Goal: Download file/media

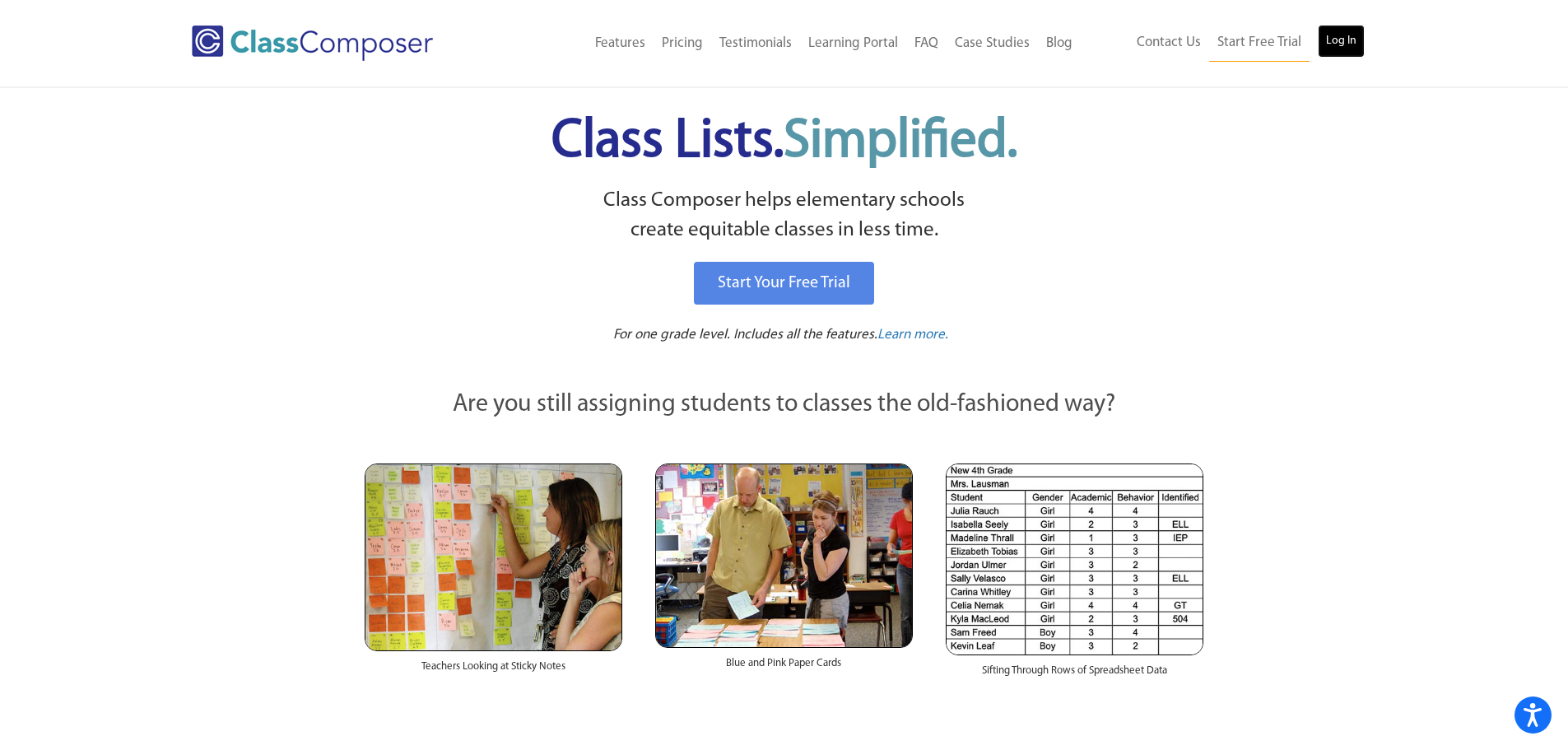
click at [1352, 29] on link "Log In" at bounding box center [1342, 40] width 47 height 33
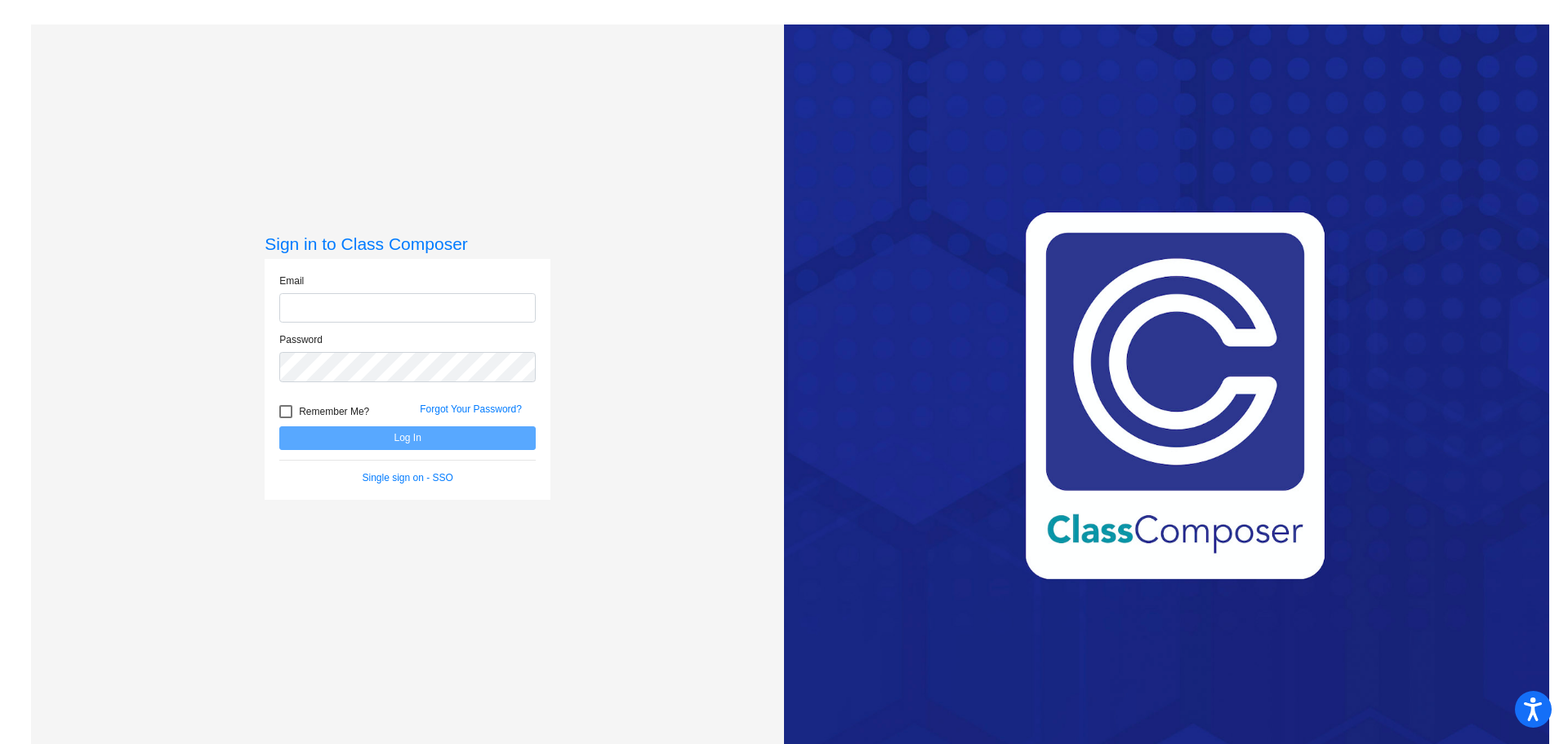
type input "[EMAIL_ADDRESS][DOMAIN_NAME]"
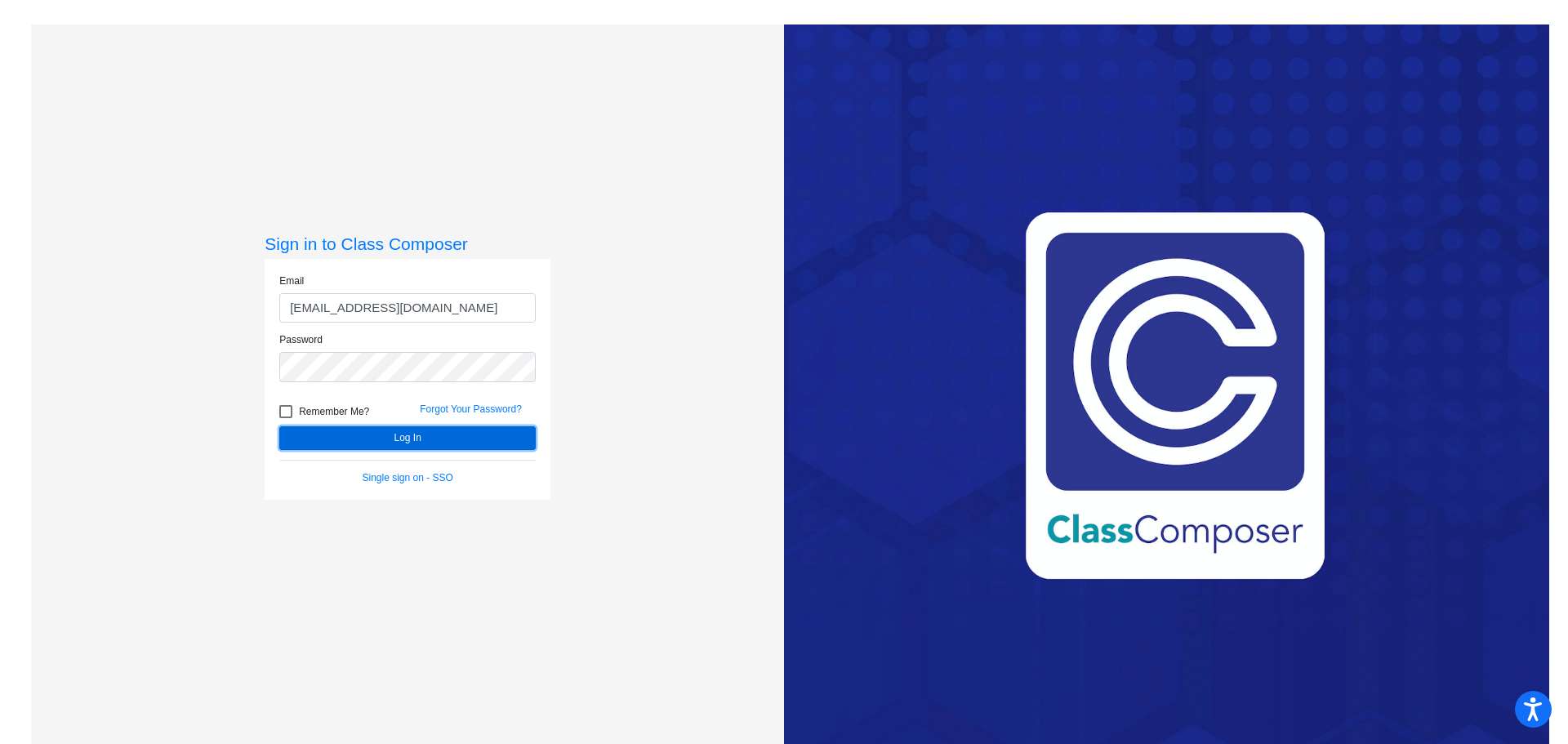
click at [394, 437] on button "Log In" at bounding box center [407, 437] width 256 height 23
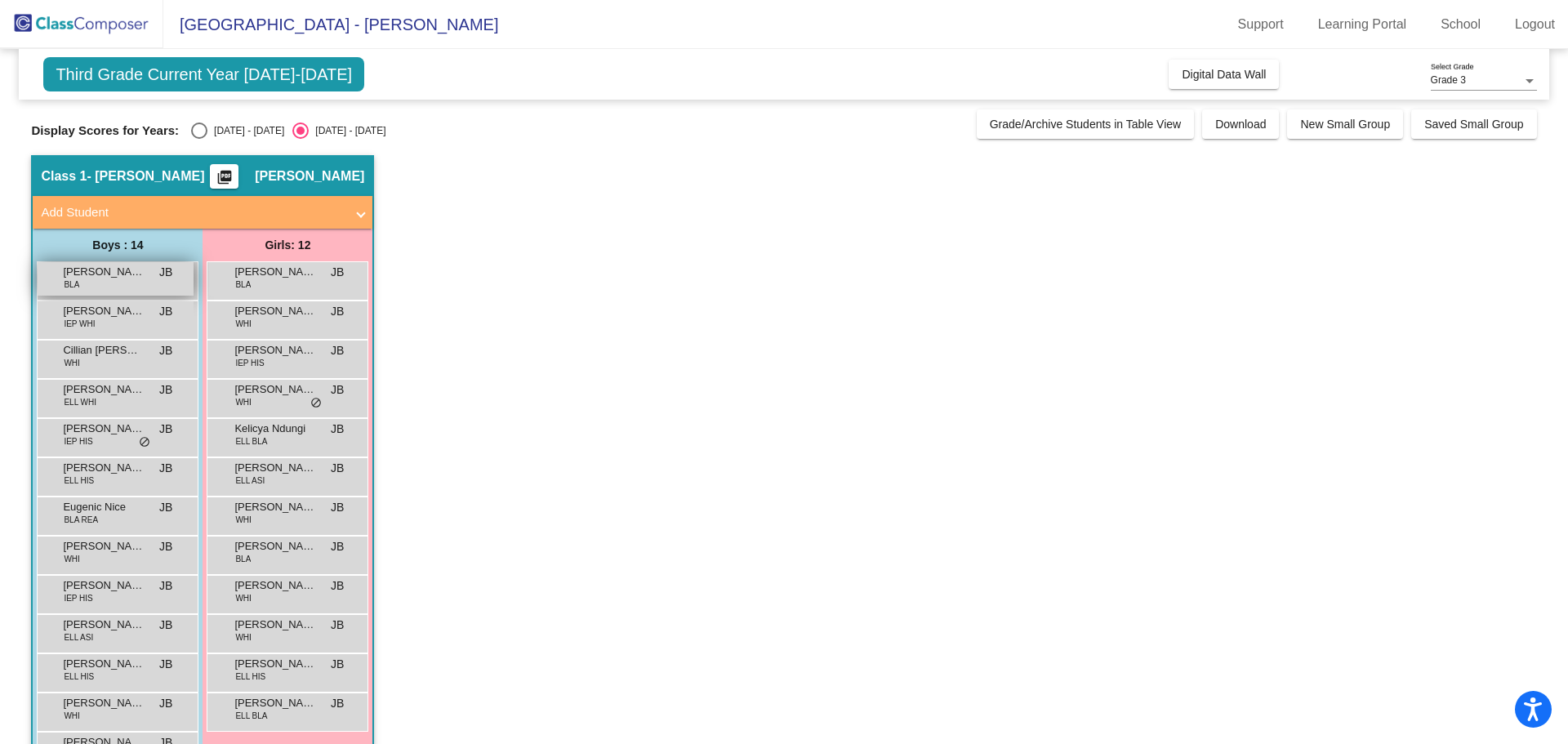
click at [116, 281] on div "Ayub Adam BLA JB lock do_not_disturb_alt" at bounding box center [115, 279] width 156 height 34
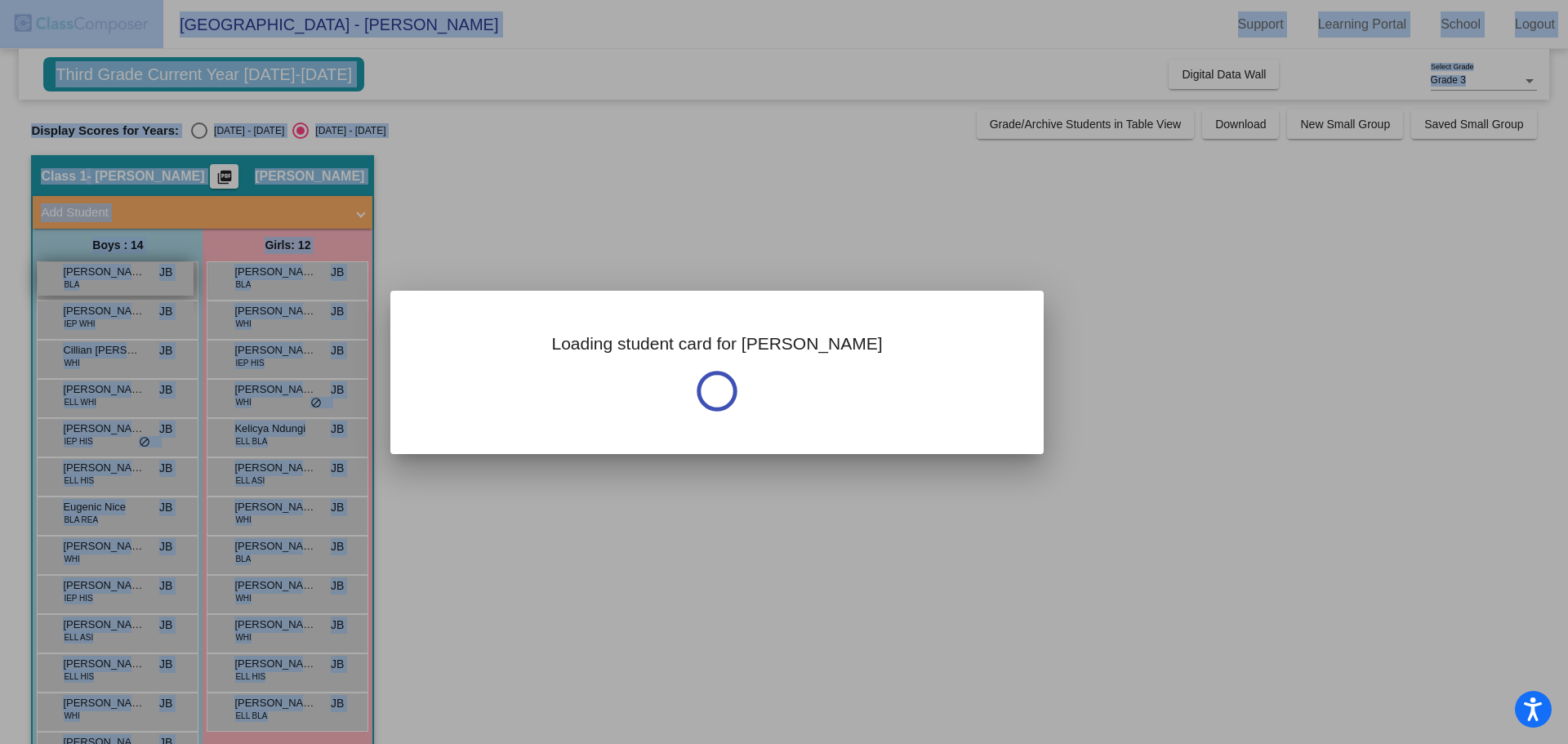
click at [116, 281] on div at bounding box center [784, 372] width 1568 height 744
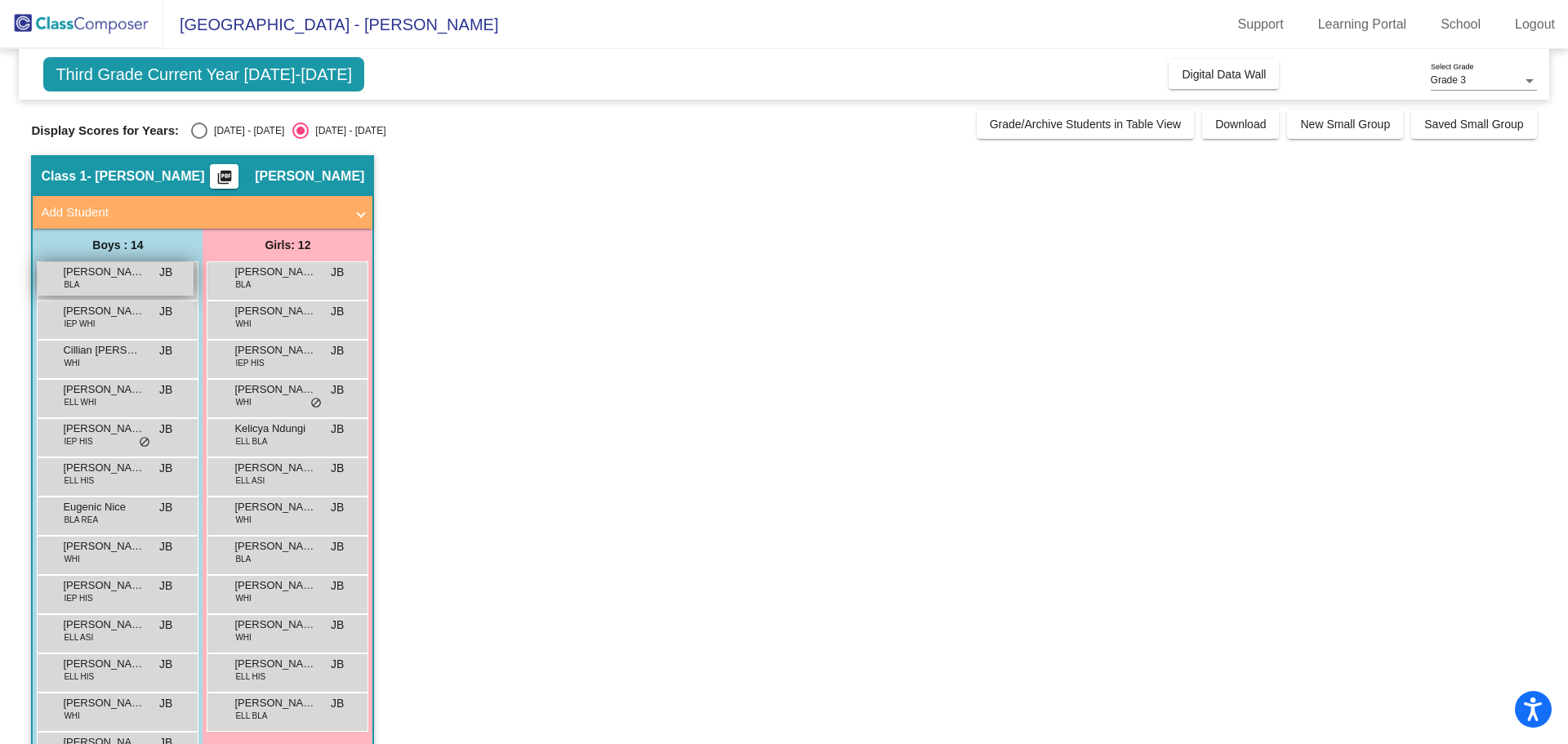
click at [121, 276] on span "Ayub Adam" at bounding box center [103, 272] width 82 height 17
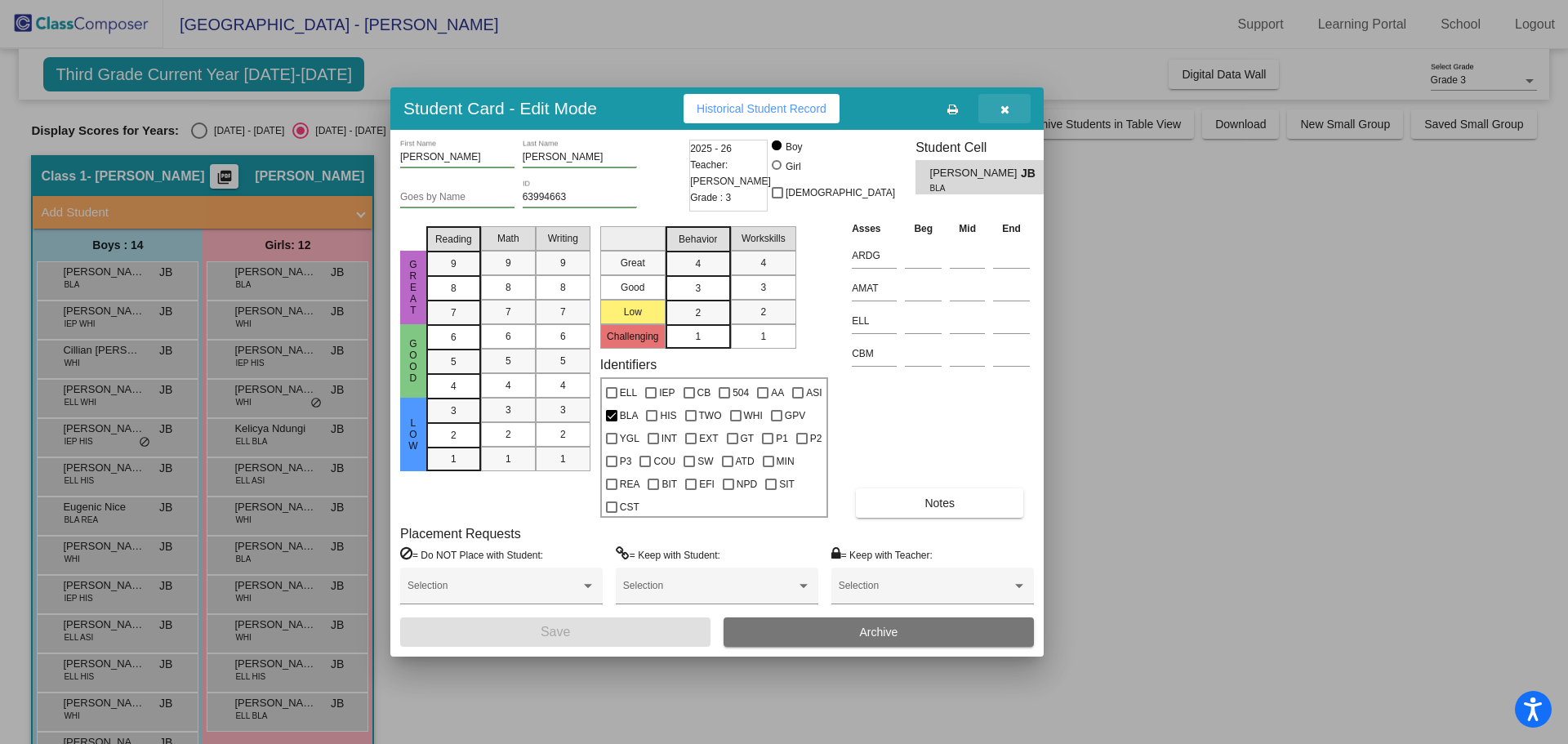
click at [997, 107] on button "button" at bounding box center [1005, 109] width 52 height 30
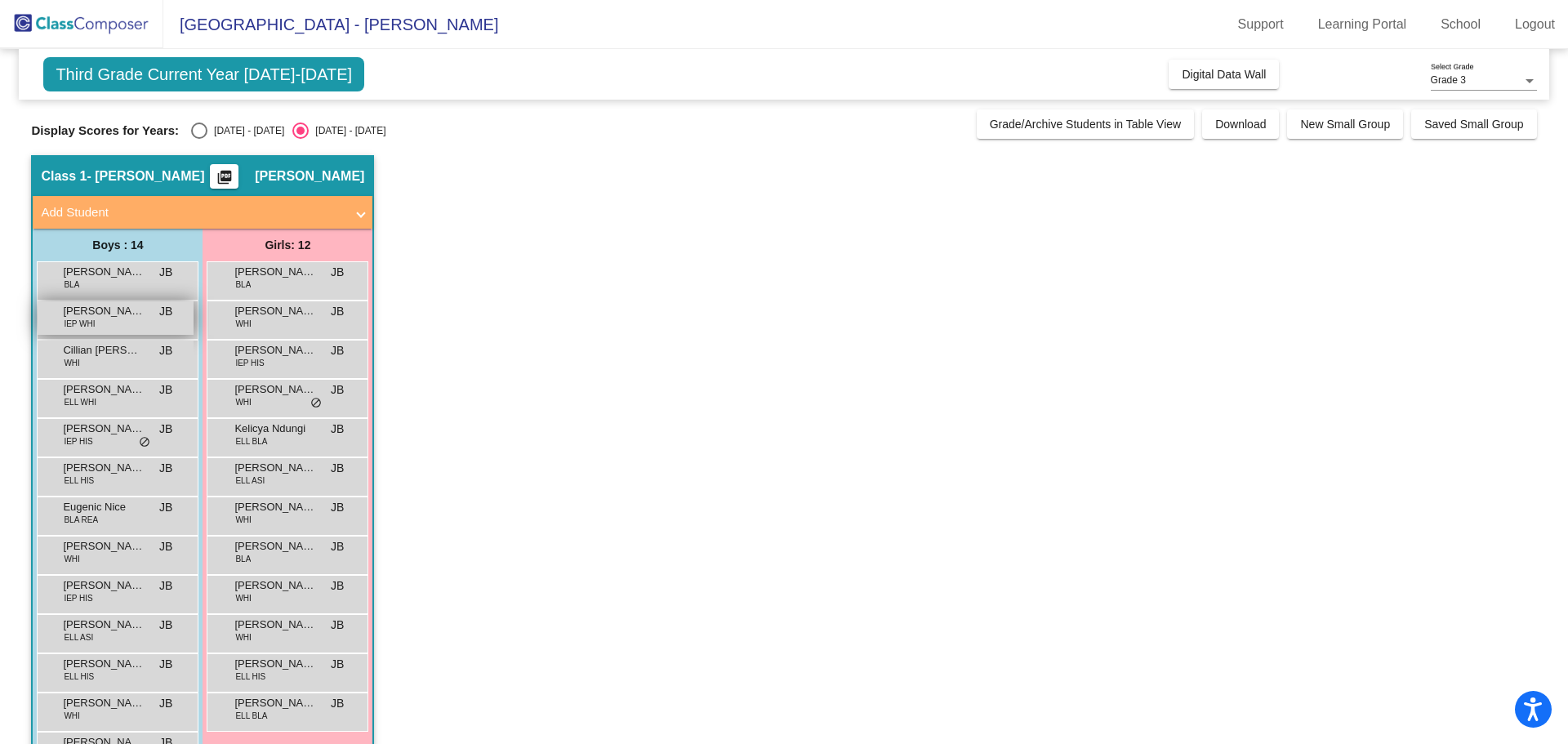
click at [129, 321] on div "Charles Draper IEP WHI JB lock do_not_disturb_alt" at bounding box center [115, 318] width 156 height 34
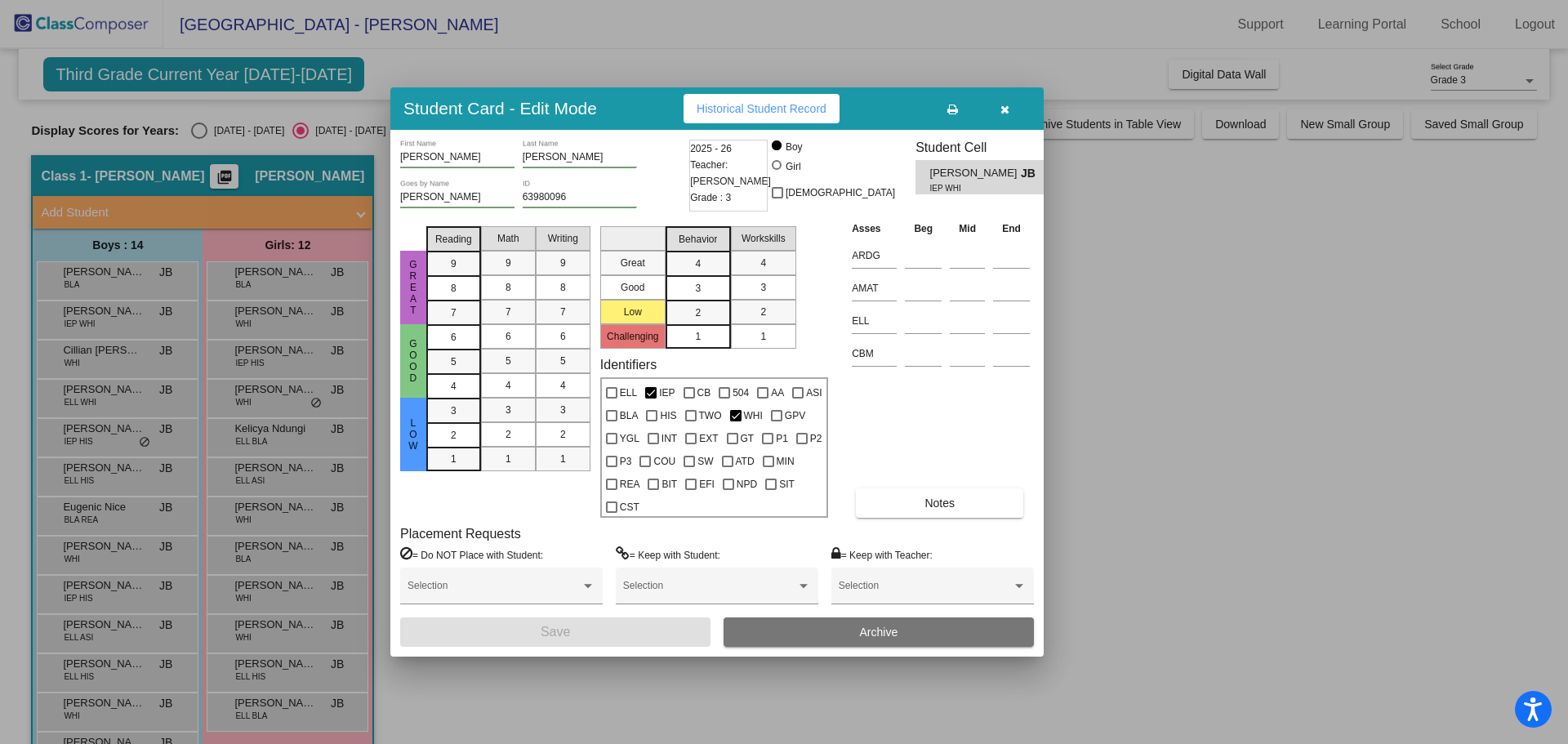
drag, startPoint x: 1008, startPoint y: 115, endPoint x: 798, endPoint y: 134, distance: 210.9
click at [1004, 114] on icon "button" at bounding box center [1005, 109] width 9 height 11
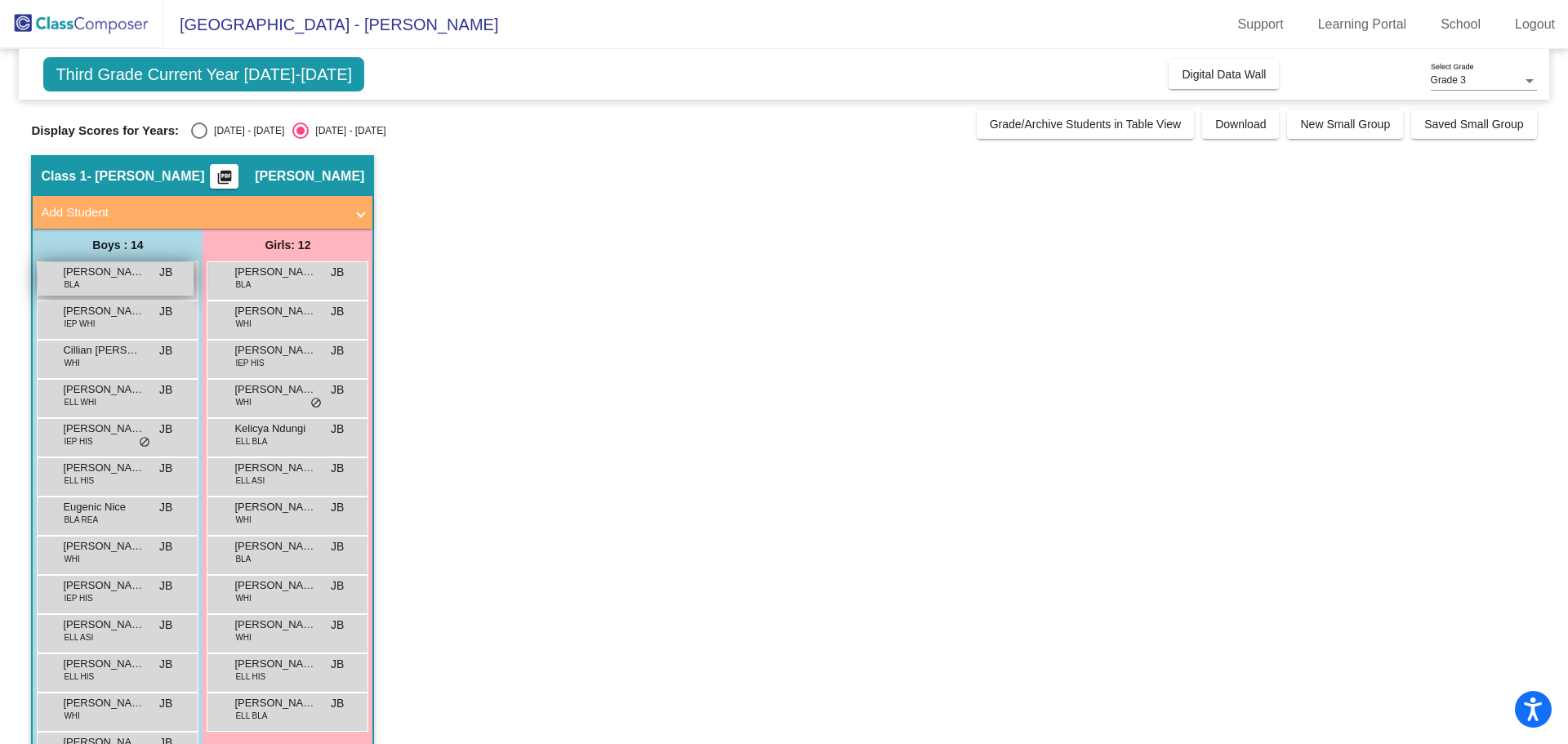
click at [116, 275] on span "Ayub Adam" at bounding box center [103, 272] width 82 height 17
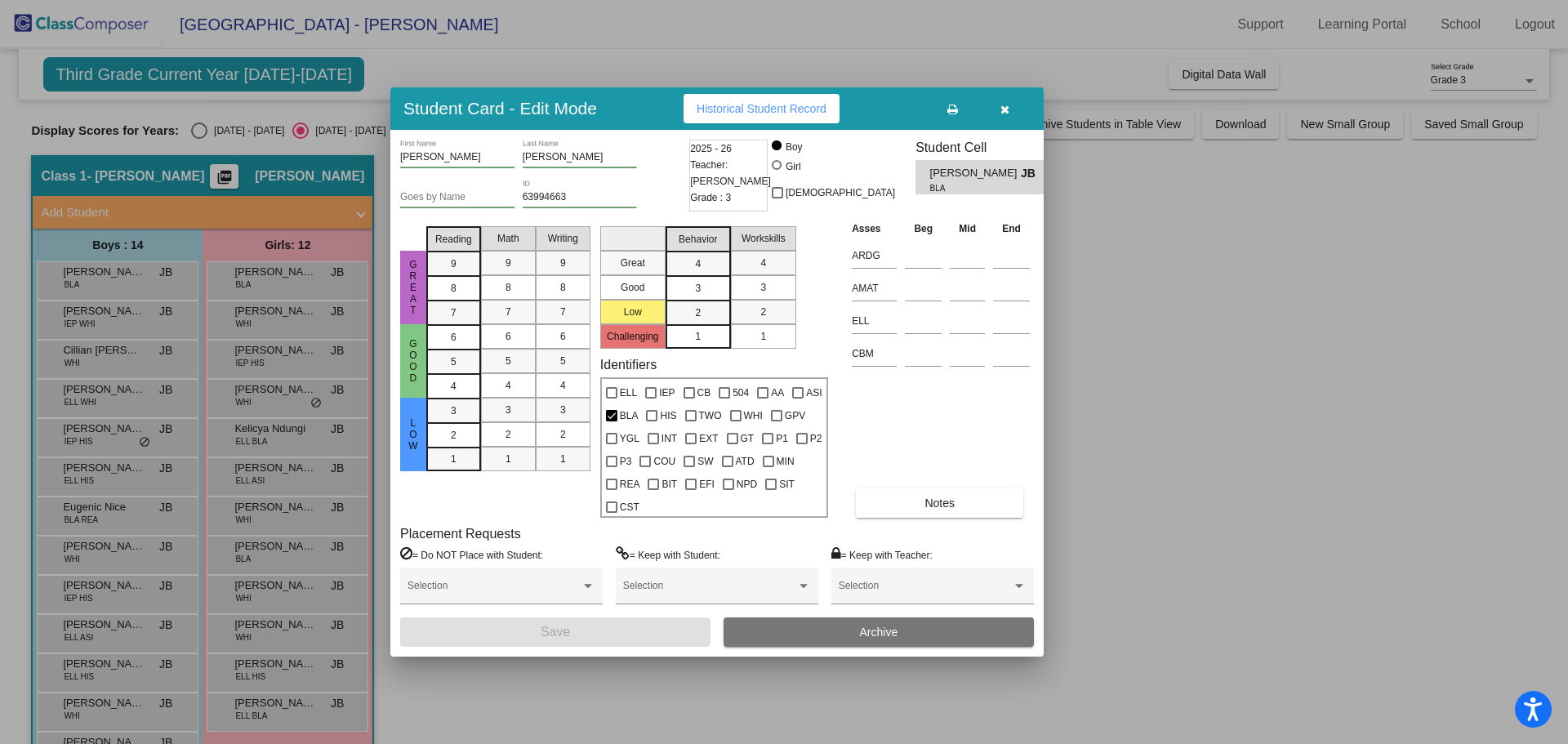
drag, startPoint x: 1008, startPoint y: 110, endPoint x: 920, endPoint y: 132, distance: 90.7
click at [1007, 110] on icon "button" at bounding box center [1005, 109] width 9 height 11
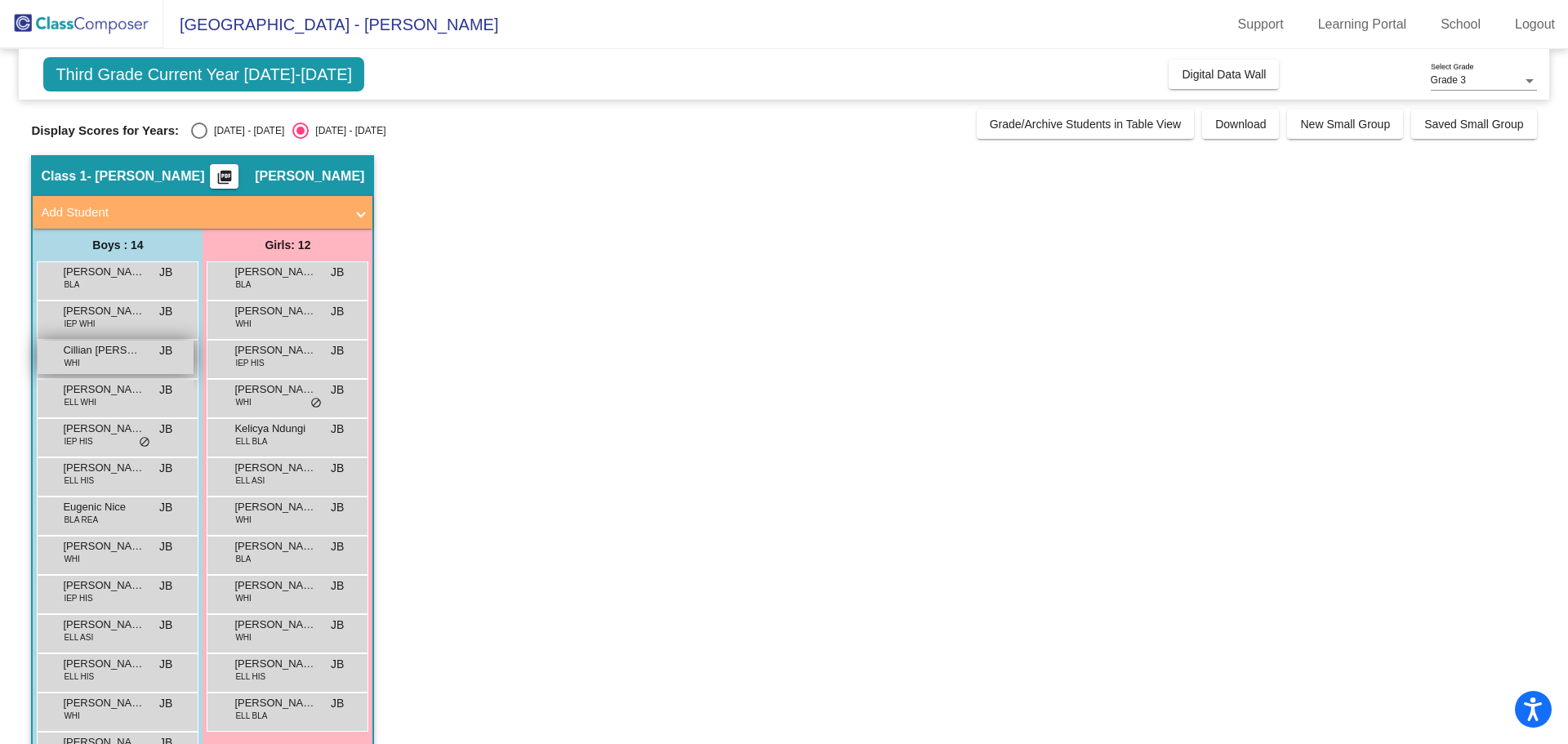
click at [107, 357] on span "Cillian Laffin" at bounding box center [103, 351] width 82 height 17
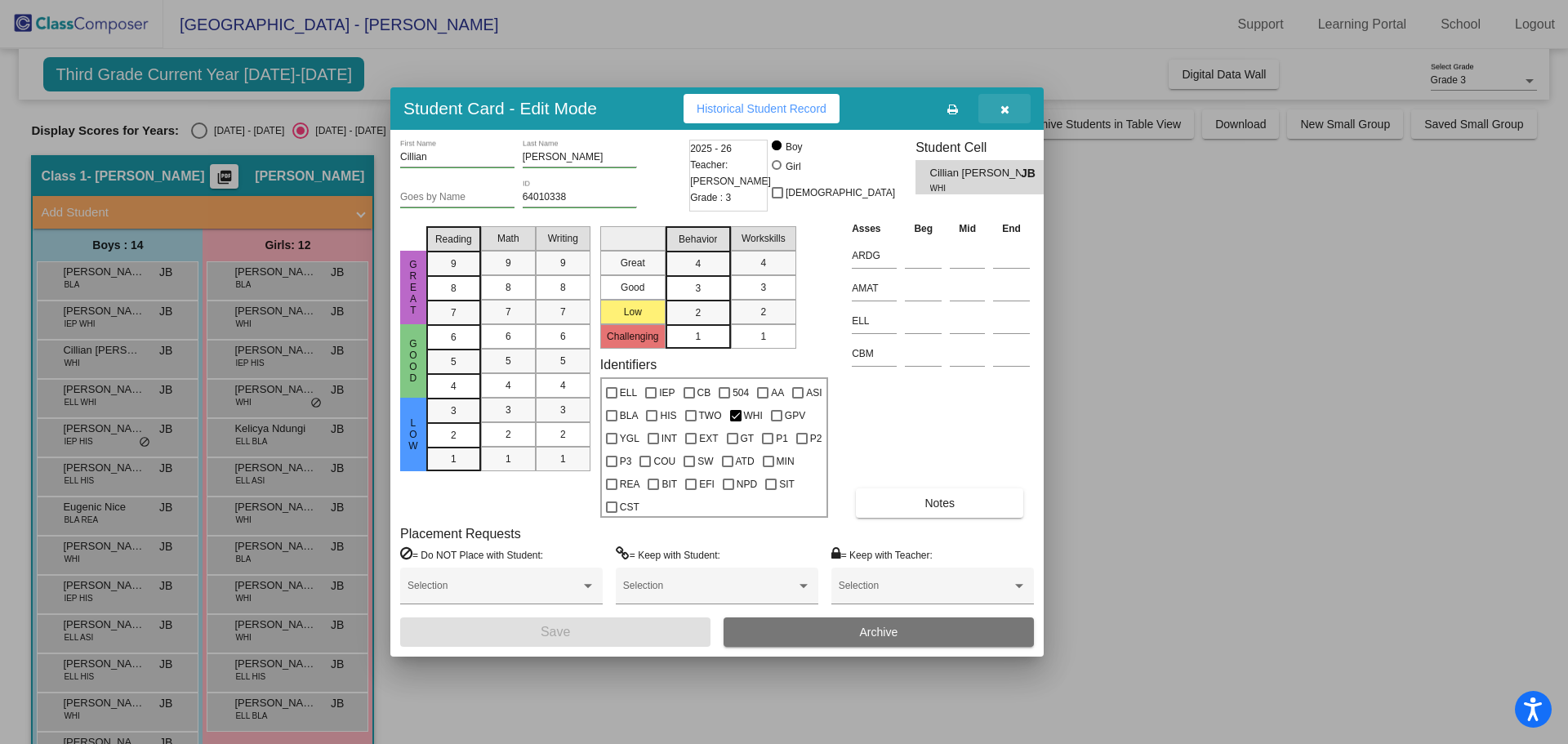
click at [1007, 113] on icon "button" at bounding box center [1005, 109] width 9 height 11
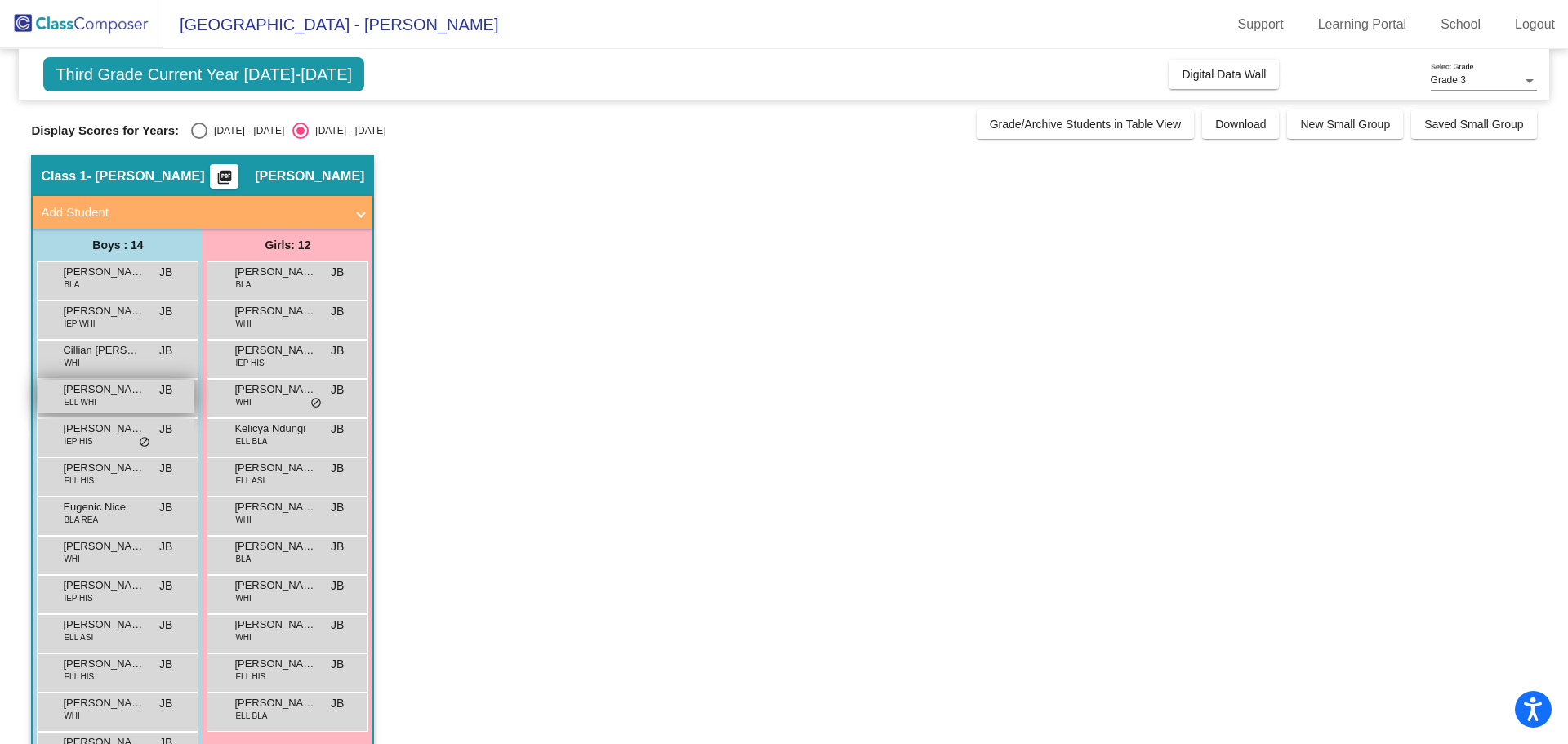
click at [65, 393] on span "Denys Florovskyi" at bounding box center [103, 390] width 82 height 17
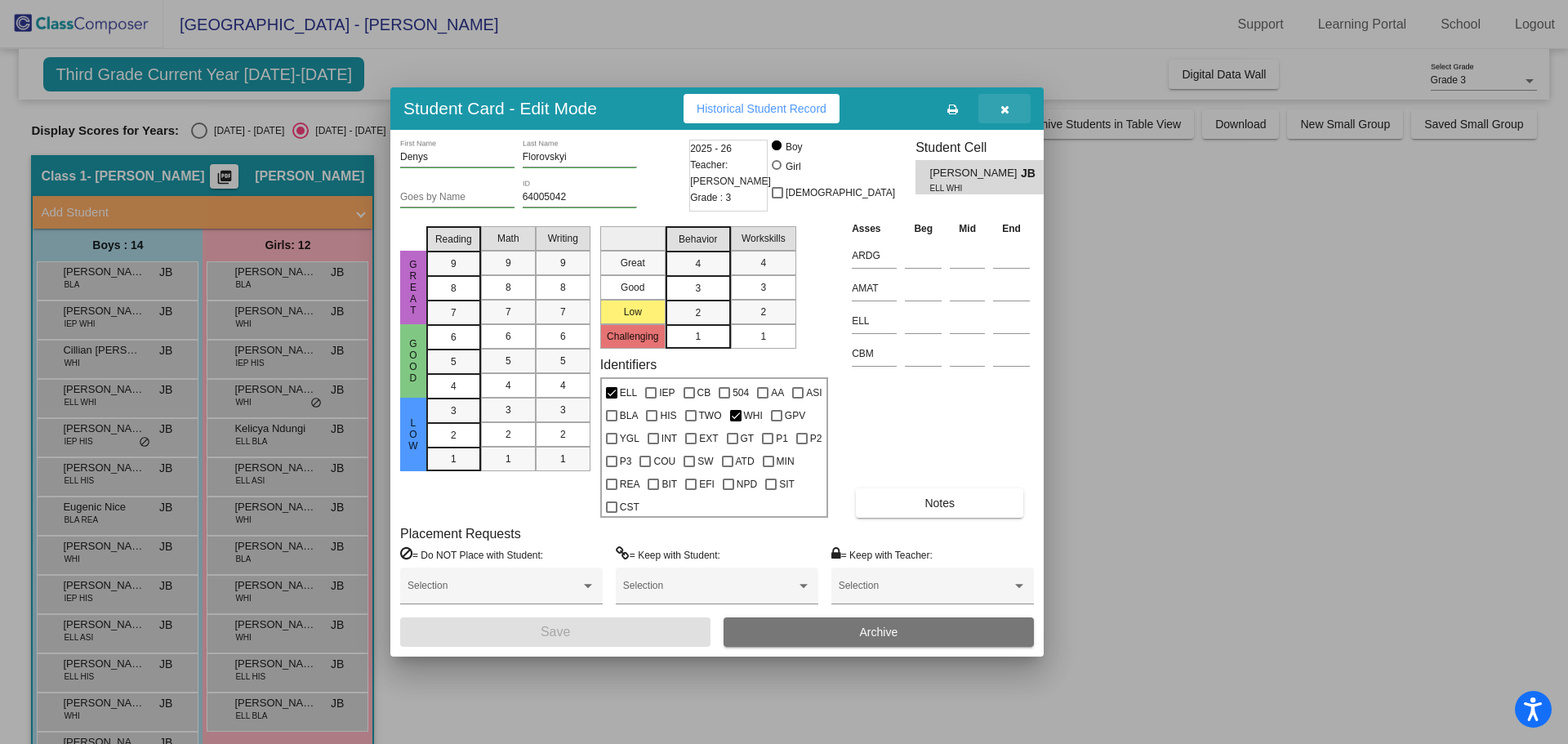
click at [1007, 106] on icon "button" at bounding box center [1005, 109] width 9 height 11
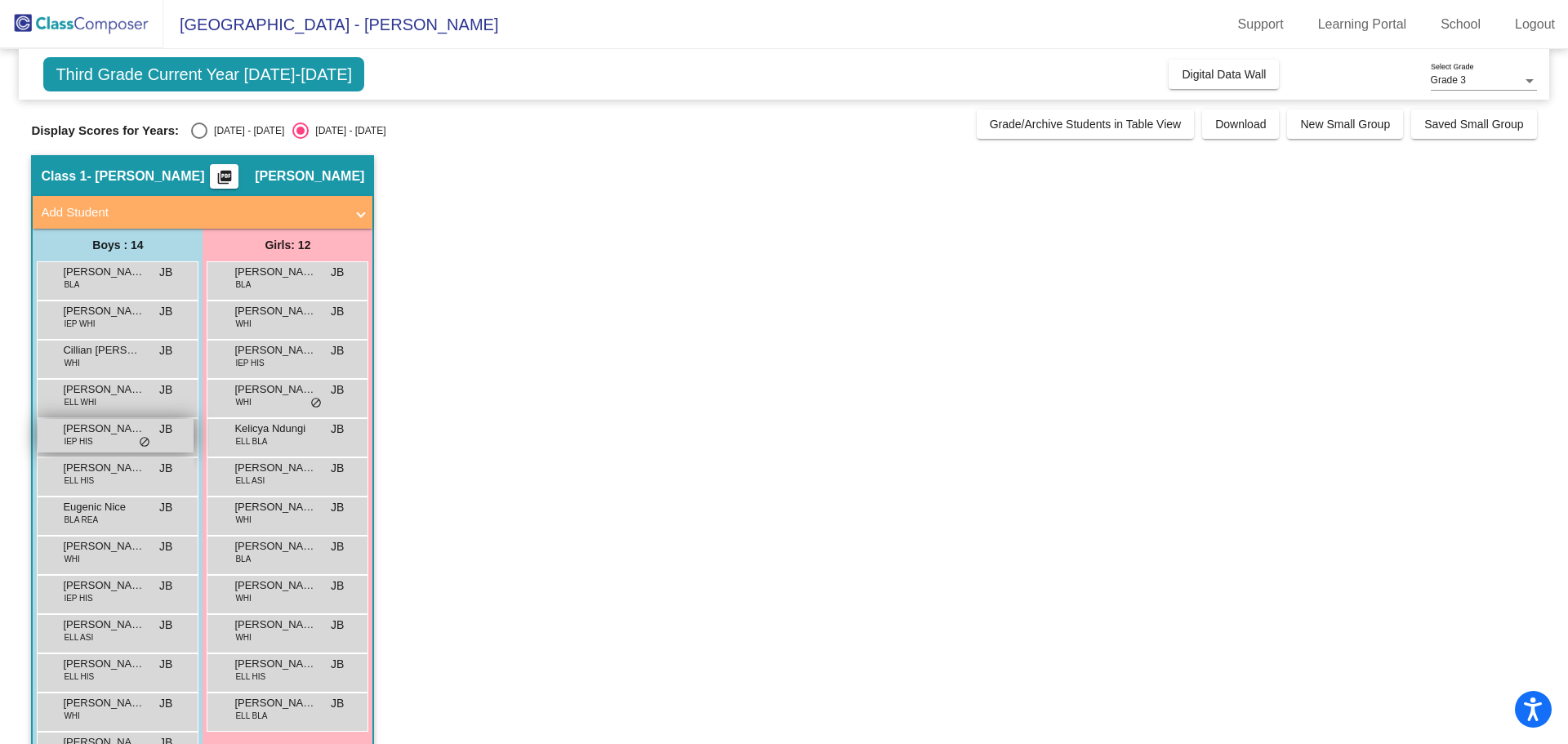
click at [68, 432] on span "Desmond Lommel" at bounding box center [103, 429] width 82 height 17
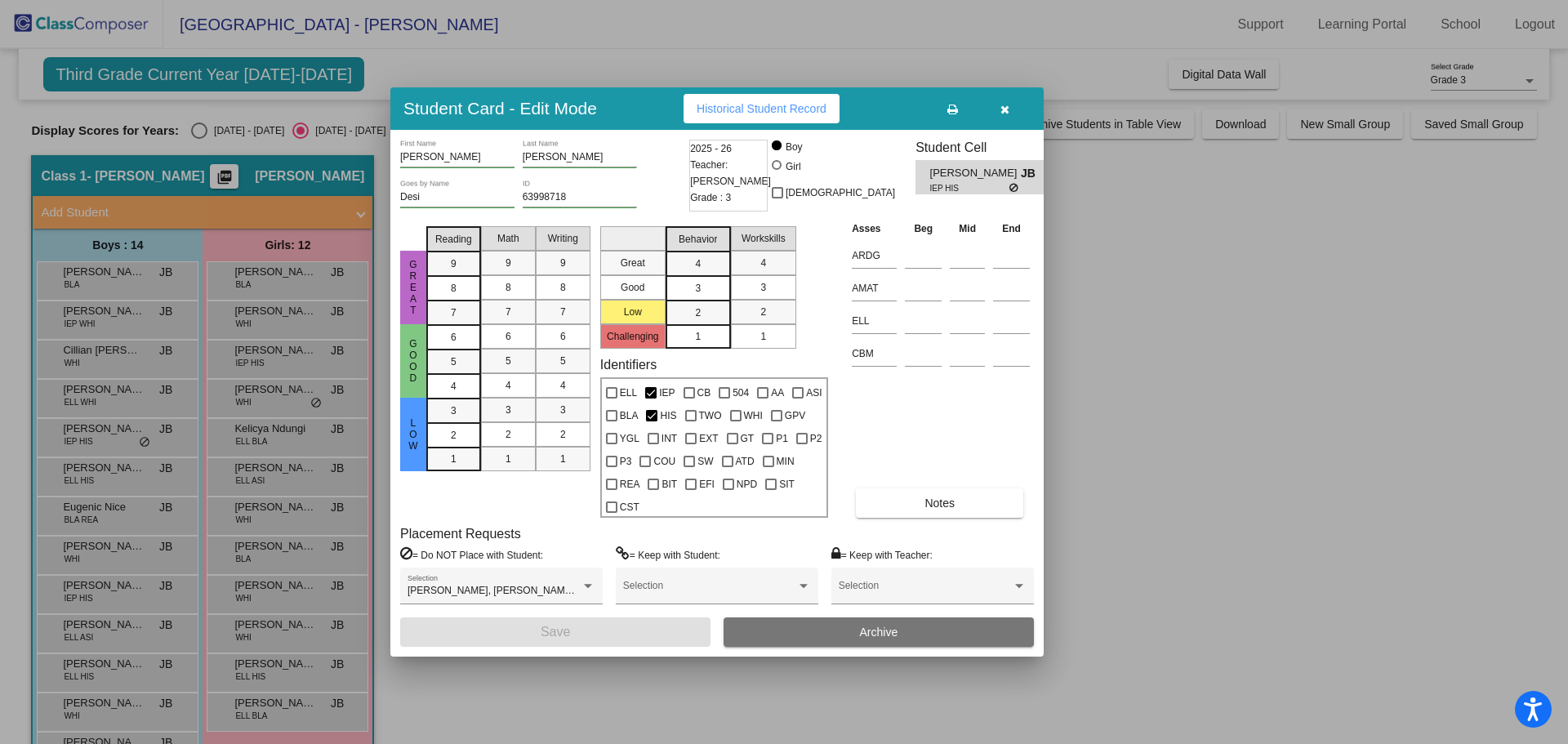
click at [1003, 114] on icon "button" at bounding box center [1005, 109] width 9 height 11
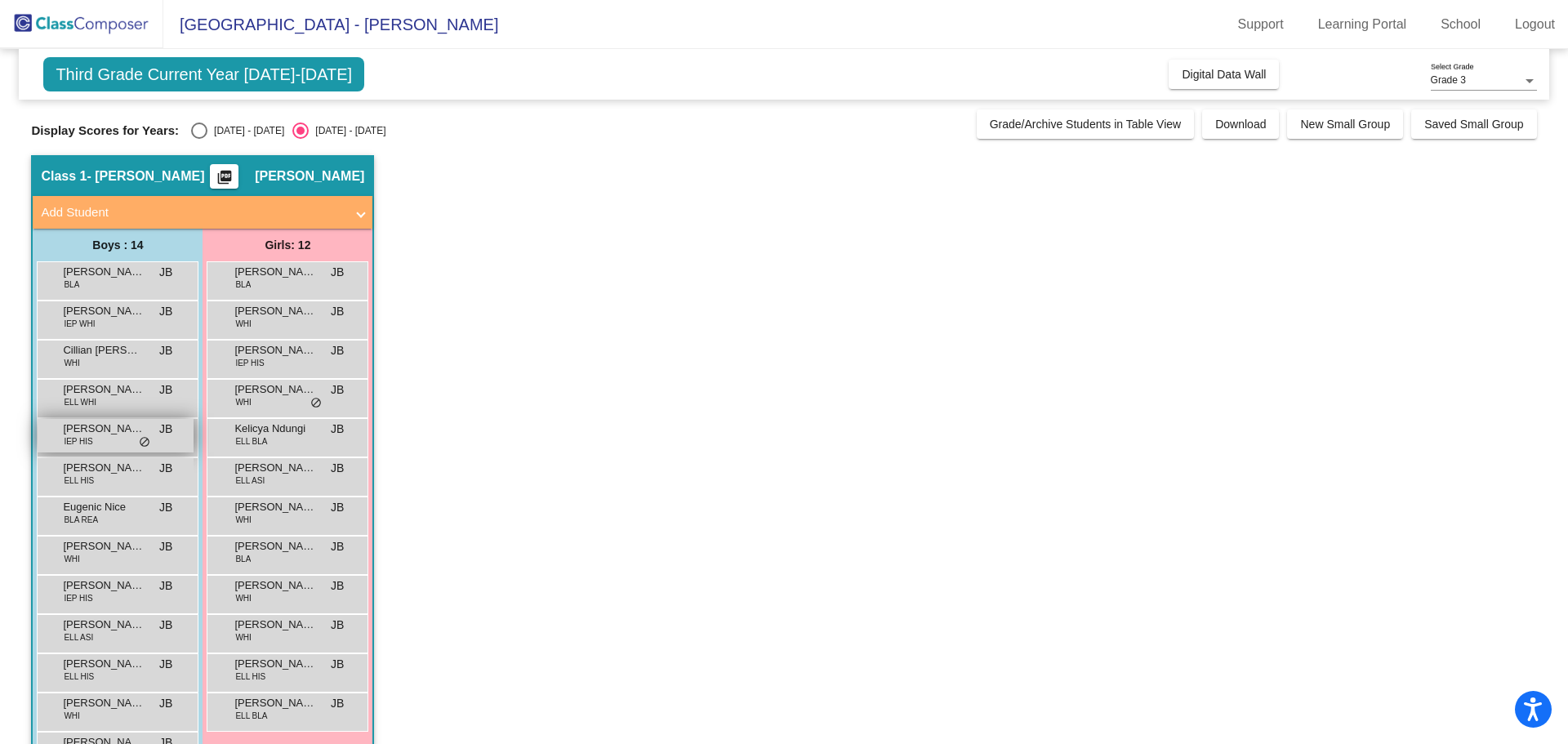
click at [104, 431] on span "Desmond Lommel" at bounding box center [103, 429] width 82 height 17
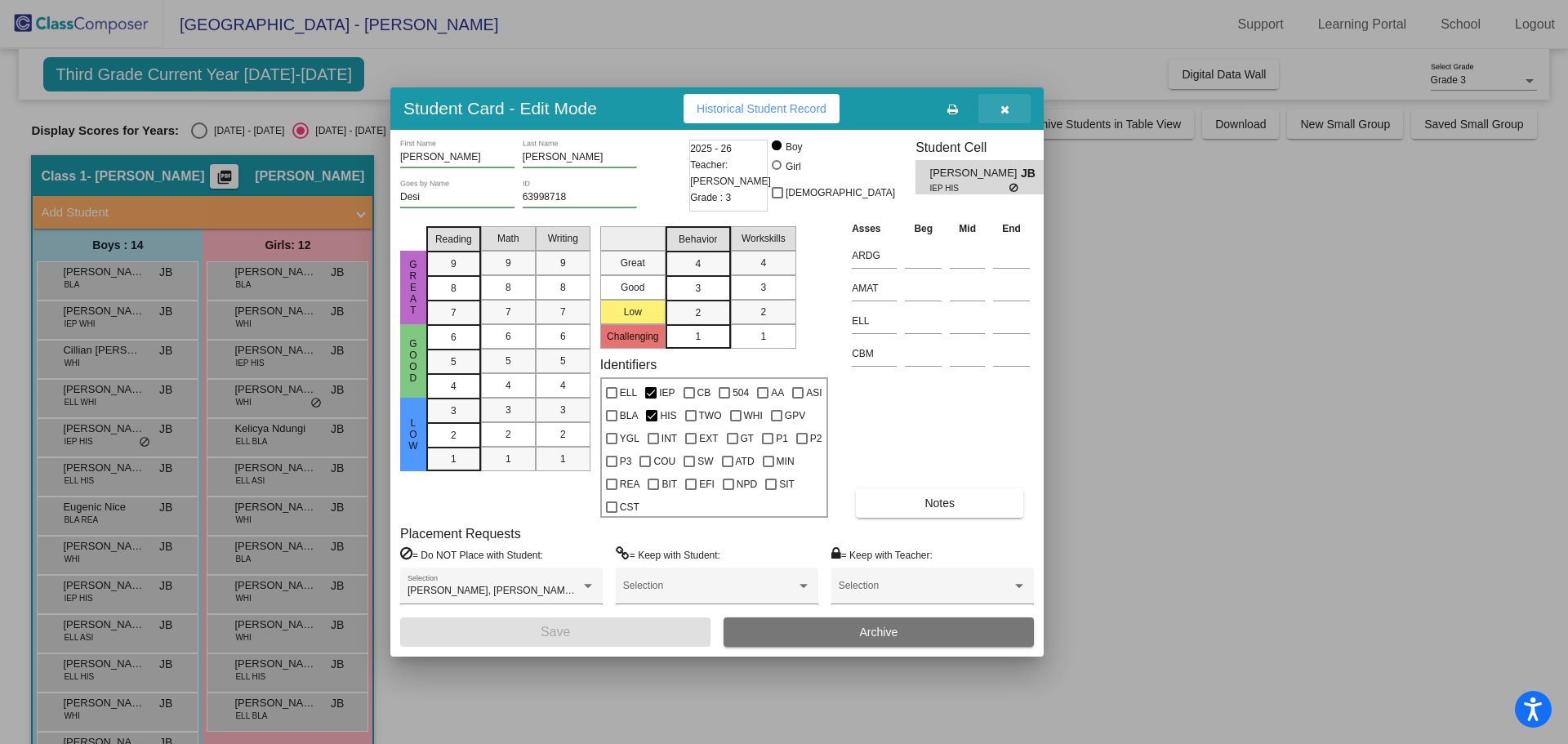
click at [1009, 109] on icon "button" at bounding box center [1005, 109] width 9 height 11
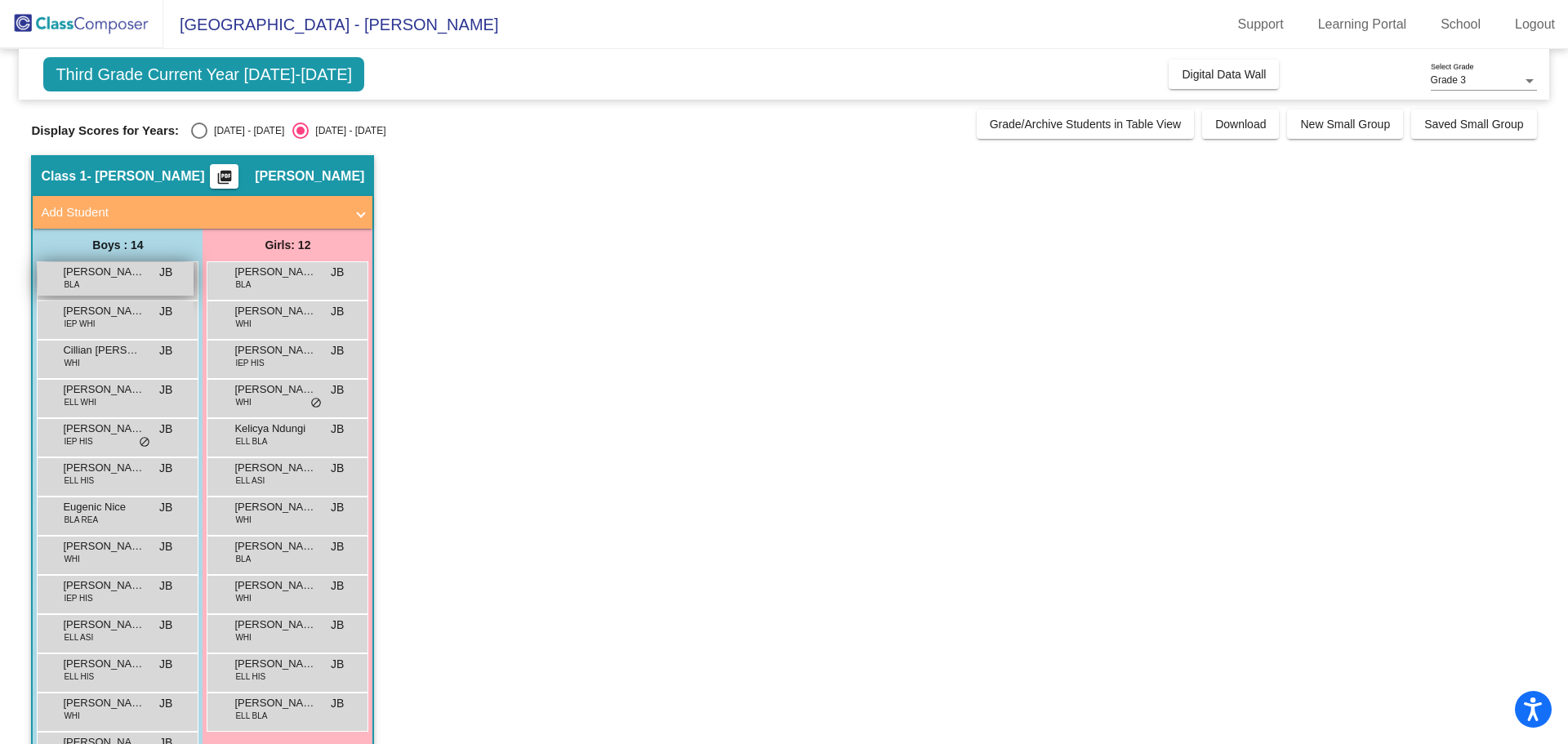
click at [120, 292] on div "Ayub Adam BLA JB lock do_not_disturb_alt" at bounding box center [115, 279] width 156 height 34
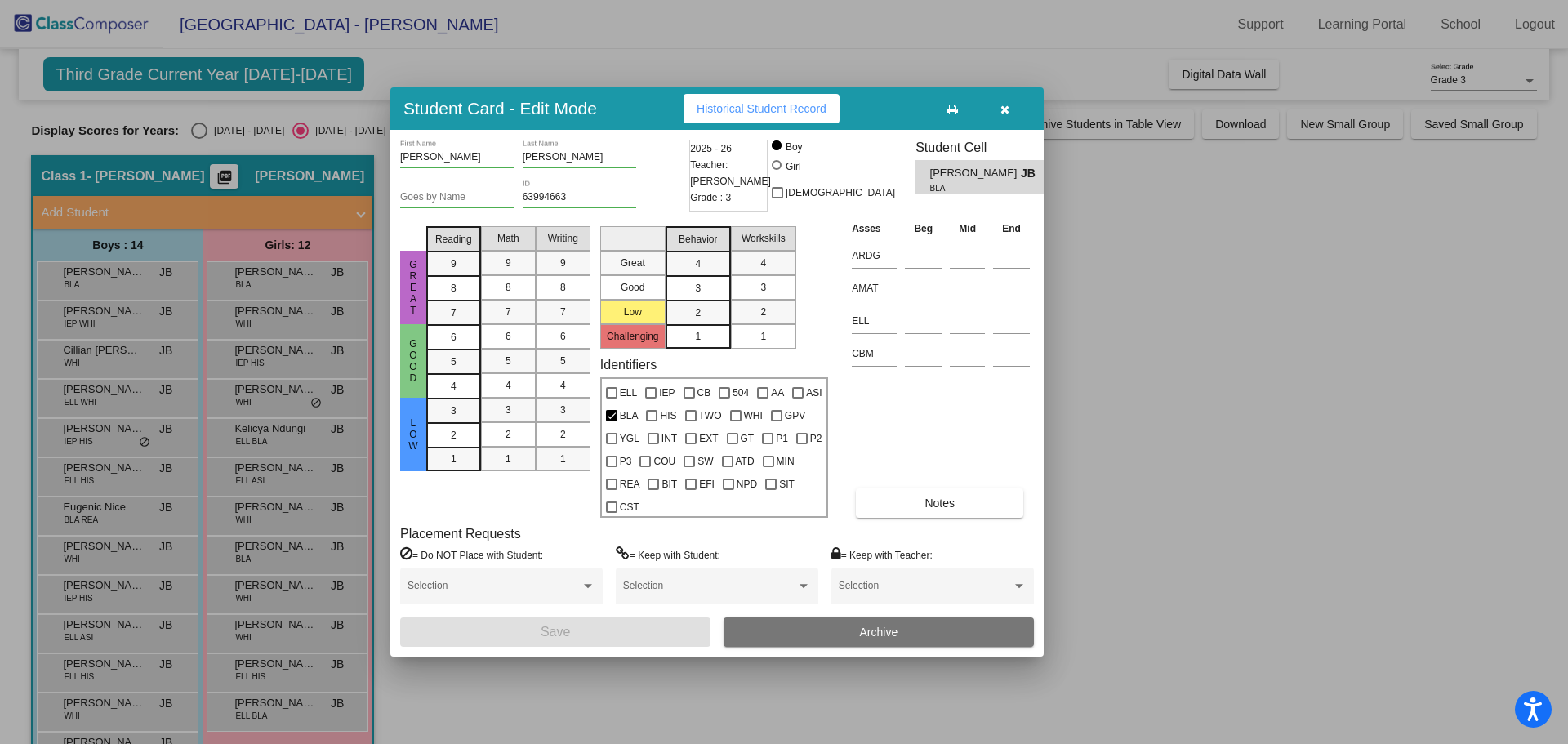
click at [1007, 97] on button "button" at bounding box center [1005, 109] width 52 height 30
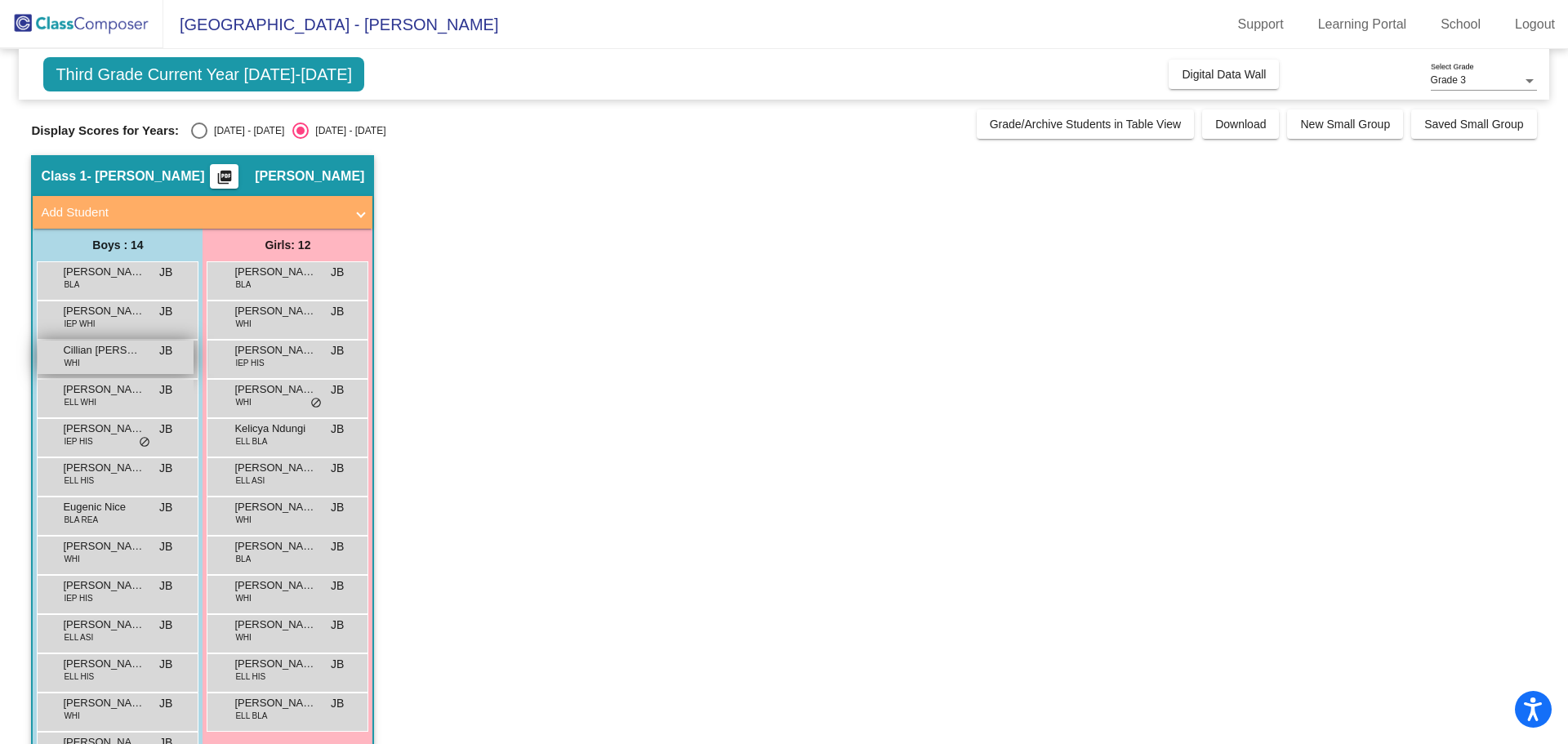
click at [65, 359] on span "WHI" at bounding box center [71, 363] width 16 height 12
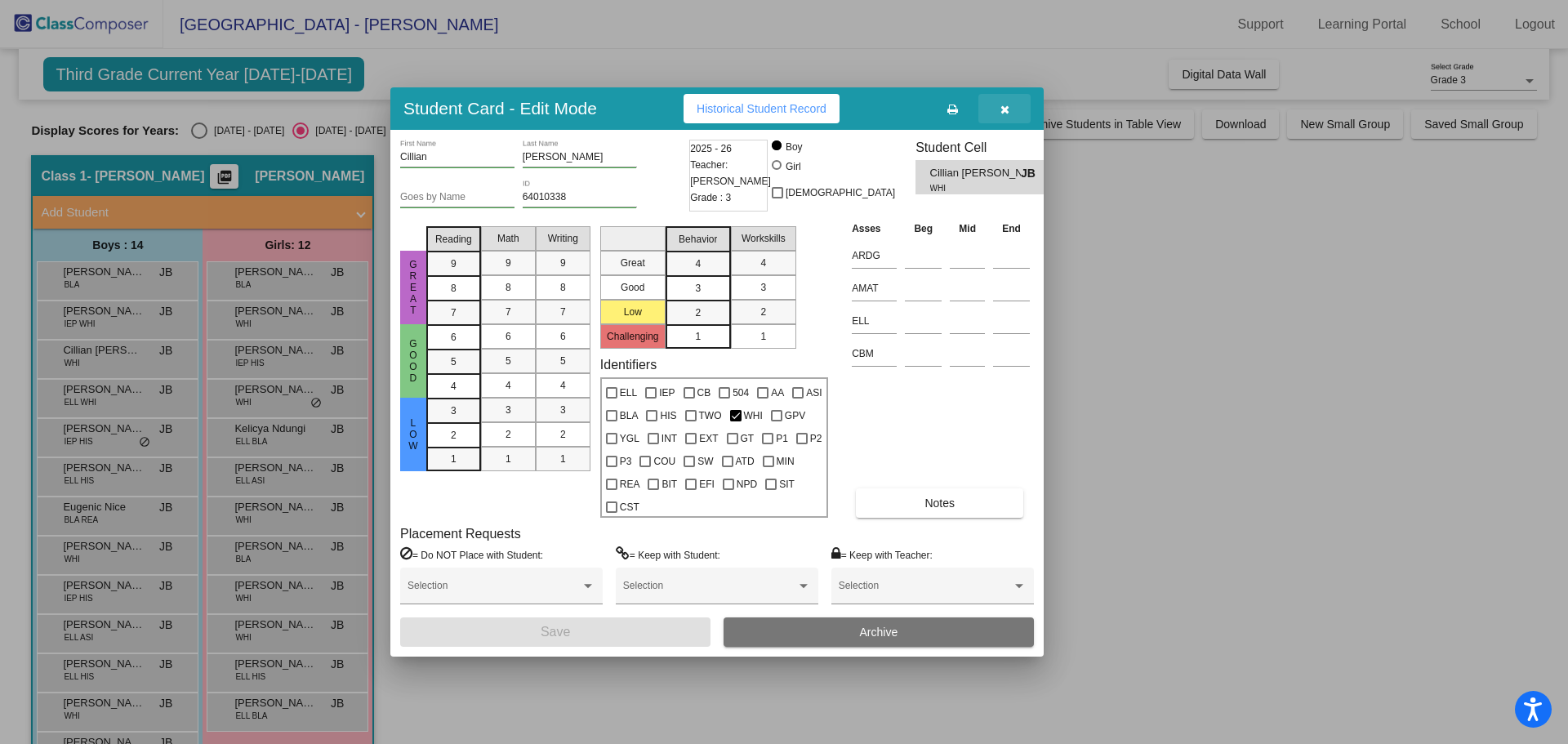
click at [997, 98] on button "button" at bounding box center [1005, 109] width 52 height 30
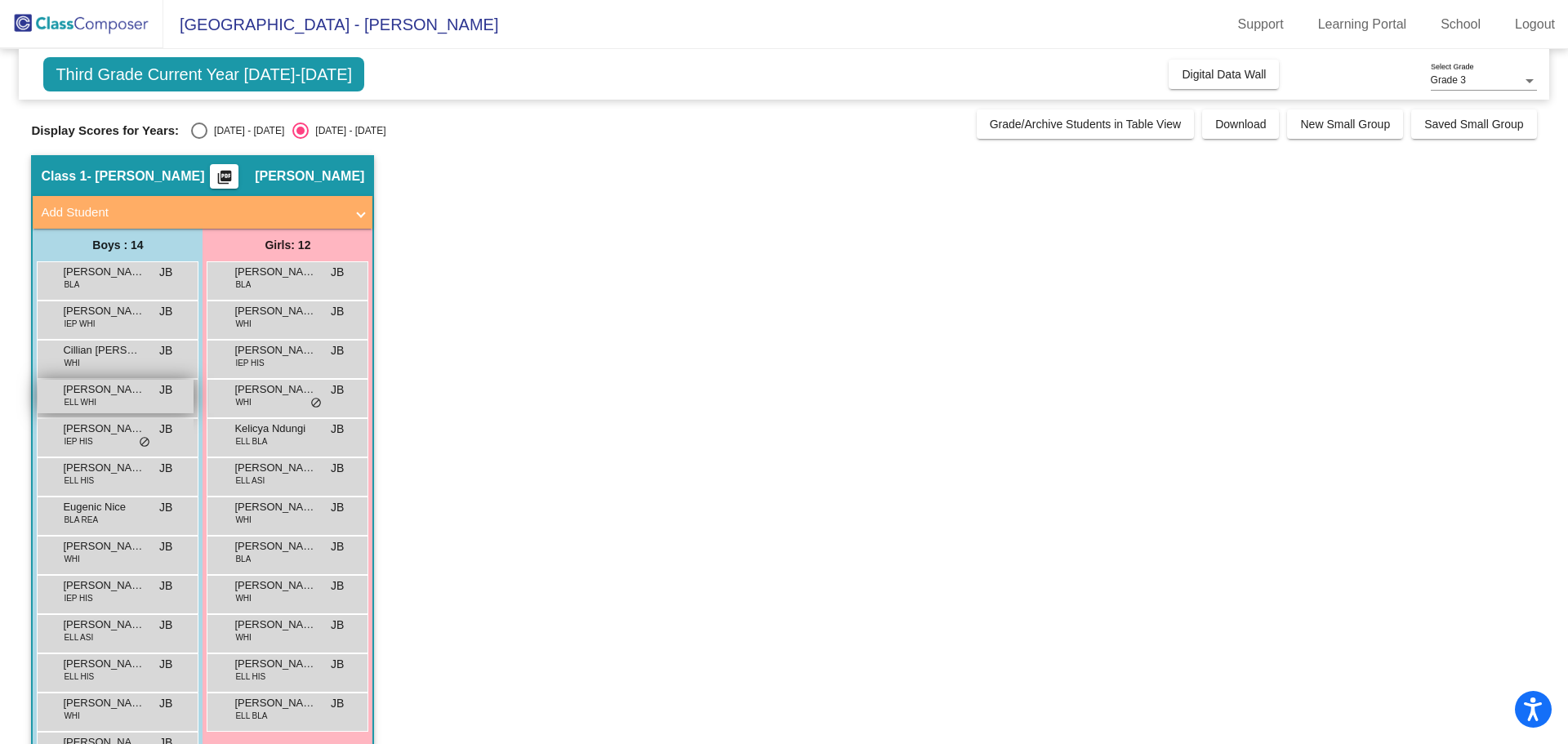
click at [104, 393] on span "Denys Florovskyi" at bounding box center [103, 390] width 82 height 17
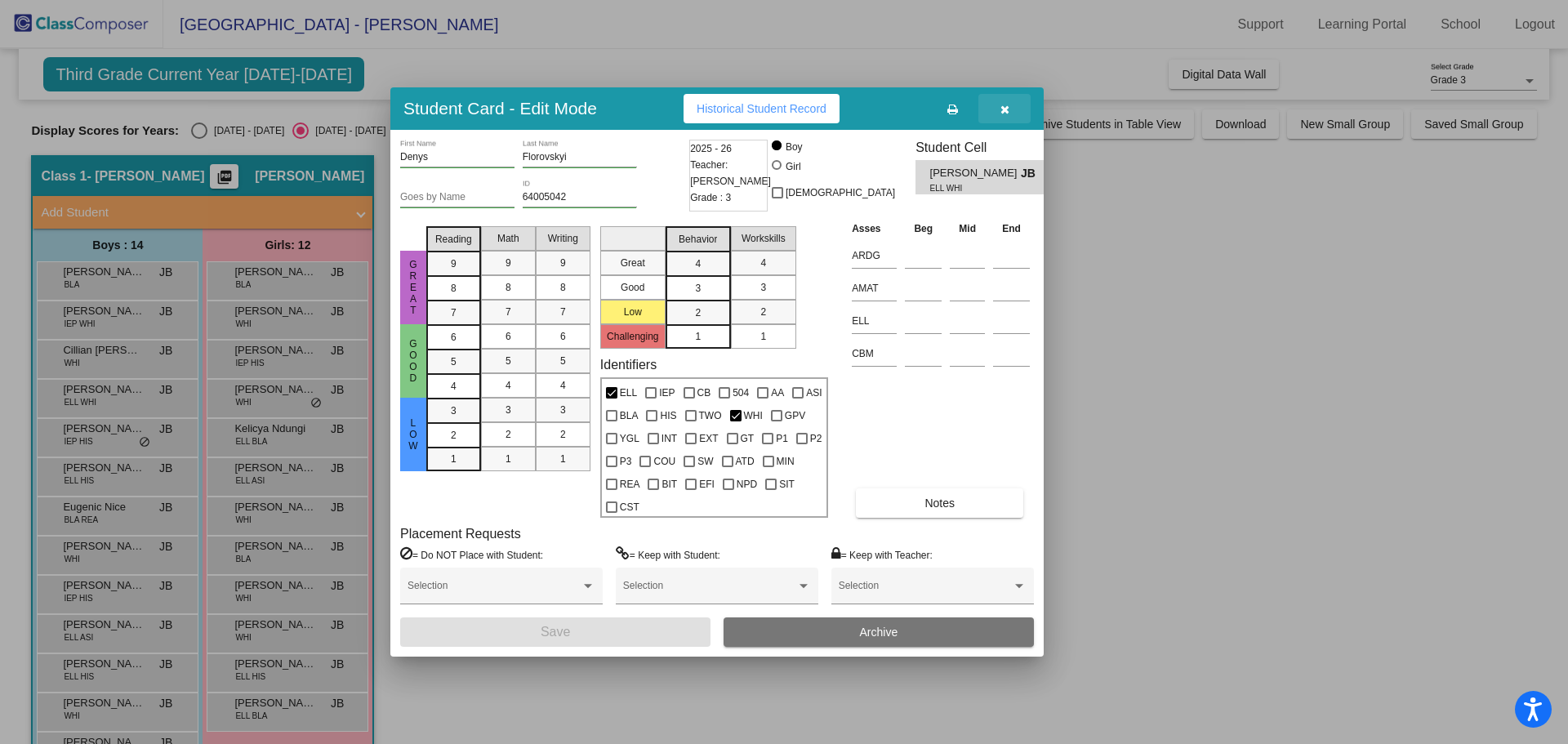
click at [1007, 102] on button "button" at bounding box center [1005, 109] width 52 height 30
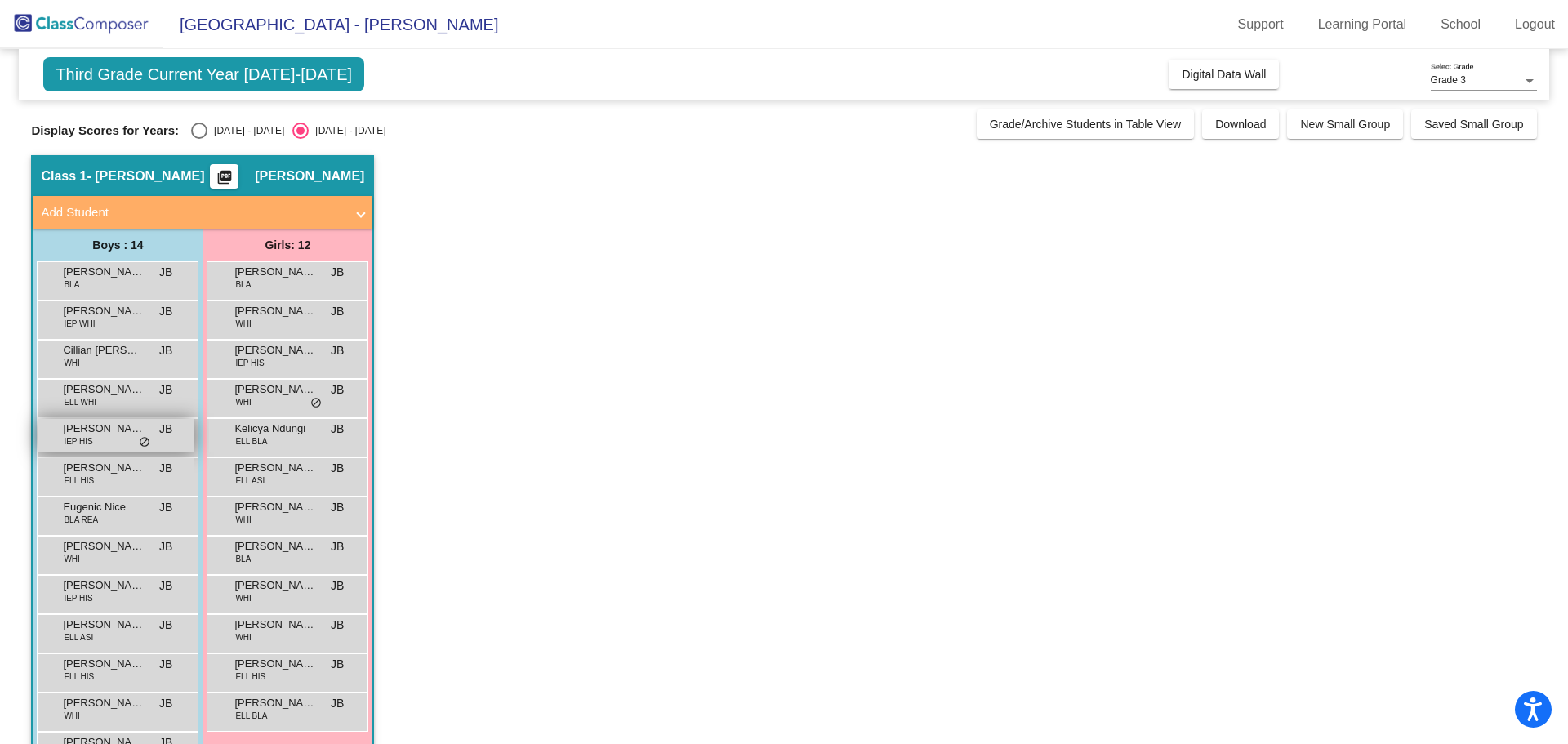
click at [73, 435] on span "IEP HIS" at bounding box center [77, 441] width 29 height 12
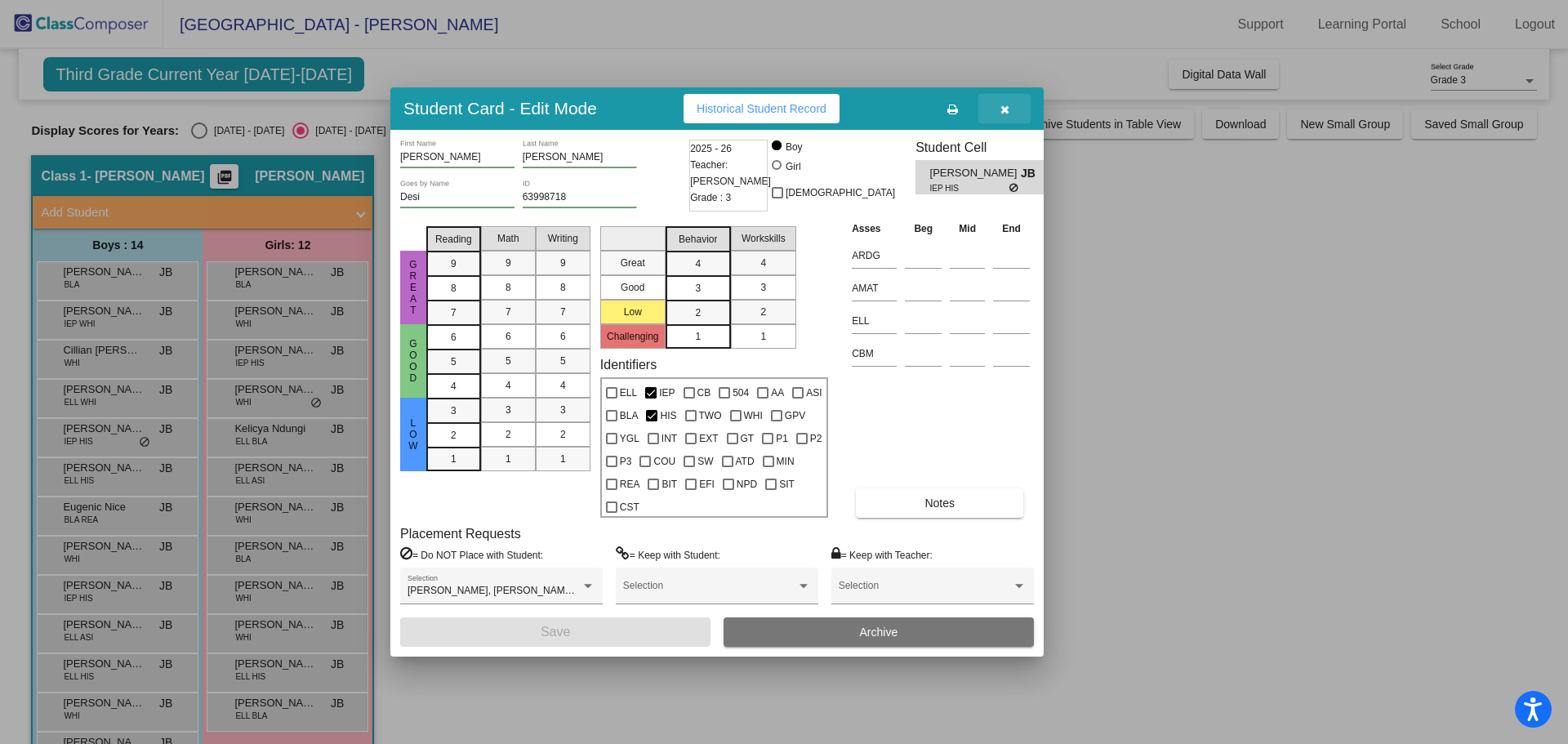
click at [1013, 106] on button "button" at bounding box center [1005, 109] width 52 height 30
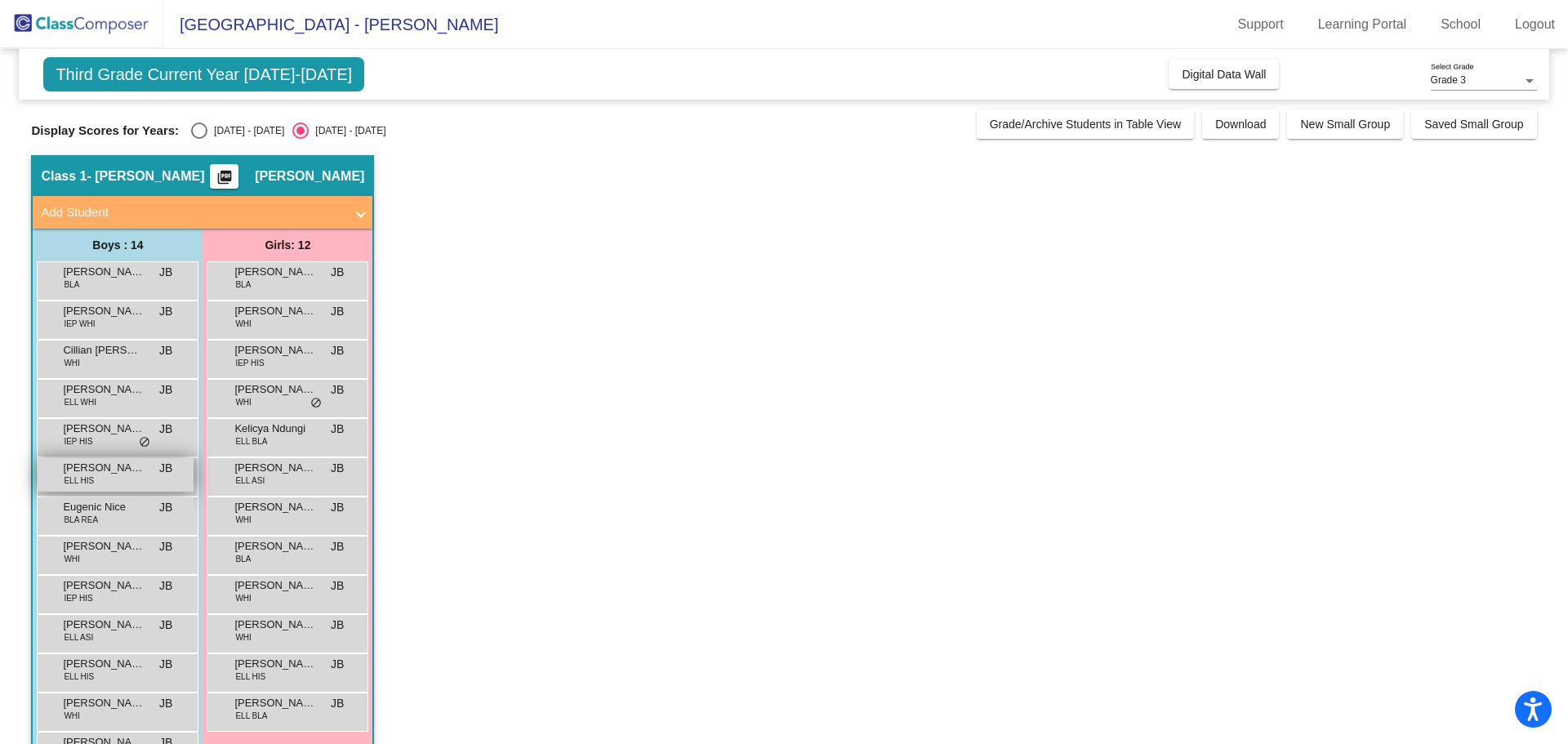
click at [118, 472] on span "Esteban Hernandez Sanchez" at bounding box center [103, 468] width 82 height 17
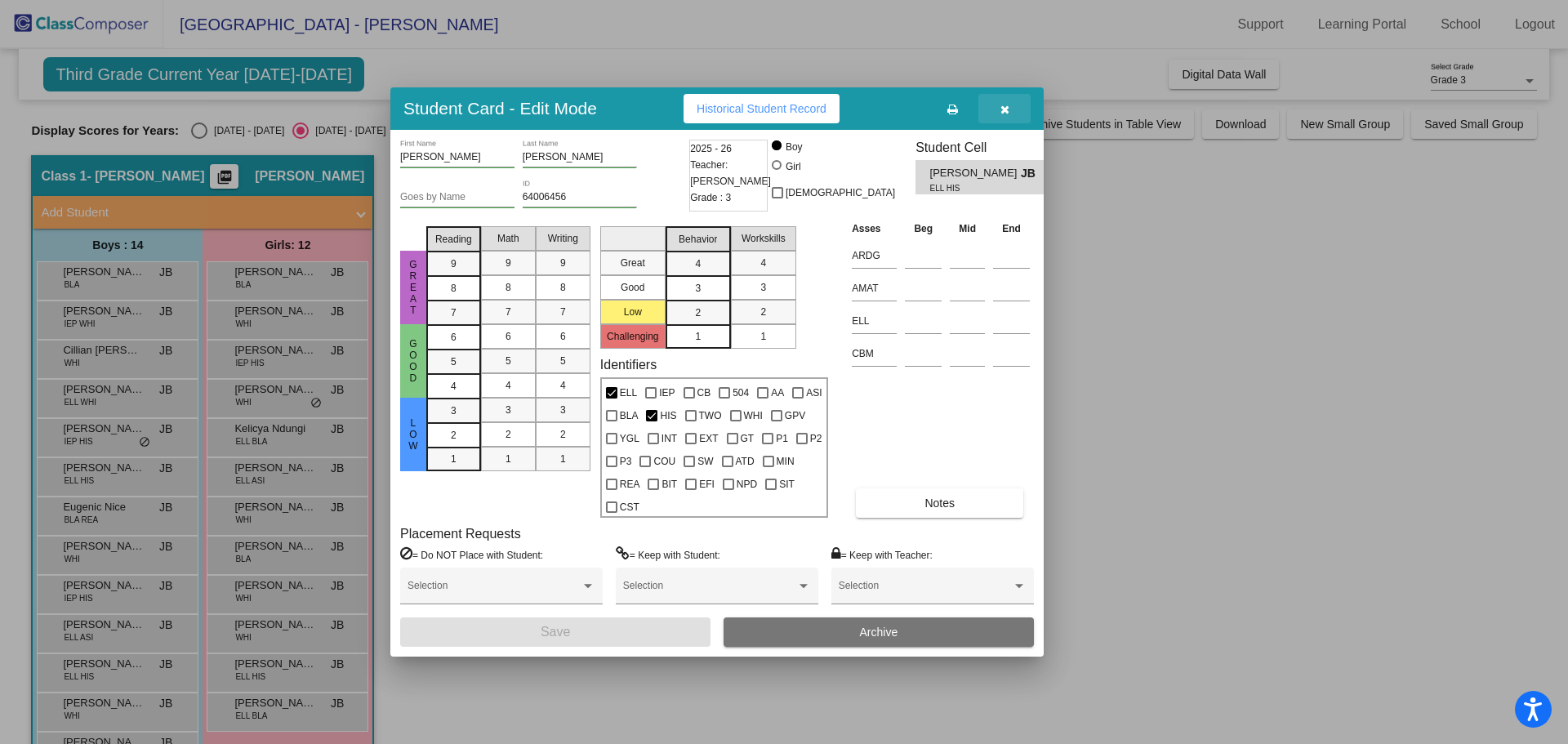
click at [1004, 112] on icon "button" at bounding box center [1005, 109] width 9 height 11
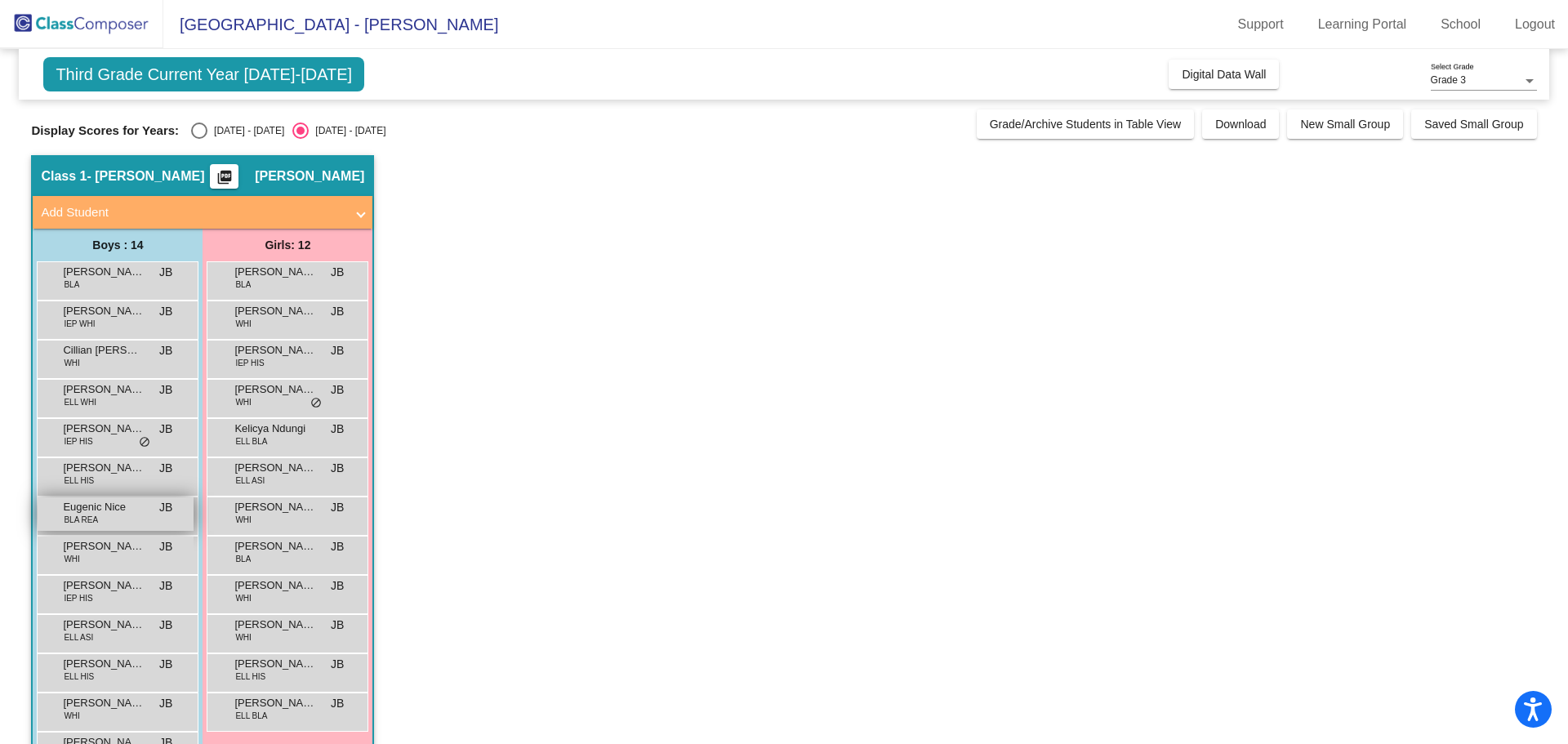
click at [113, 518] on div "Eugenic Nice BLA REA JB lock do_not_disturb_alt" at bounding box center [115, 515] width 156 height 34
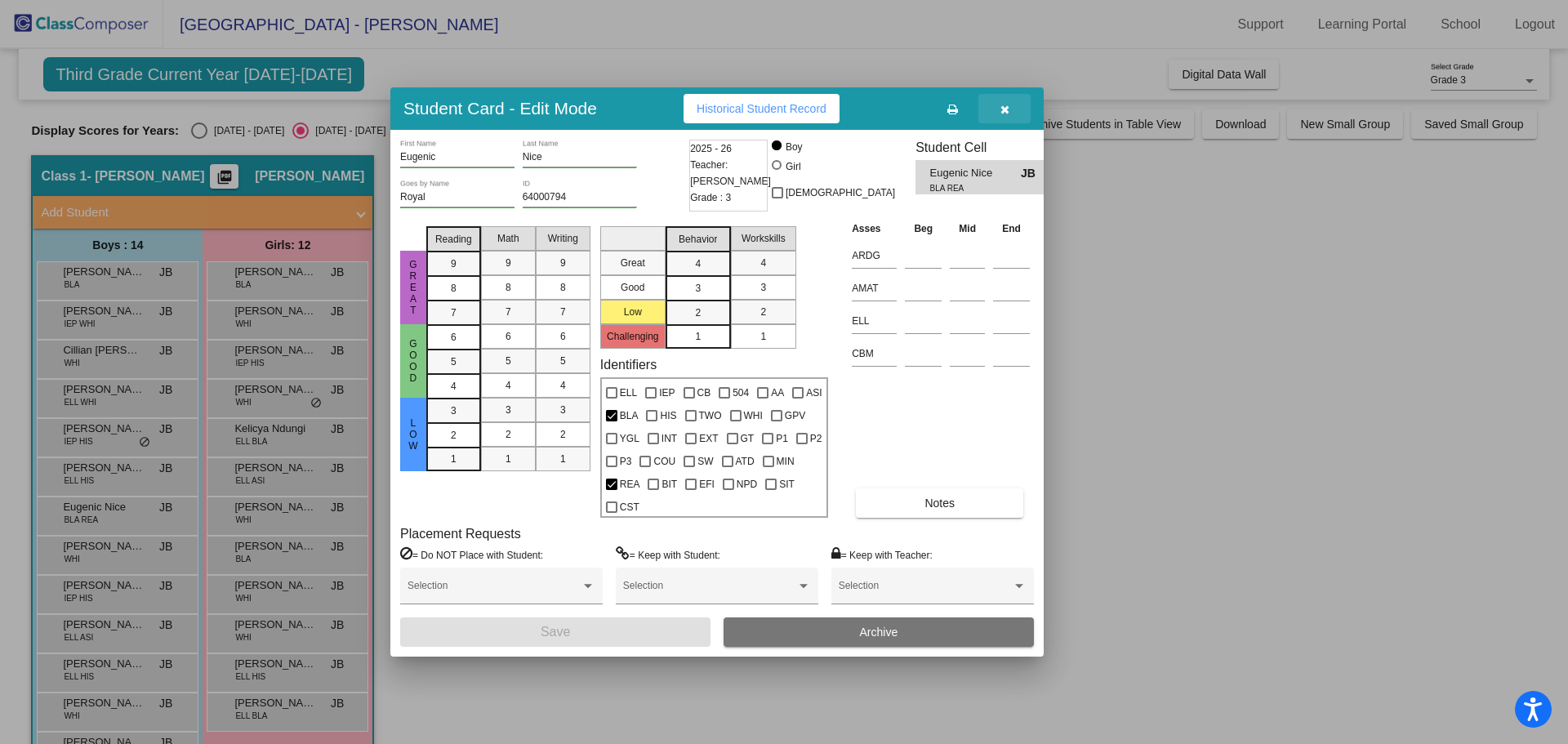
click at [1011, 103] on button "button" at bounding box center [1005, 109] width 52 height 30
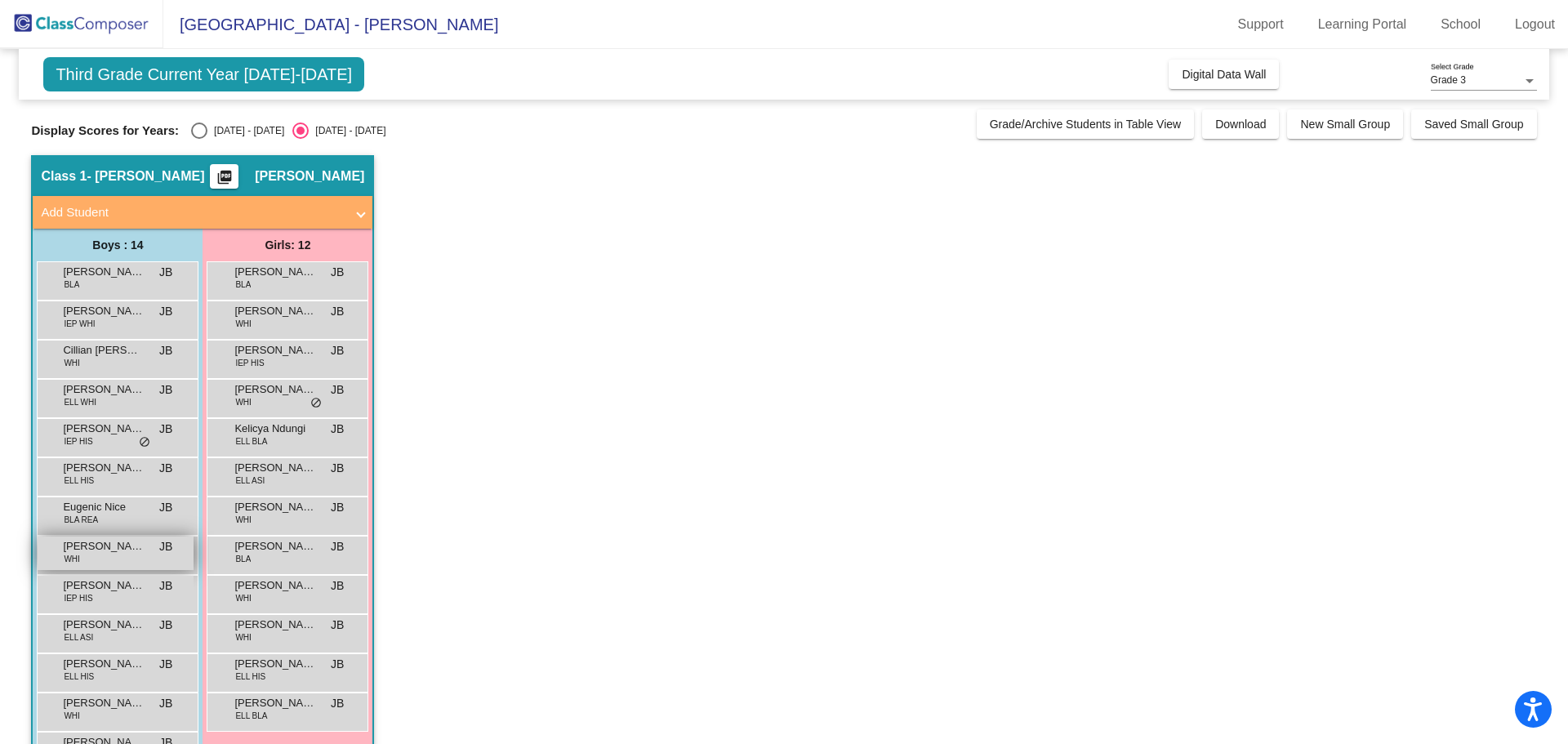
click at [133, 544] on span "Henry Stephens" at bounding box center [103, 546] width 82 height 17
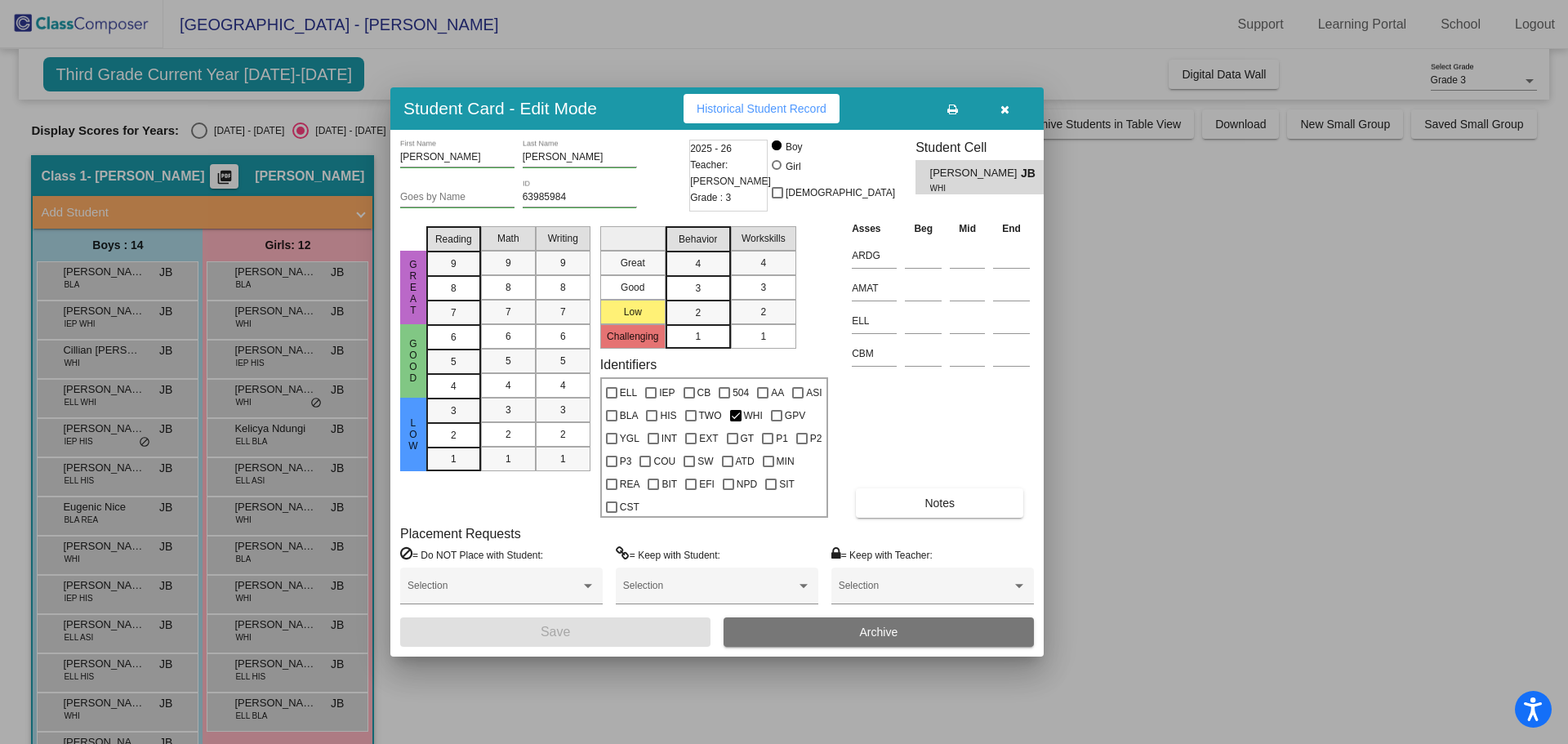
drag, startPoint x: 1010, startPoint y: 104, endPoint x: 948, endPoint y: 117, distance: 63.3
click at [1007, 104] on button "button" at bounding box center [1005, 109] width 52 height 30
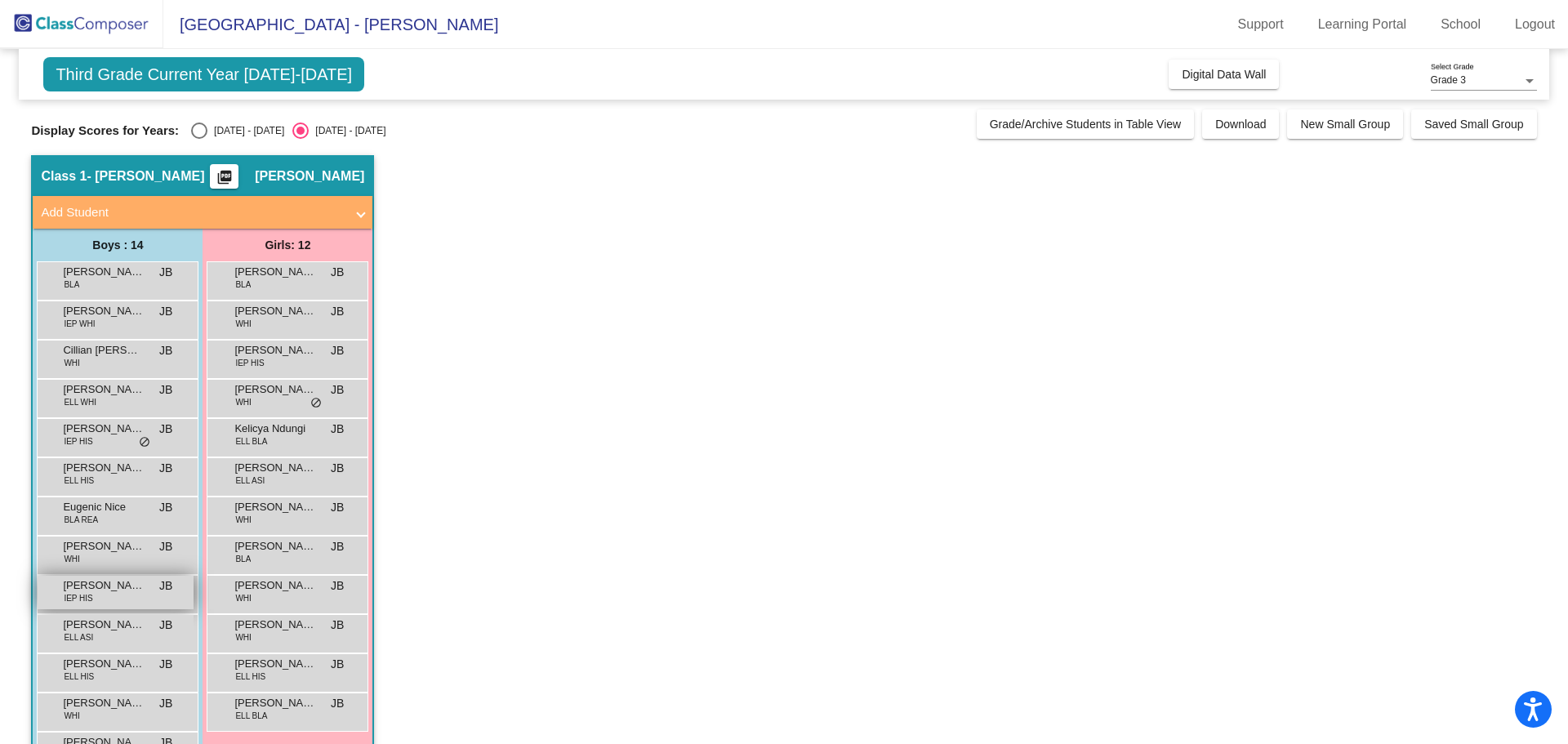
click at [96, 595] on div "Malachi Woodard IEP HIS JB lock do_not_disturb_alt" at bounding box center [115, 593] width 156 height 34
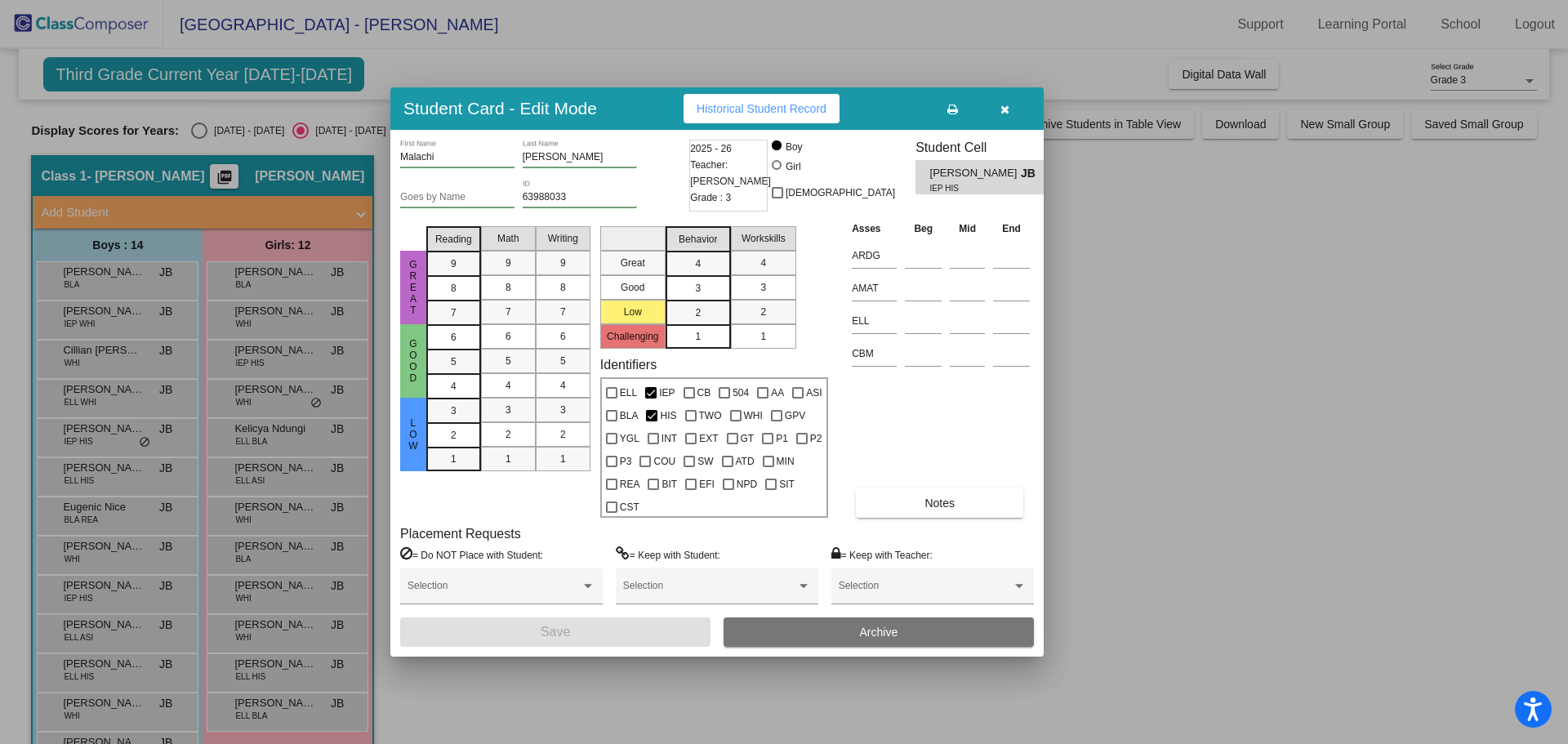
click at [1005, 110] on icon "button" at bounding box center [1005, 109] width 9 height 11
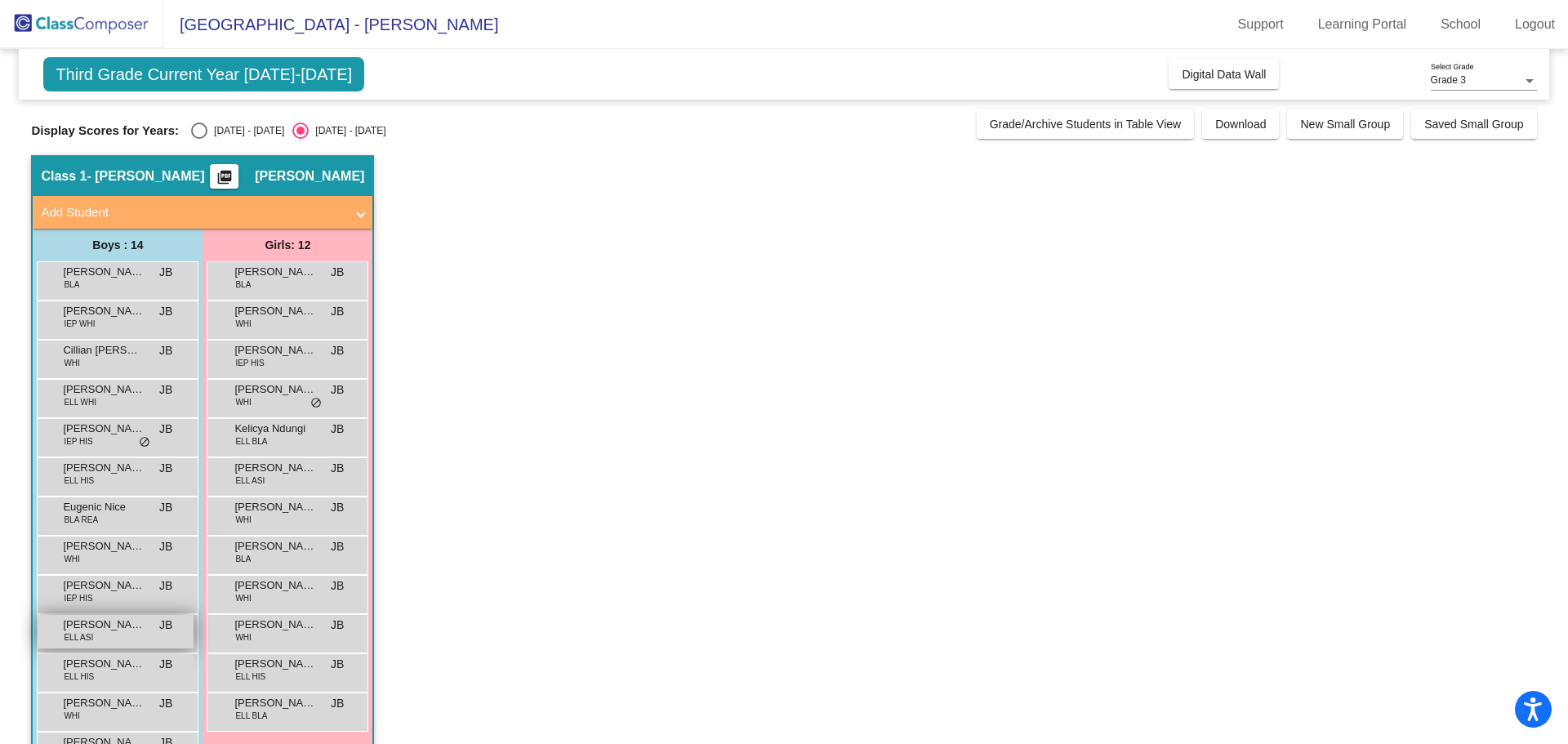
click at [103, 630] on span "Orion Nguyen" at bounding box center [103, 626] width 82 height 17
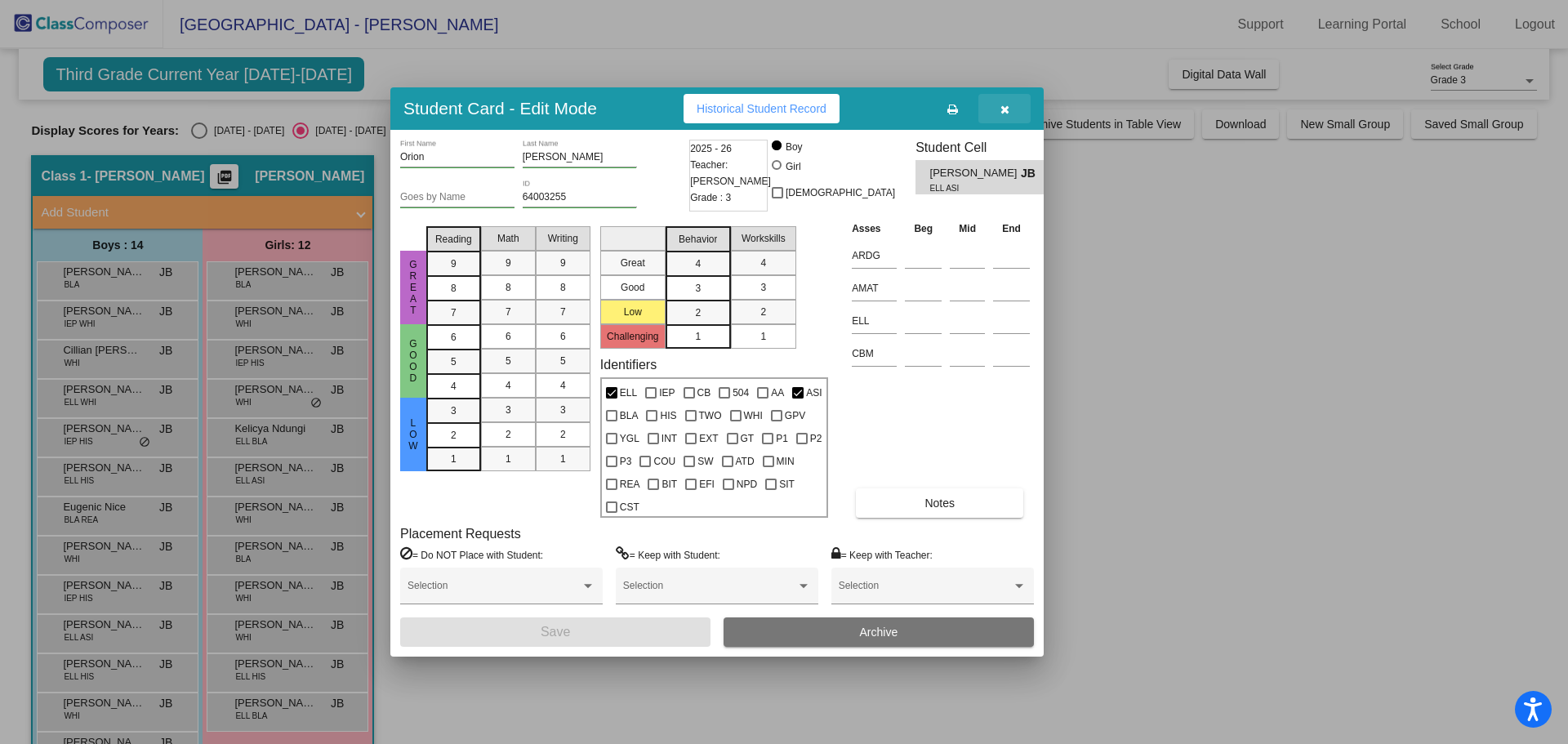
click at [994, 109] on button "button" at bounding box center [1005, 109] width 52 height 30
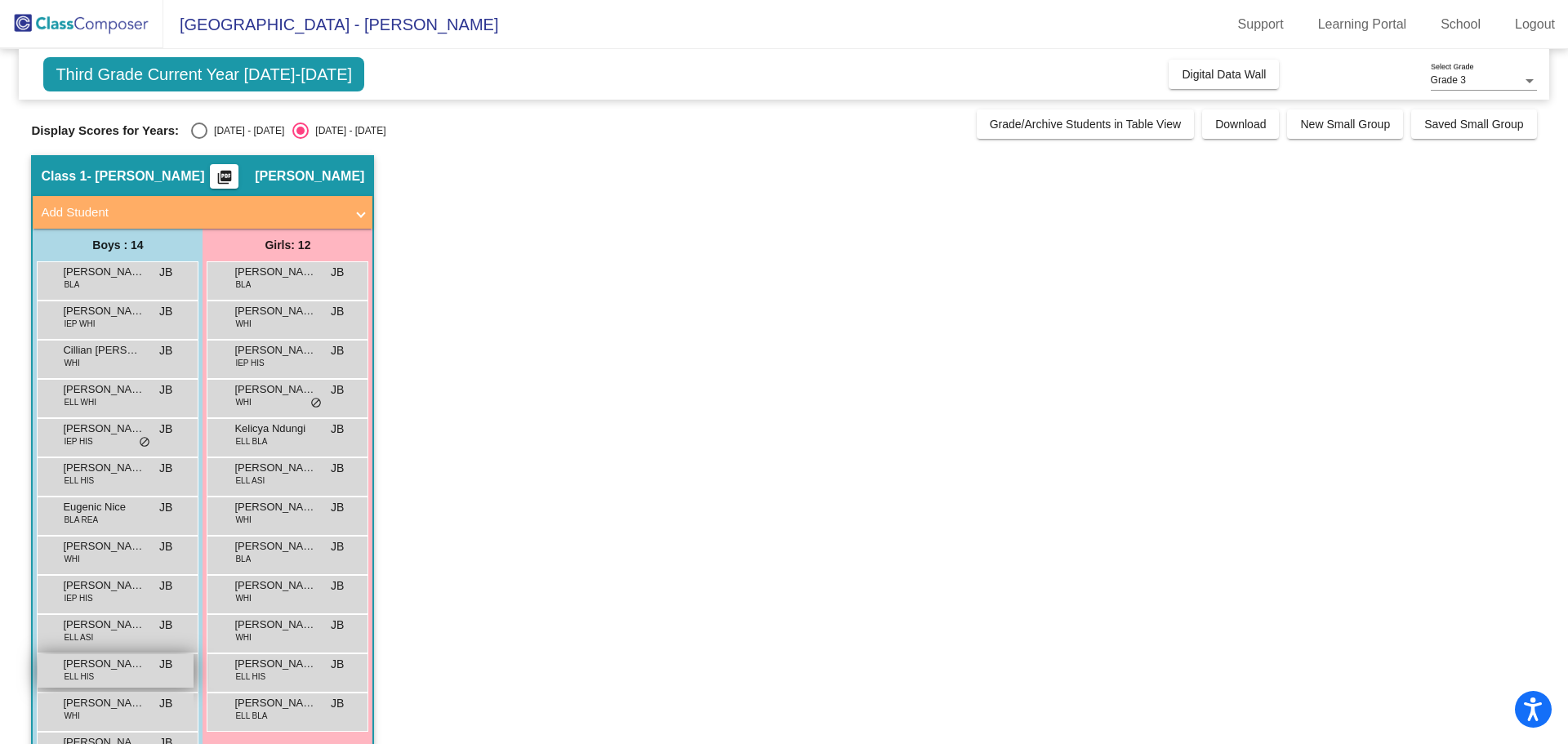
click at [77, 663] on span "Pedro de Faria Modolo" at bounding box center [103, 665] width 82 height 17
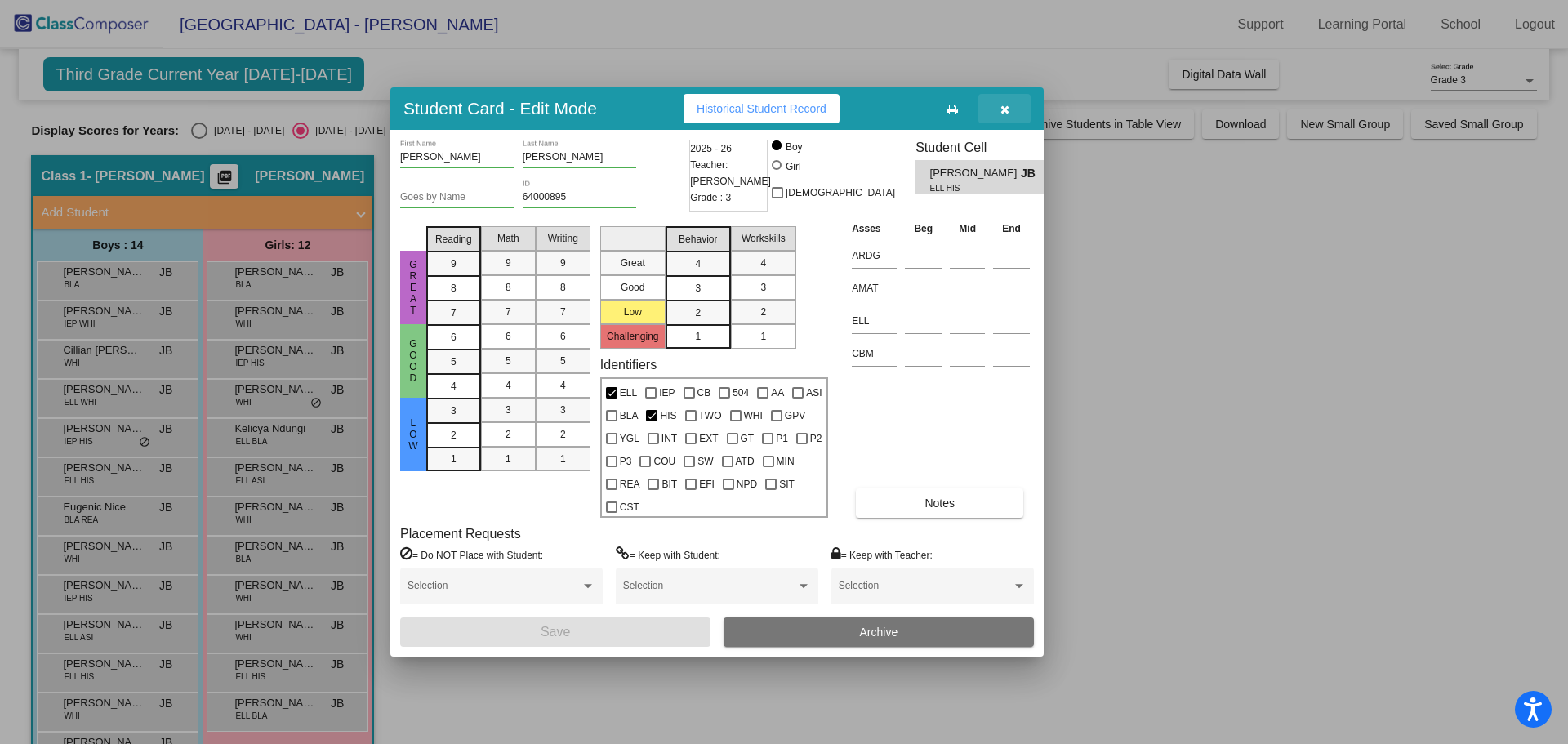
click at [1007, 103] on span "button" at bounding box center [1005, 109] width 9 height 13
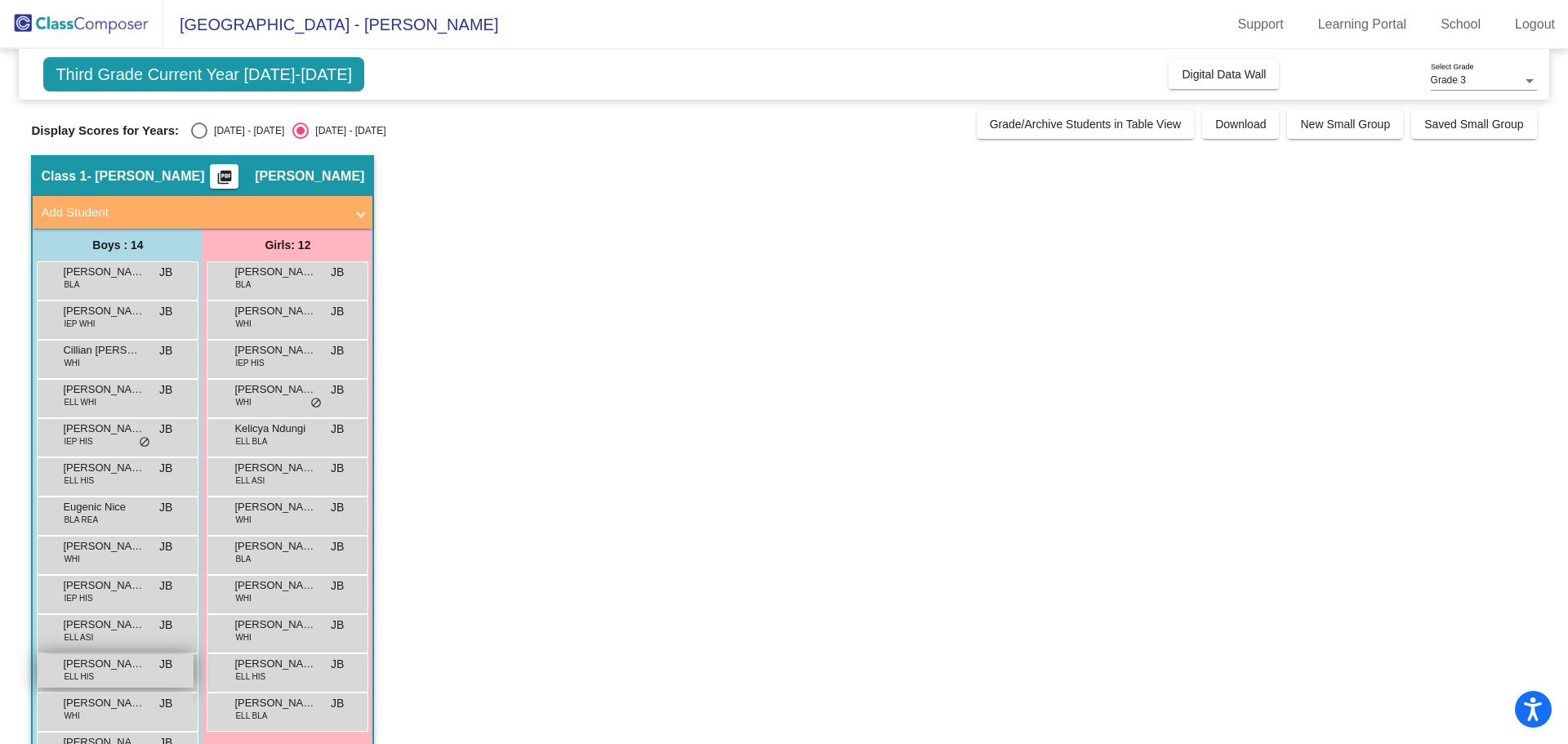
scroll to position [82, 0]
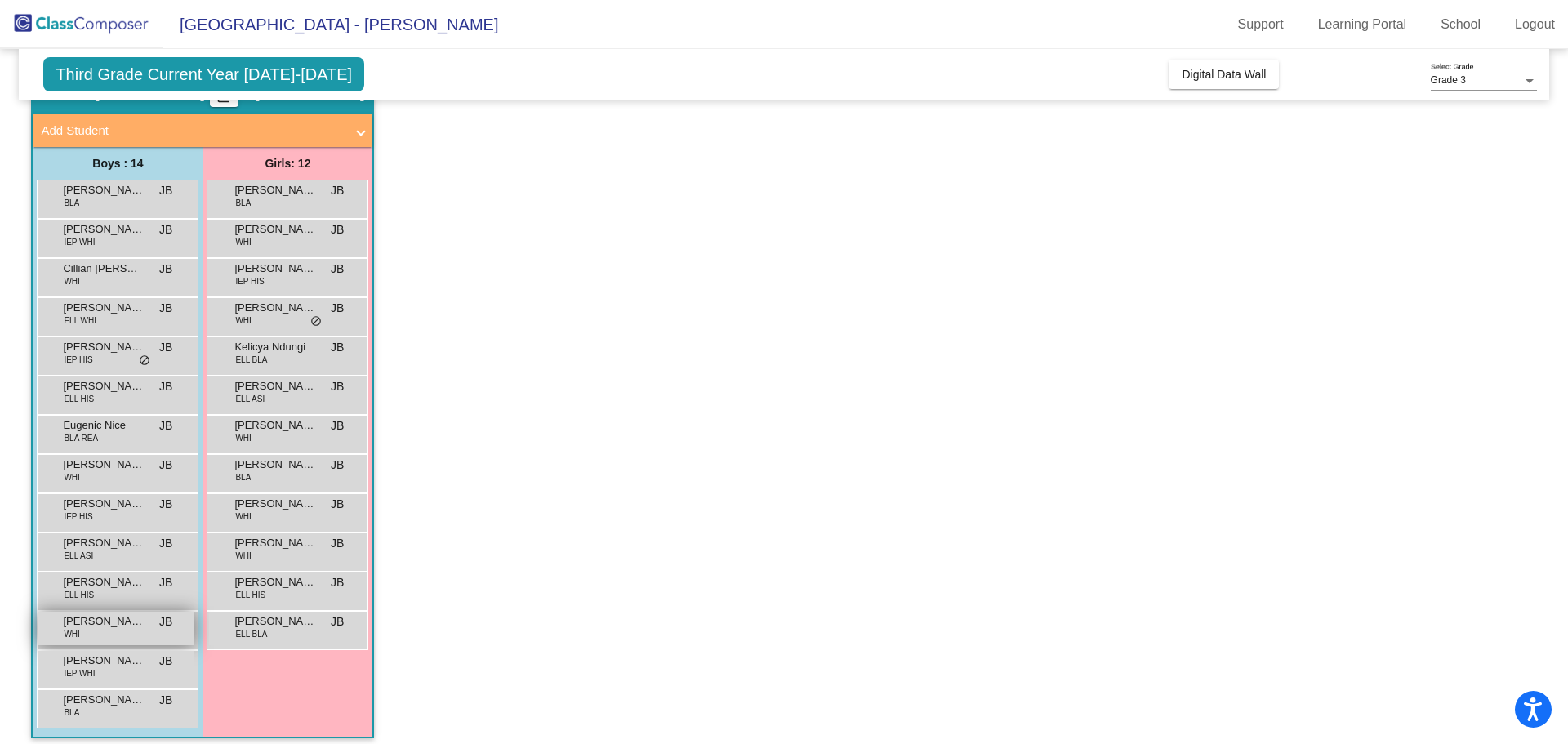
click at [102, 630] on div "Ryder Johnson WHI JB lock do_not_disturb_alt" at bounding box center [115, 628] width 156 height 34
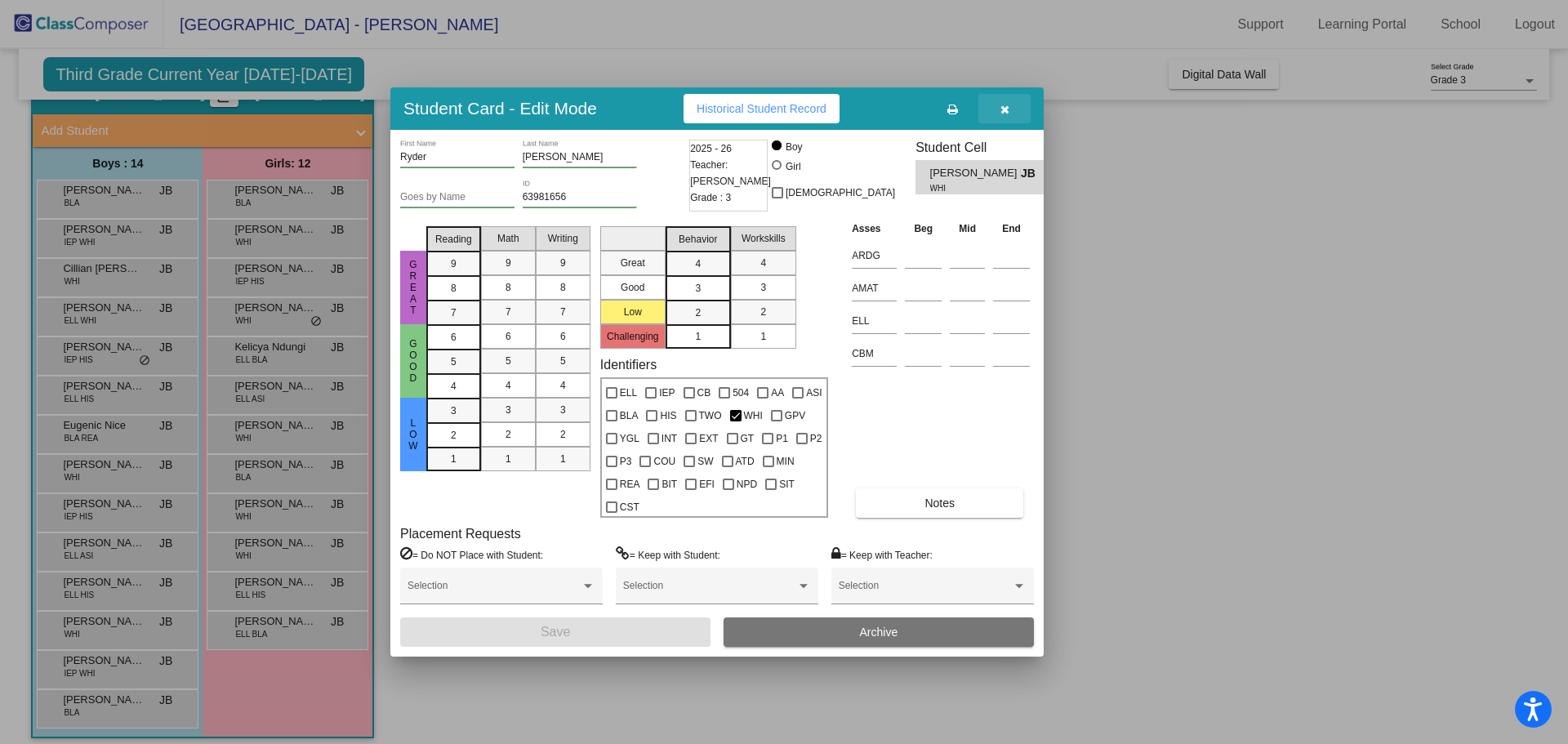
click at [1011, 106] on button "button" at bounding box center [1005, 109] width 52 height 30
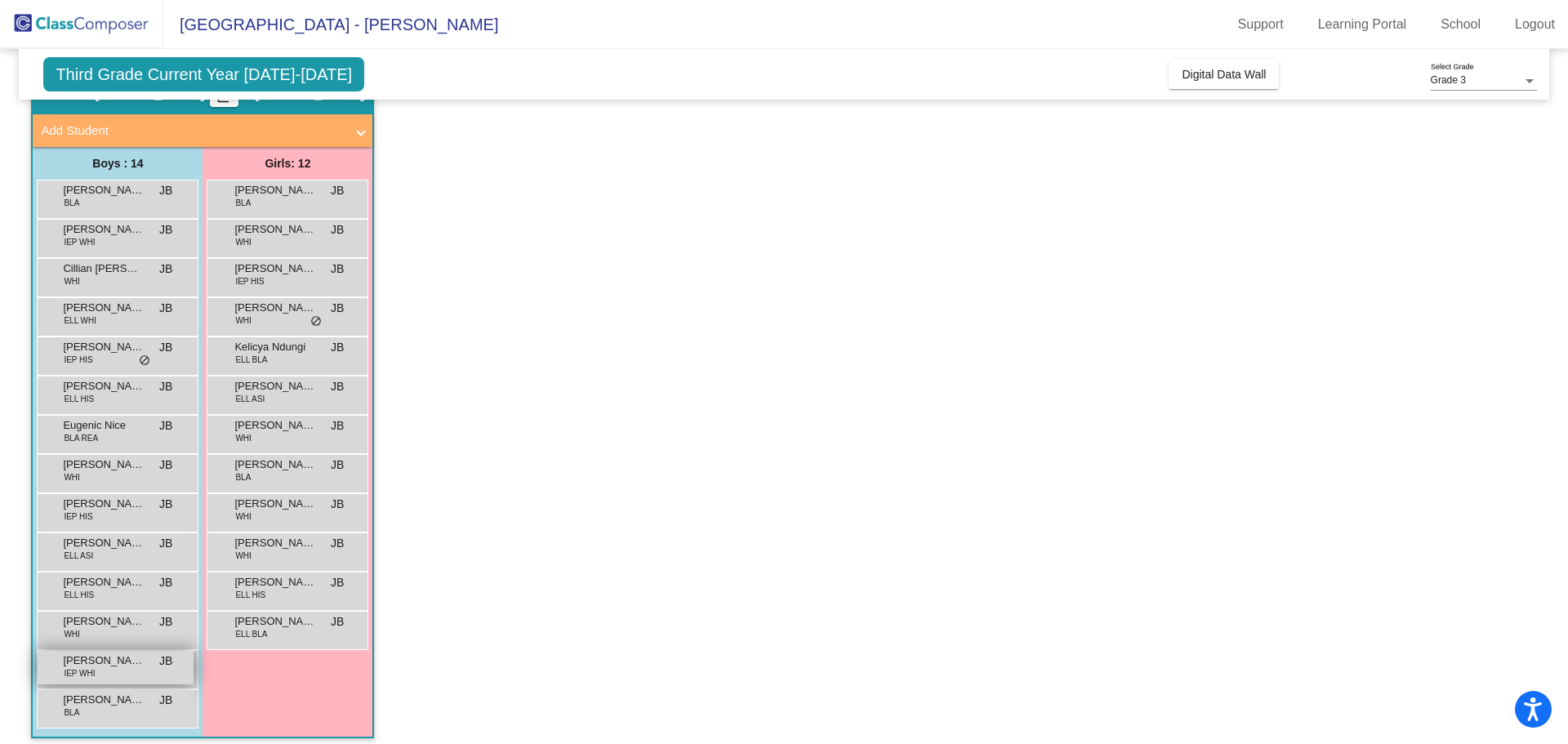
click at [126, 657] on span "Samuel Stewart" at bounding box center [103, 661] width 82 height 17
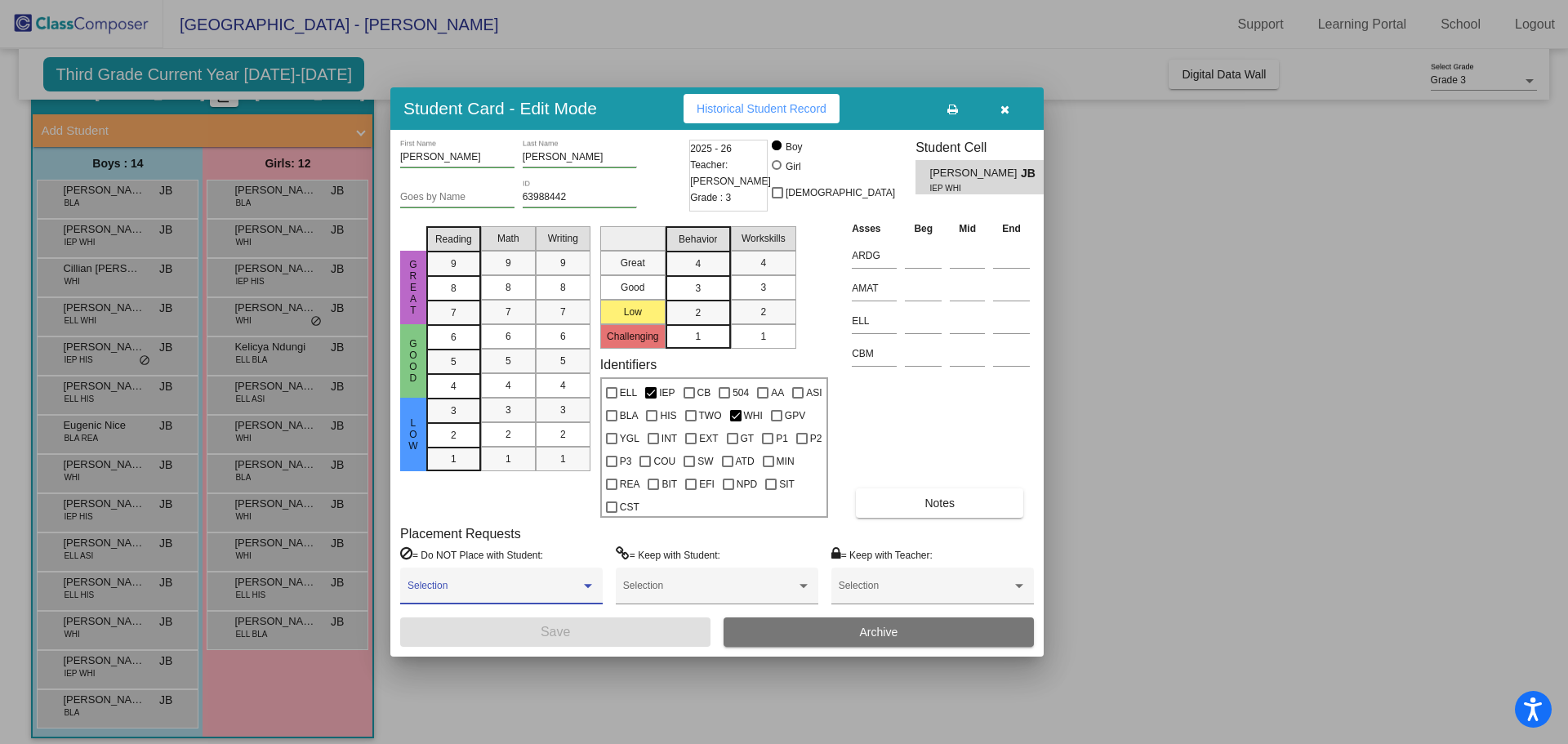
click at [588, 585] on div at bounding box center [588, 586] width 8 height 4
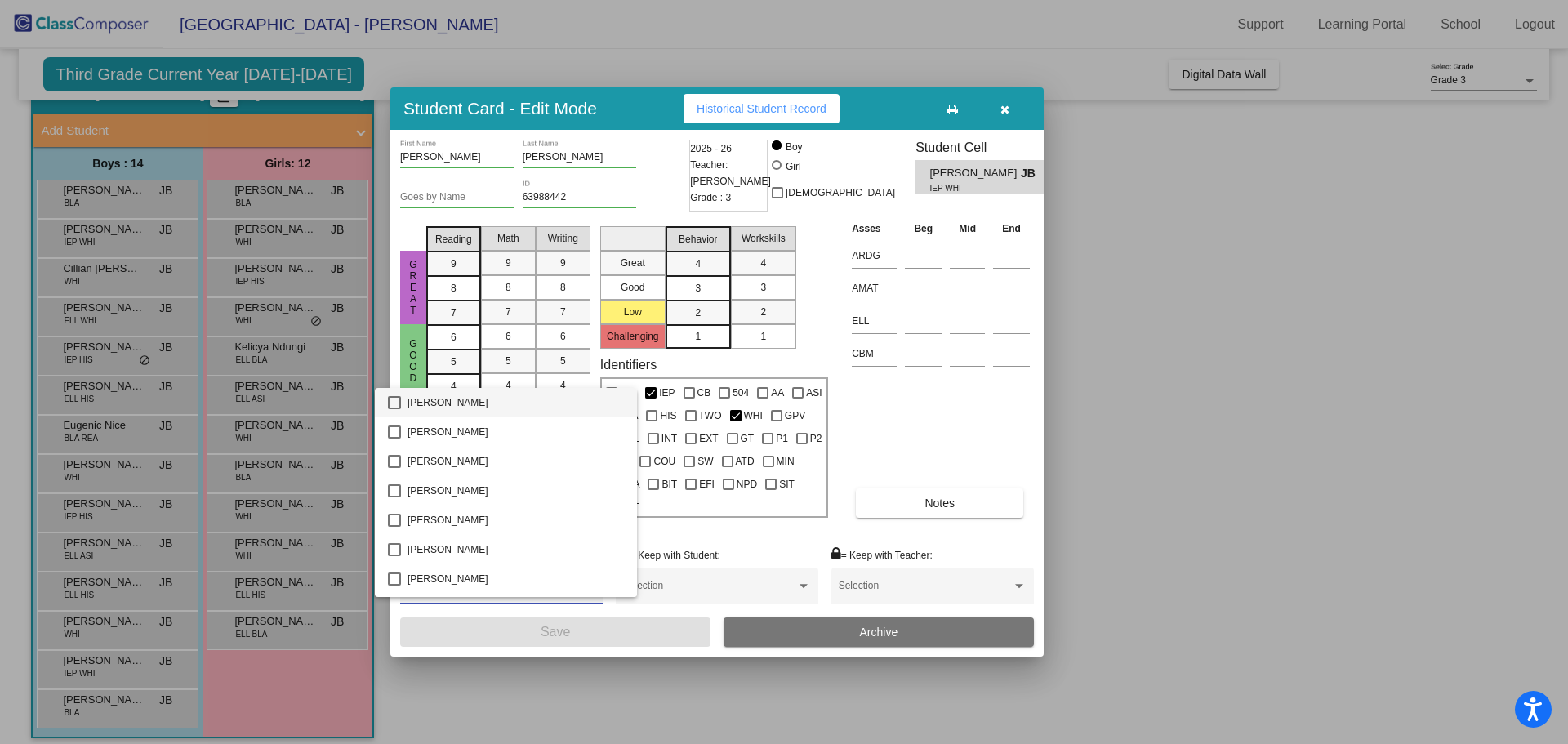
click at [1028, 408] on div at bounding box center [784, 372] width 1568 height 744
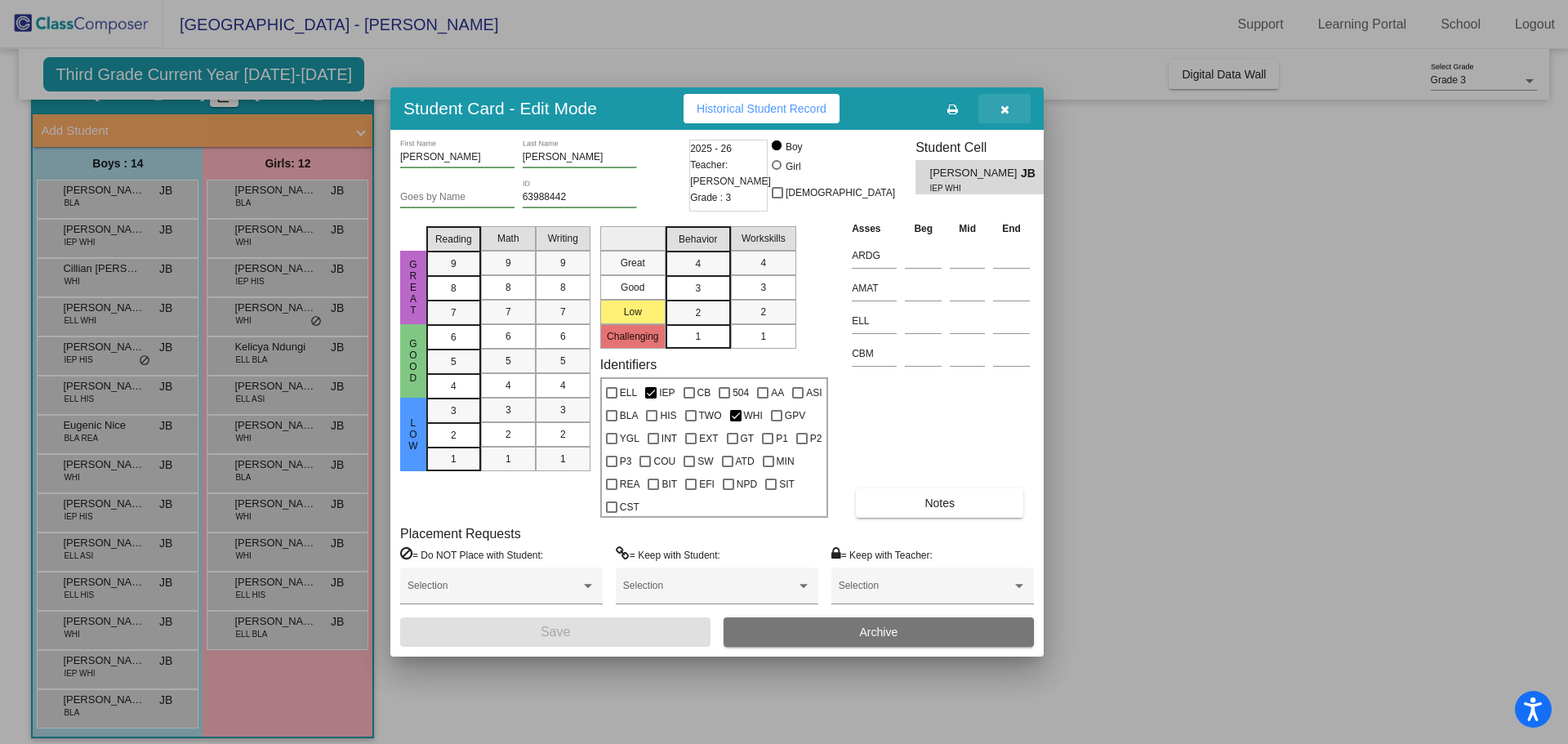
click at [1007, 112] on icon "button" at bounding box center [1005, 109] width 9 height 11
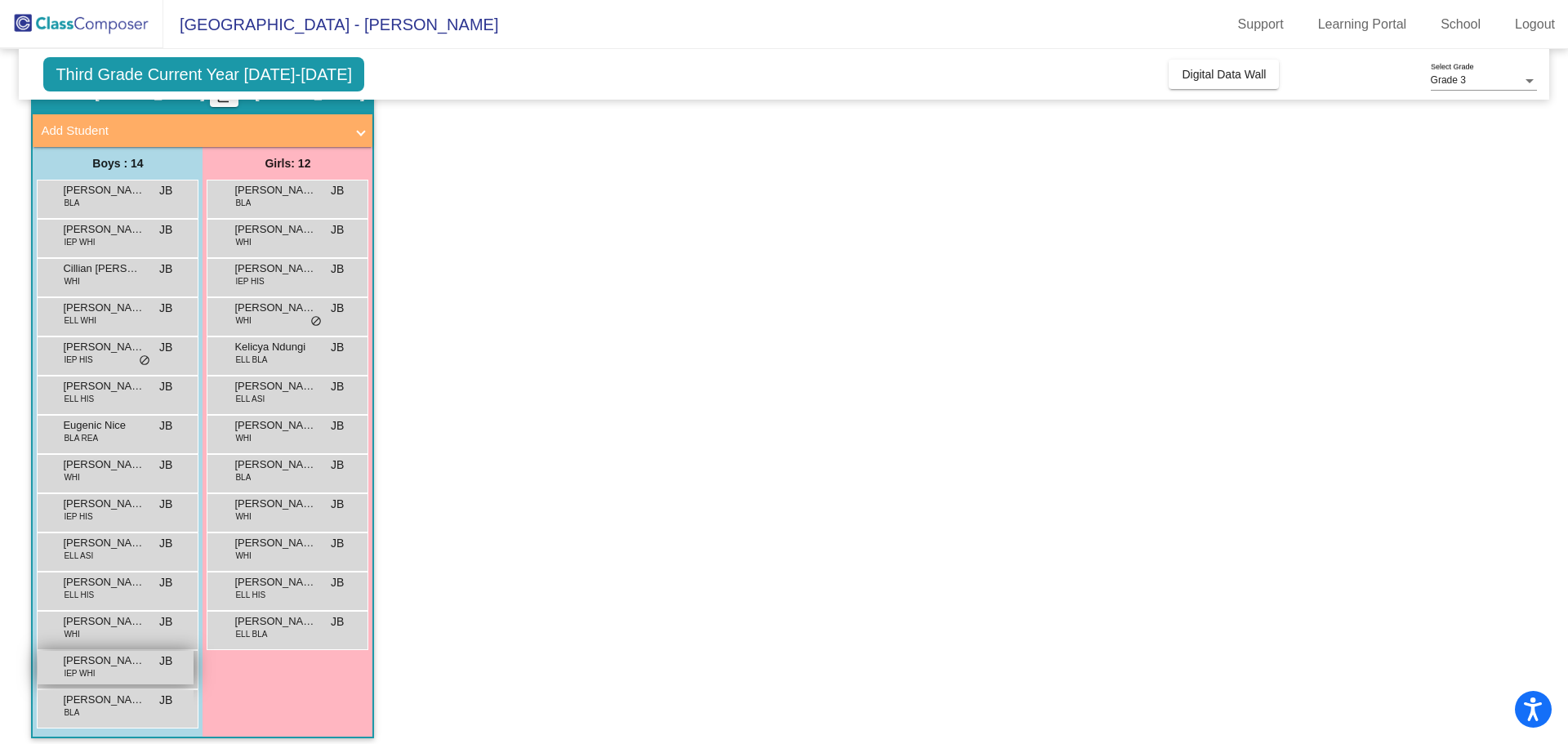
click at [104, 668] on span "Samuel Stewart" at bounding box center [103, 661] width 82 height 17
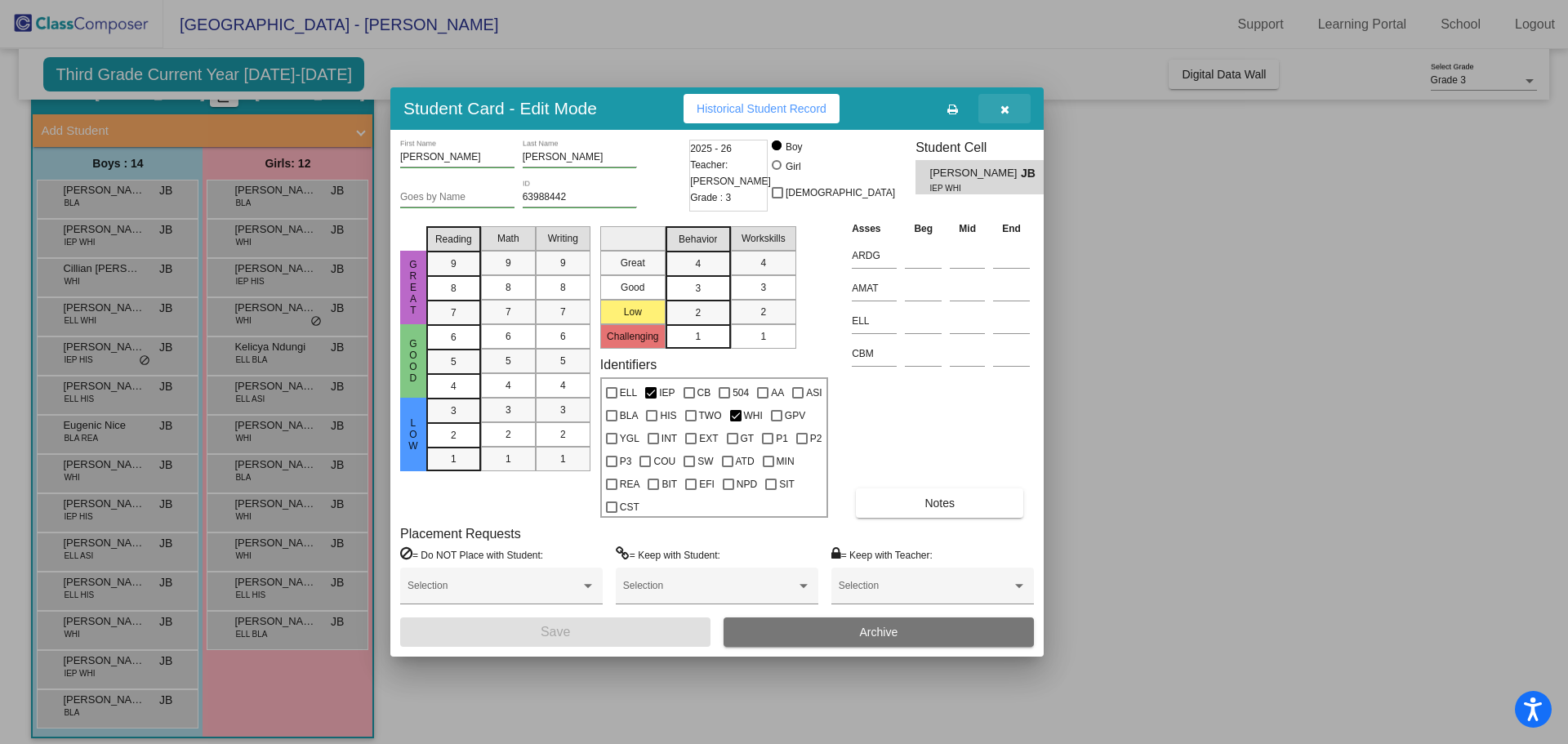
click at [1011, 103] on button "button" at bounding box center [1005, 109] width 52 height 30
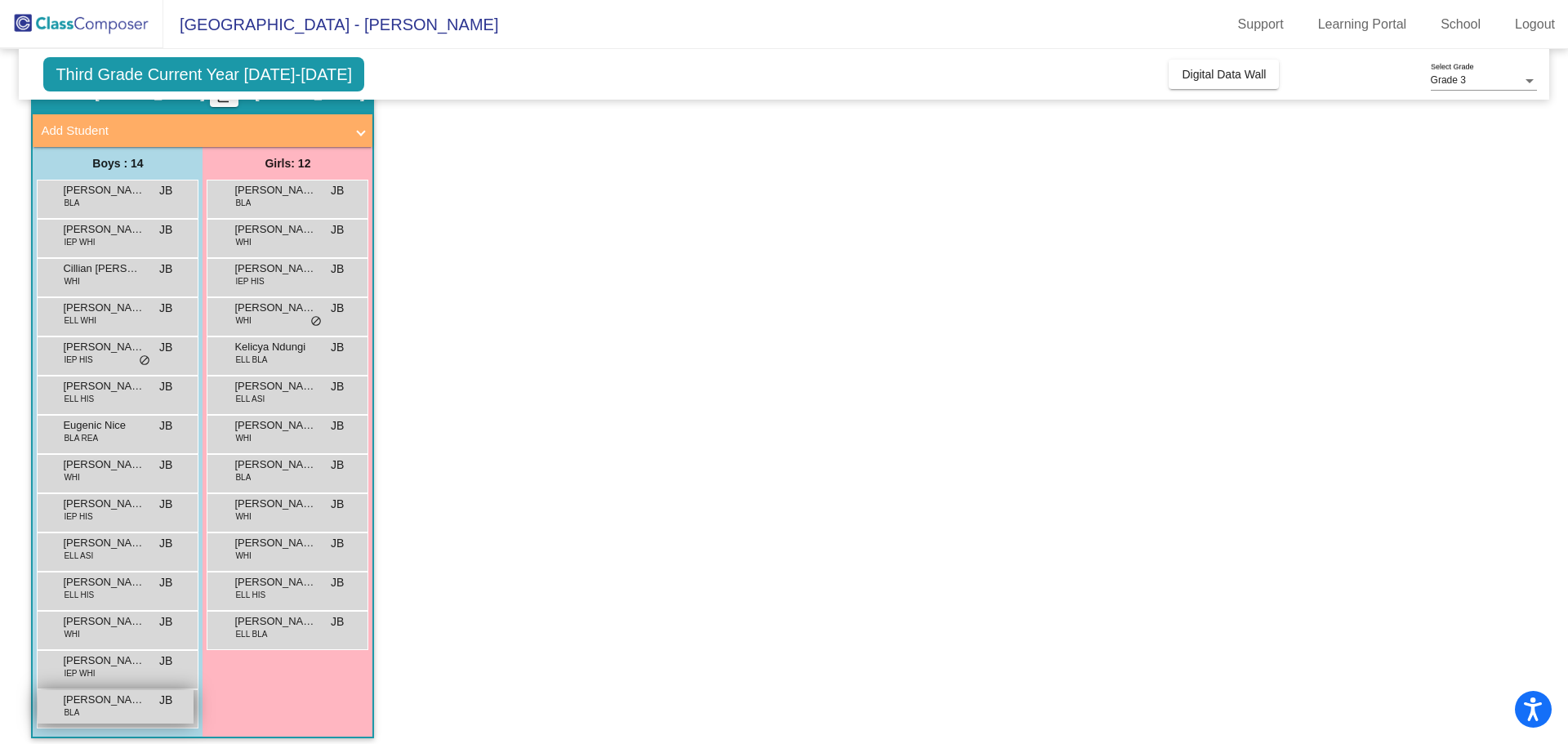
click at [111, 701] on span "Trevor White" at bounding box center [103, 700] width 82 height 17
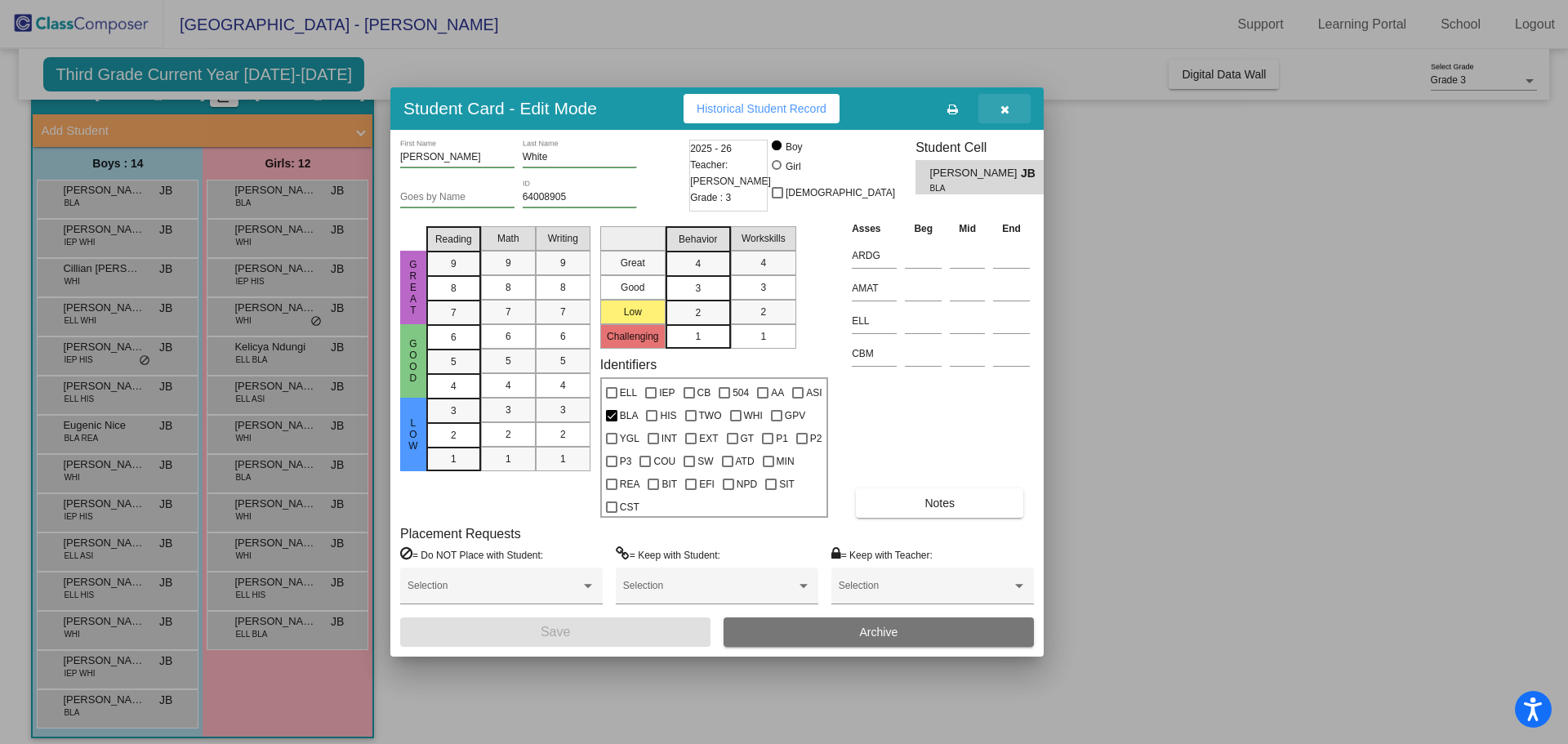
click at [1007, 114] on icon "button" at bounding box center [1005, 109] width 9 height 11
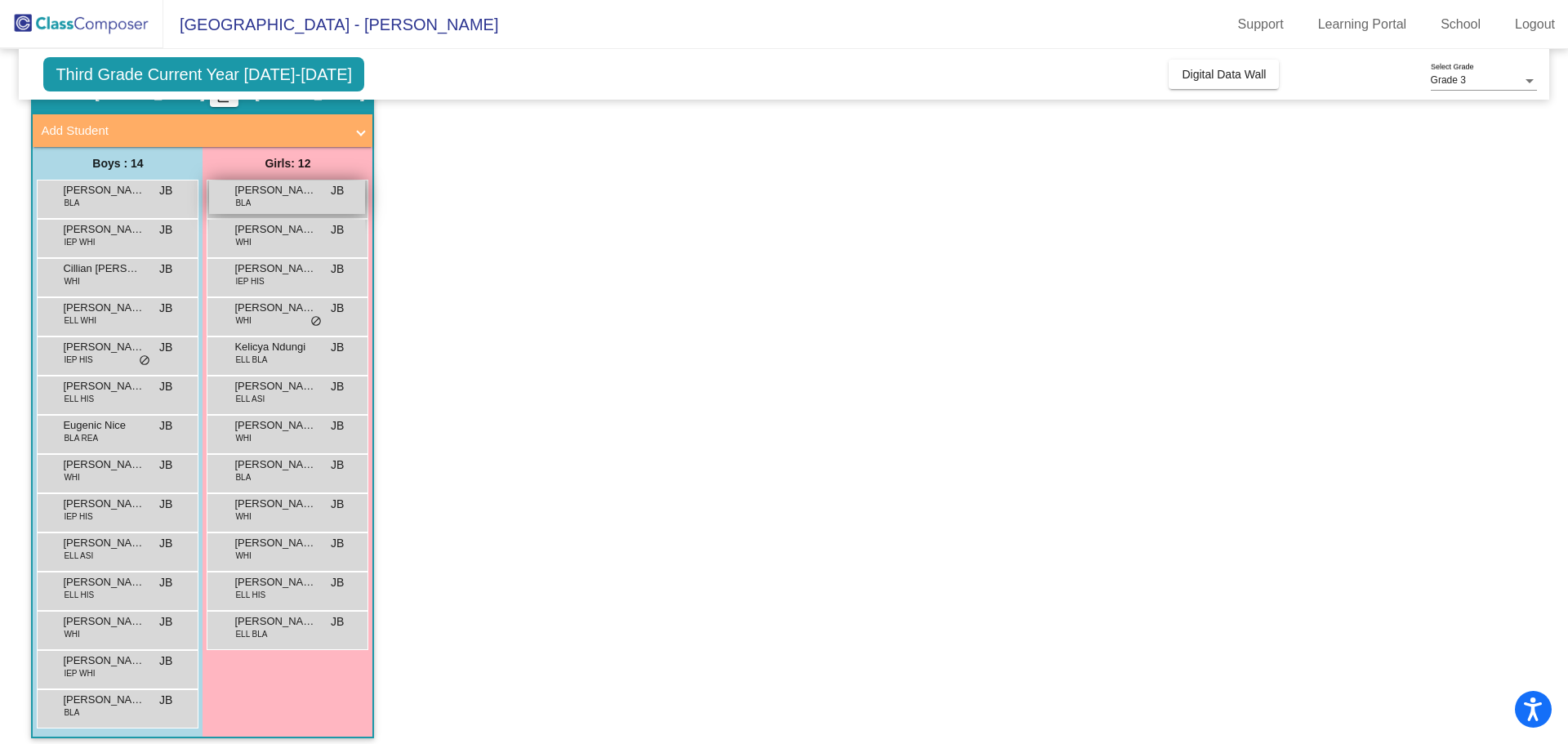
click at [297, 195] on span "Azariyah White" at bounding box center [275, 190] width 82 height 17
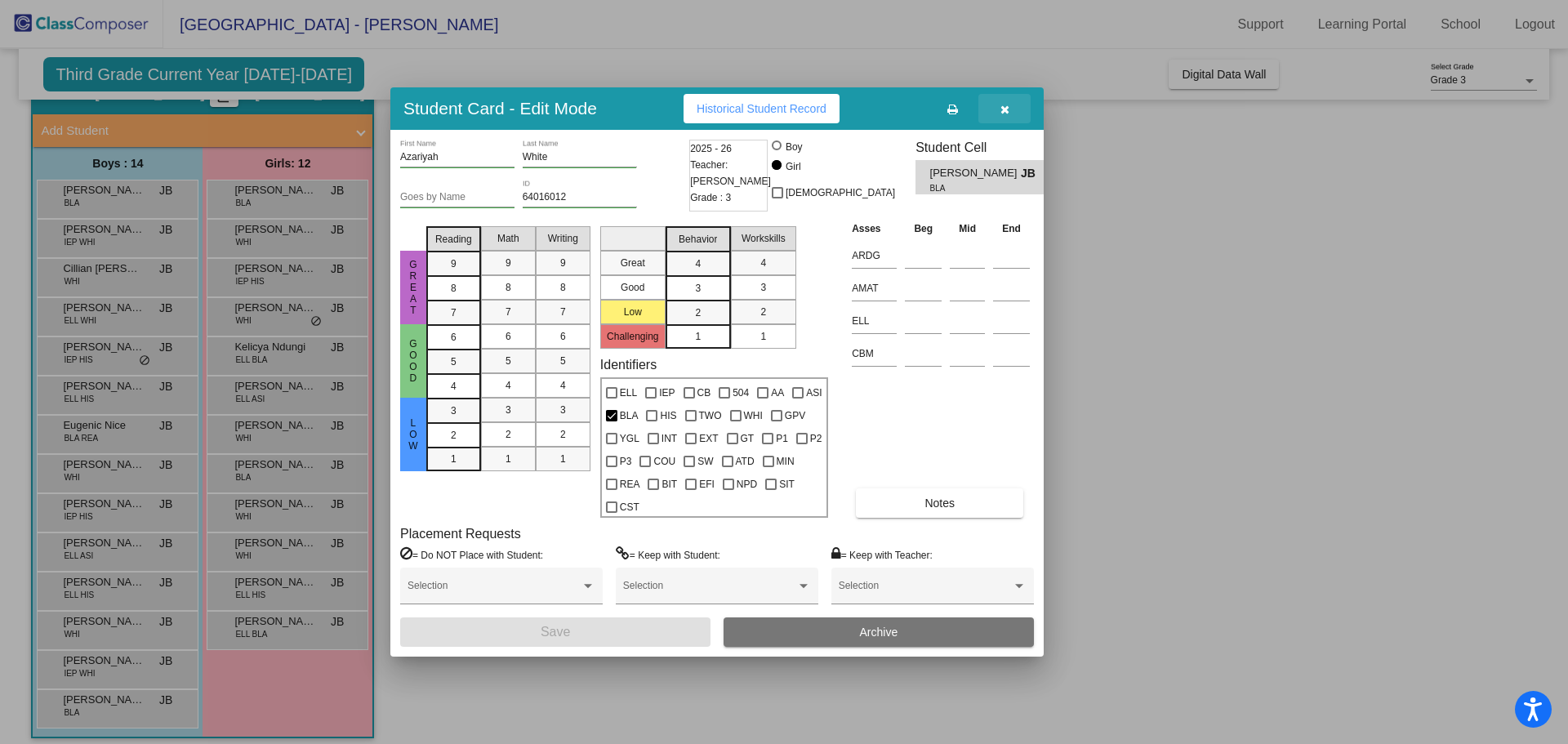
click at [1004, 107] on icon "button" at bounding box center [1005, 109] width 9 height 11
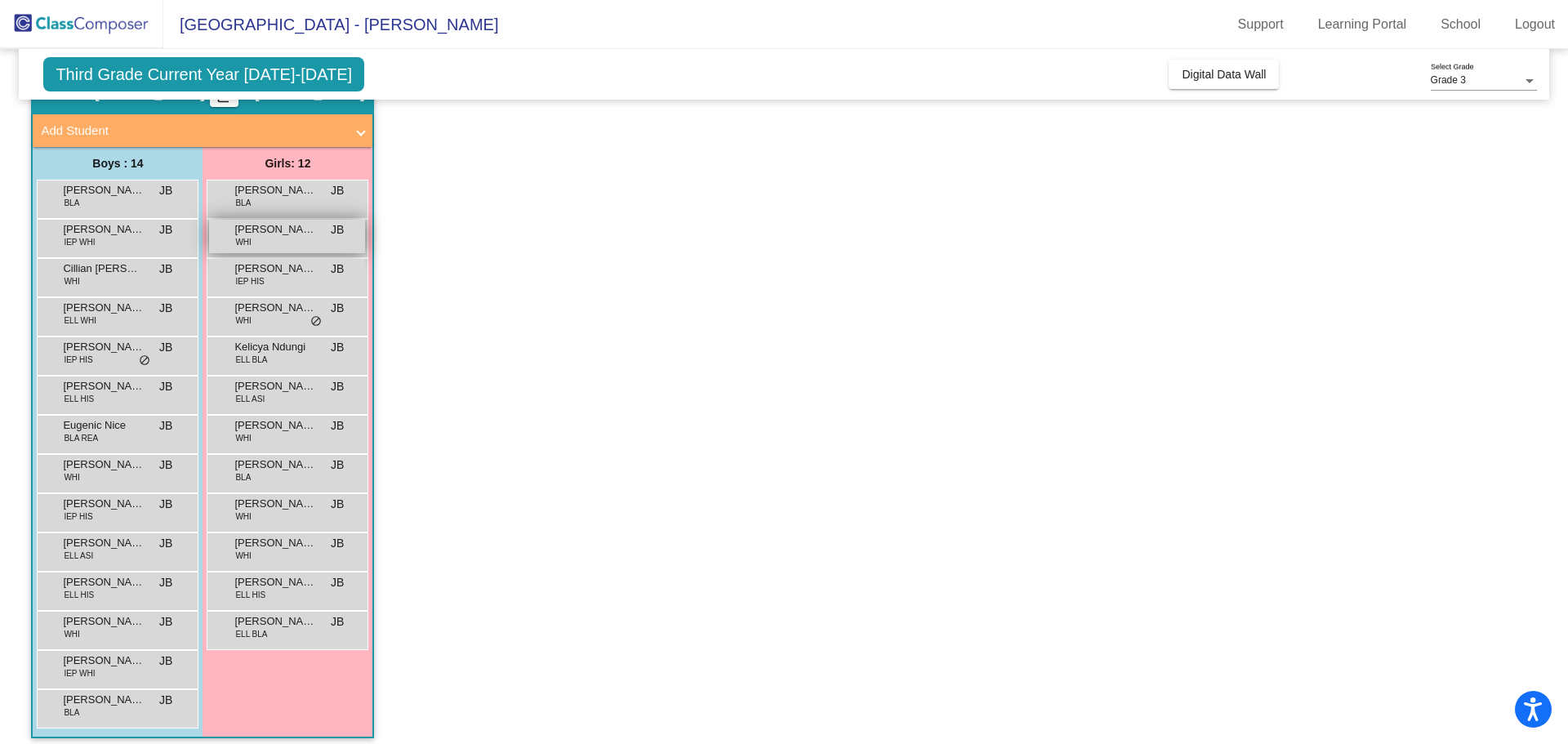
click at [297, 227] on span "Faye Nordling" at bounding box center [275, 229] width 82 height 17
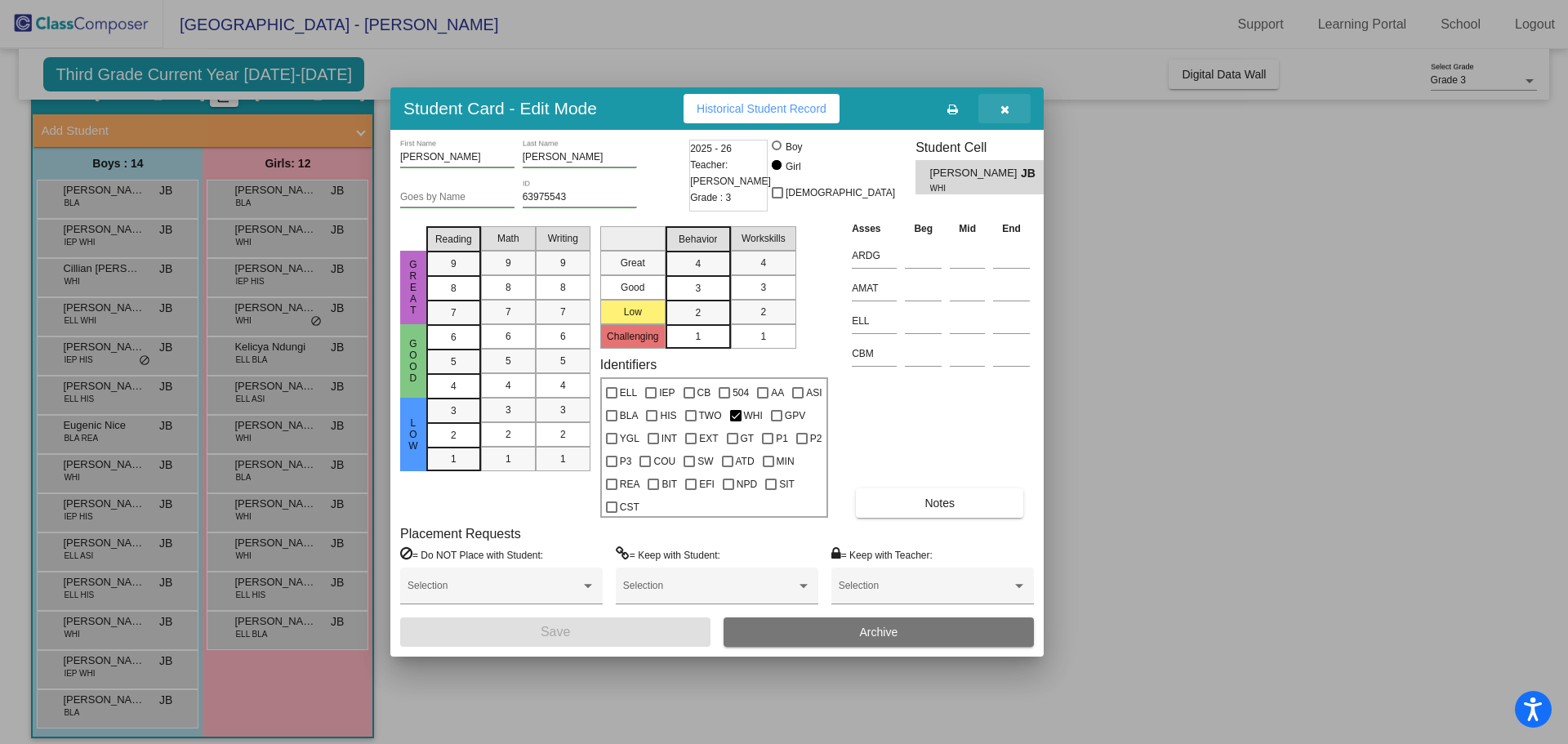
drag, startPoint x: 1013, startPoint y: 107, endPoint x: 729, endPoint y: 188, distance: 295.3
click at [1012, 107] on button "button" at bounding box center [1005, 109] width 52 height 30
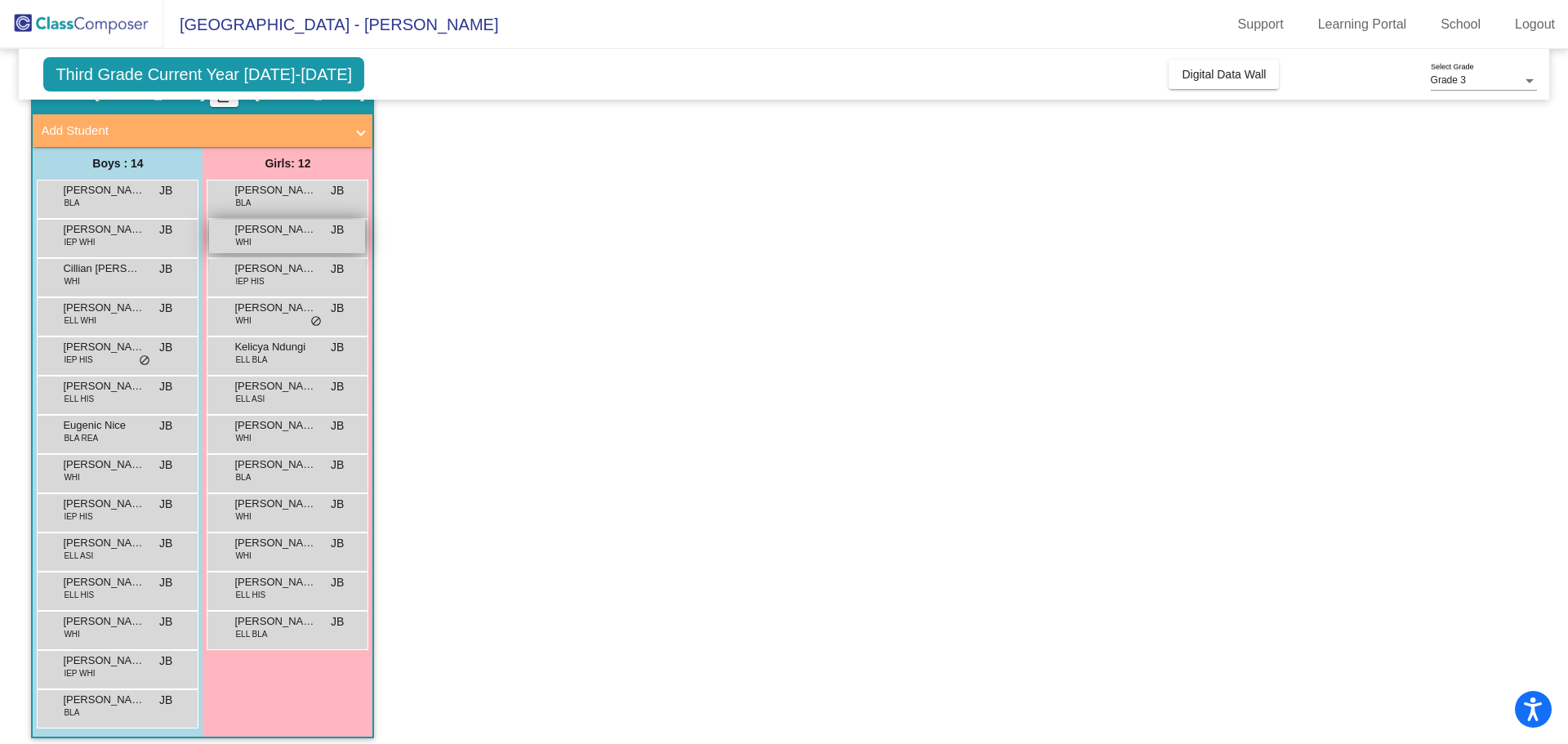
click at [291, 234] on span "Faye Nordling" at bounding box center [275, 229] width 82 height 17
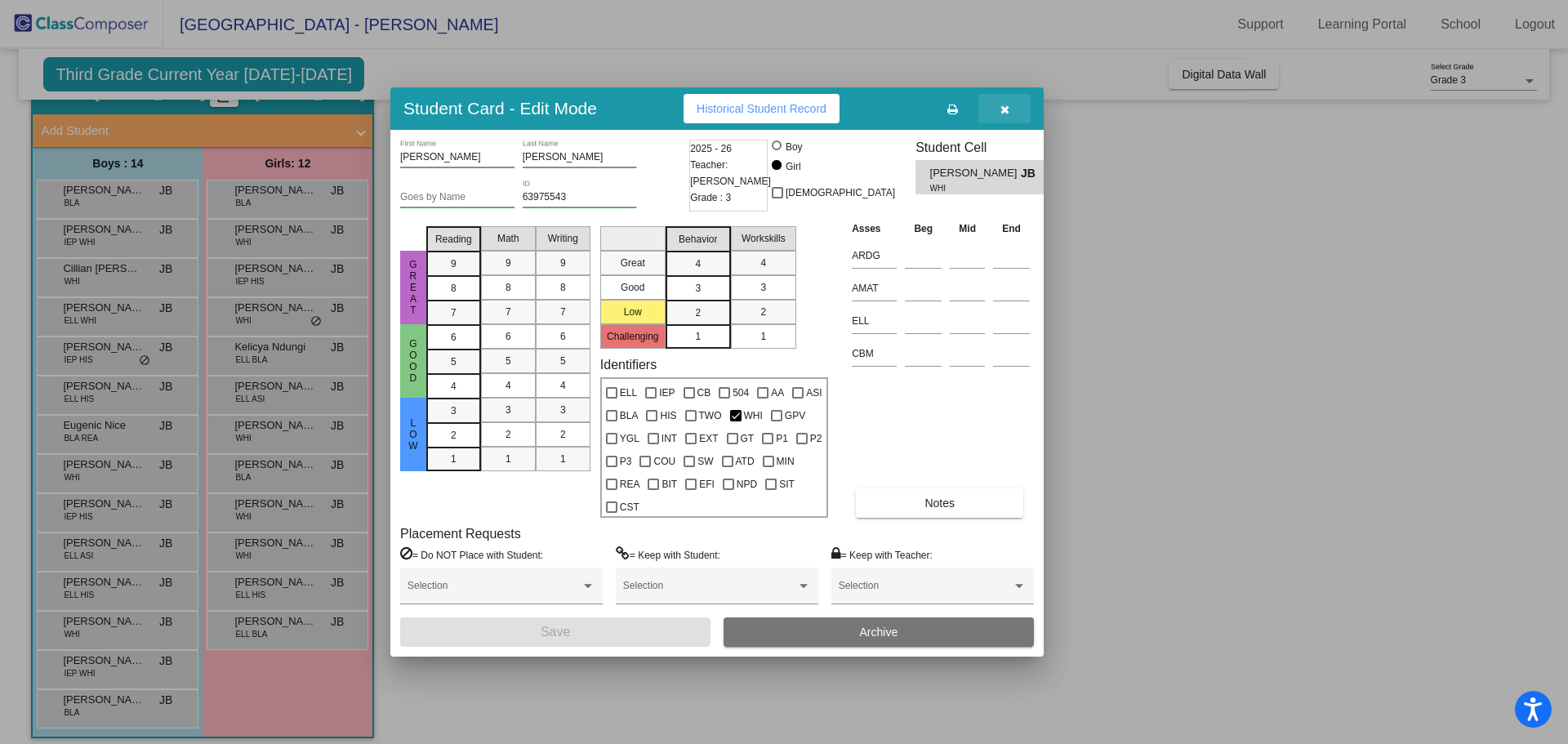
click at [1007, 109] on icon "button" at bounding box center [1005, 109] width 9 height 11
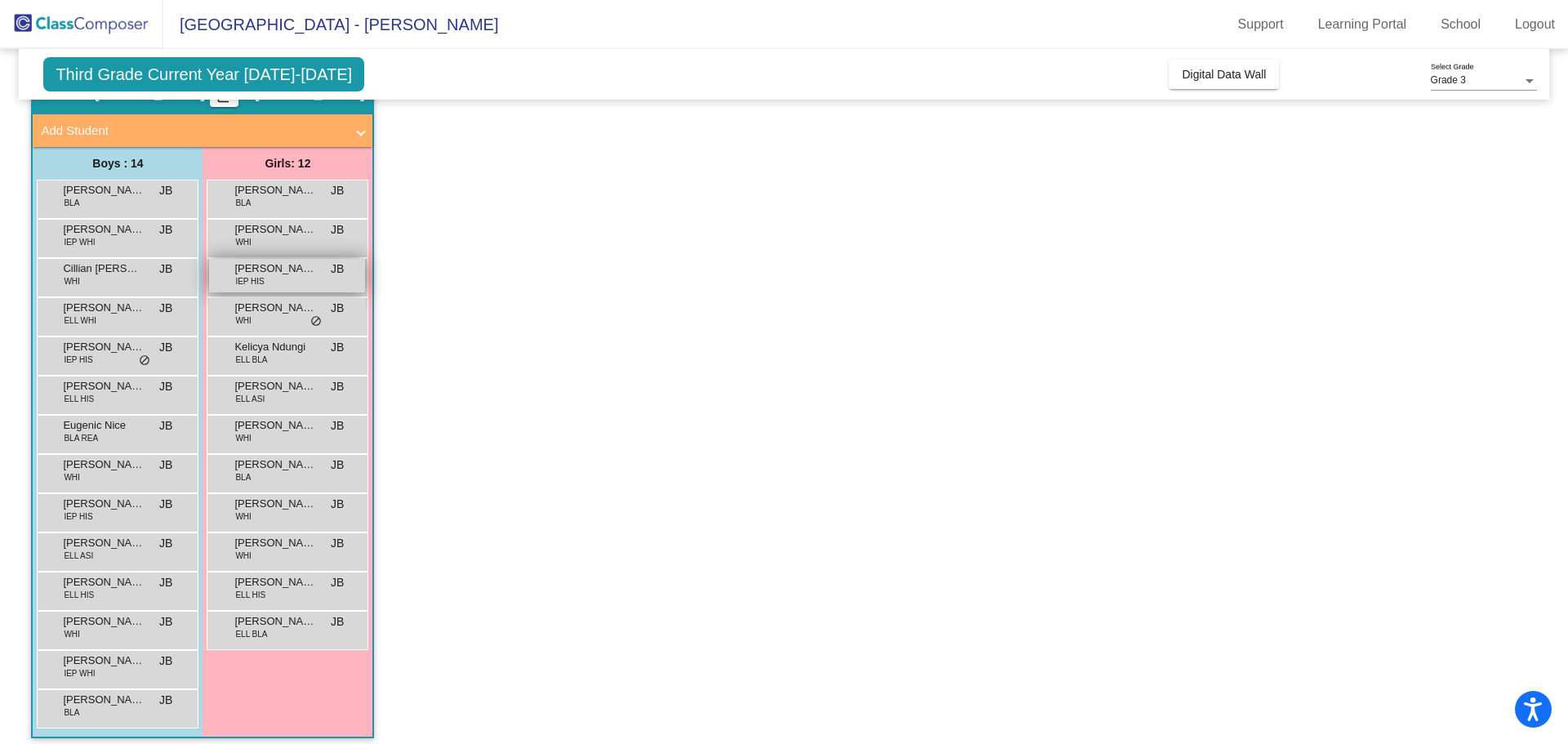
click at [268, 283] on div "Janine Cruz Sanchez IEP HIS JB lock do_not_disturb_alt" at bounding box center [286, 276] width 156 height 34
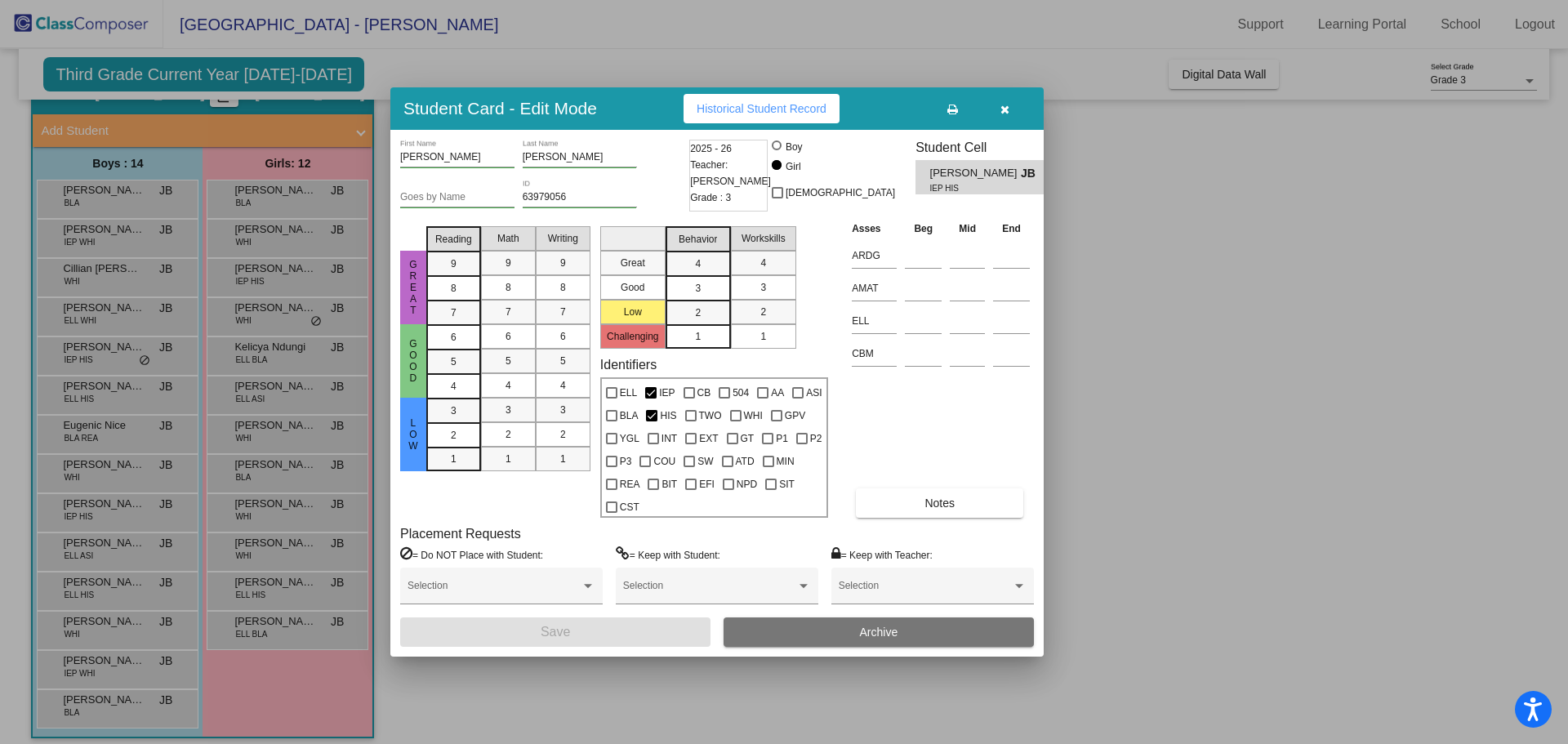
click at [1013, 101] on button "button" at bounding box center [1005, 109] width 52 height 30
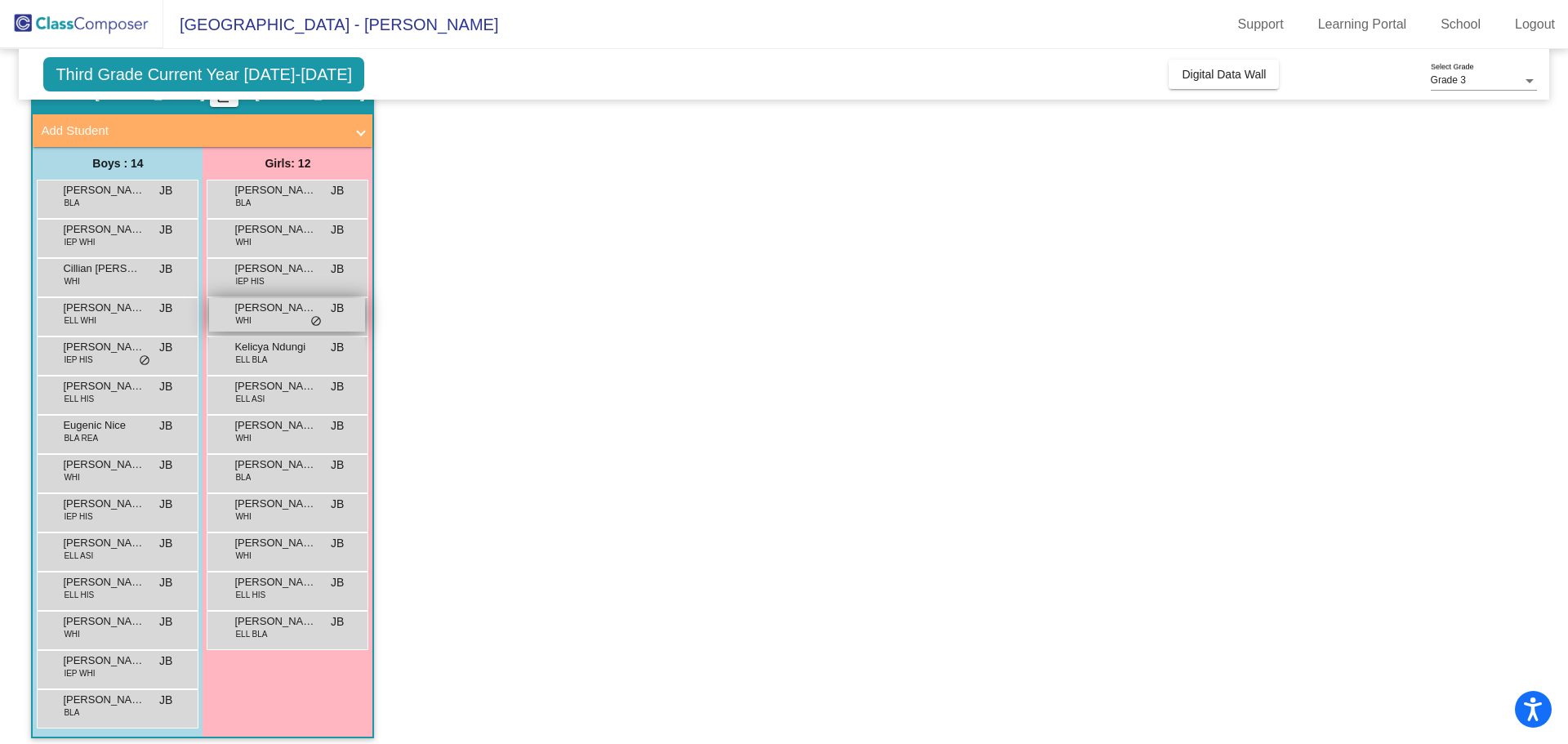
click at [241, 307] on span "Keira Gualdoni" at bounding box center [275, 309] width 82 height 17
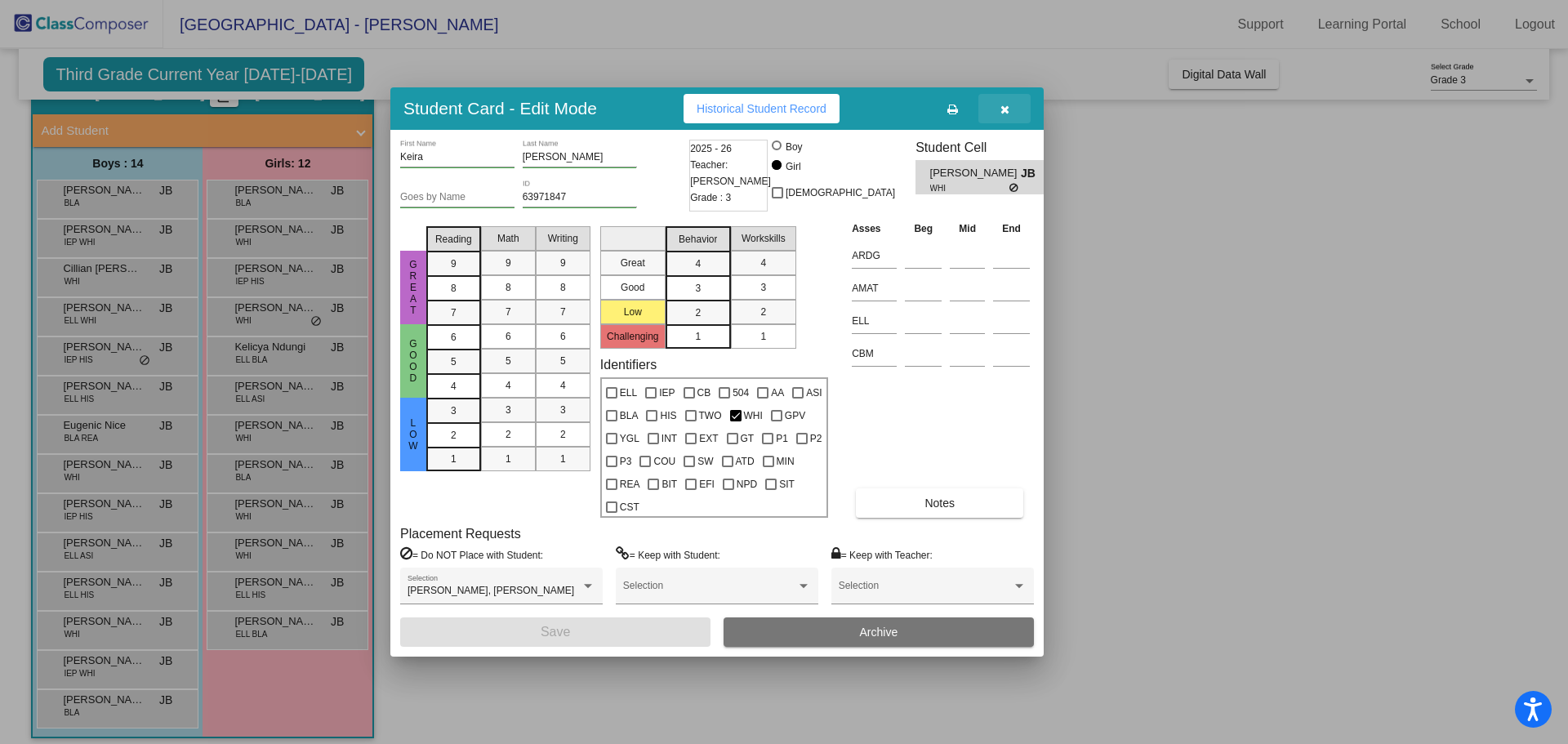
click at [1016, 111] on button "button" at bounding box center [1005, 109] width 52 height 30
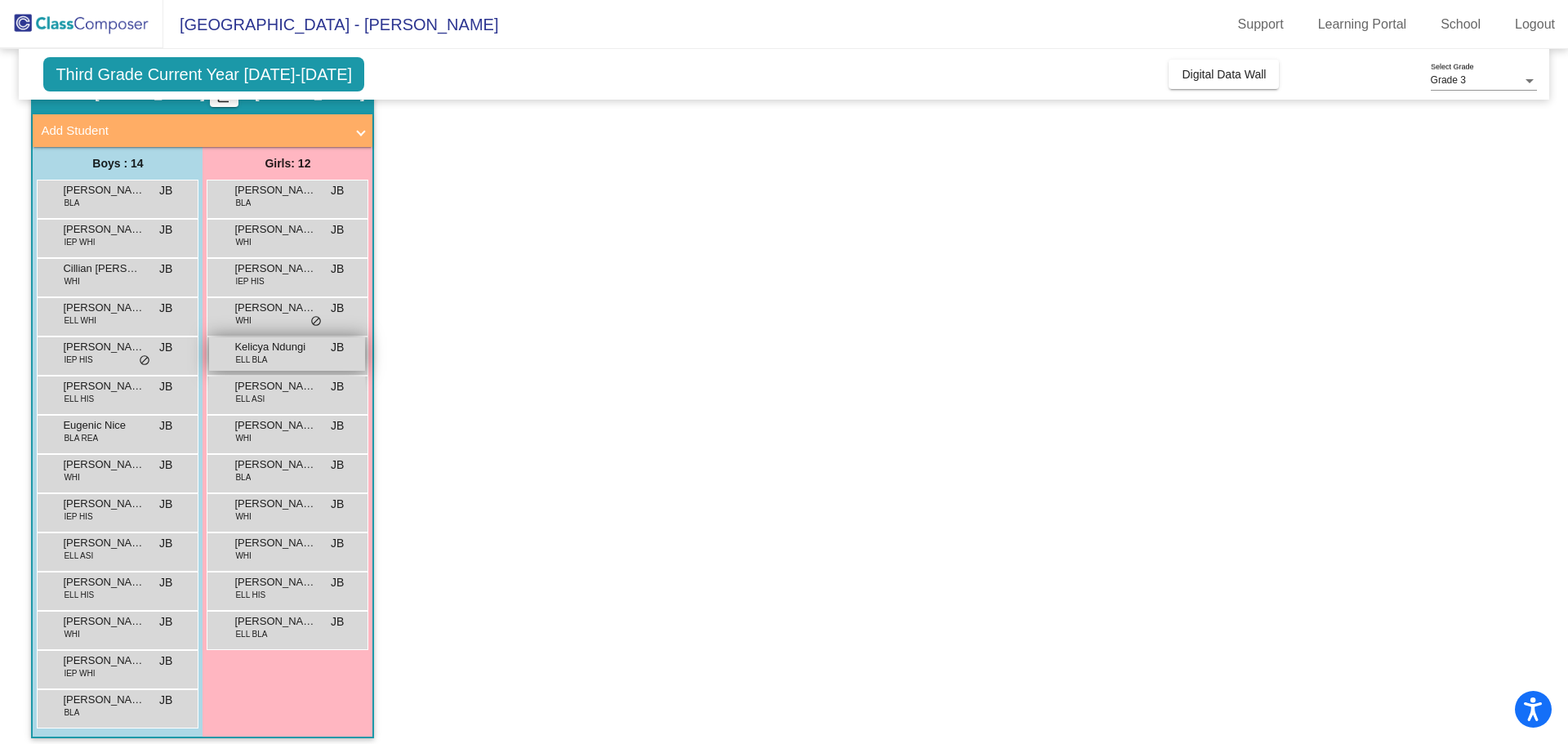
click at [275, 347] on span "Kelicya Ndungi" at bounding box center [275, 348] width 82 height 17
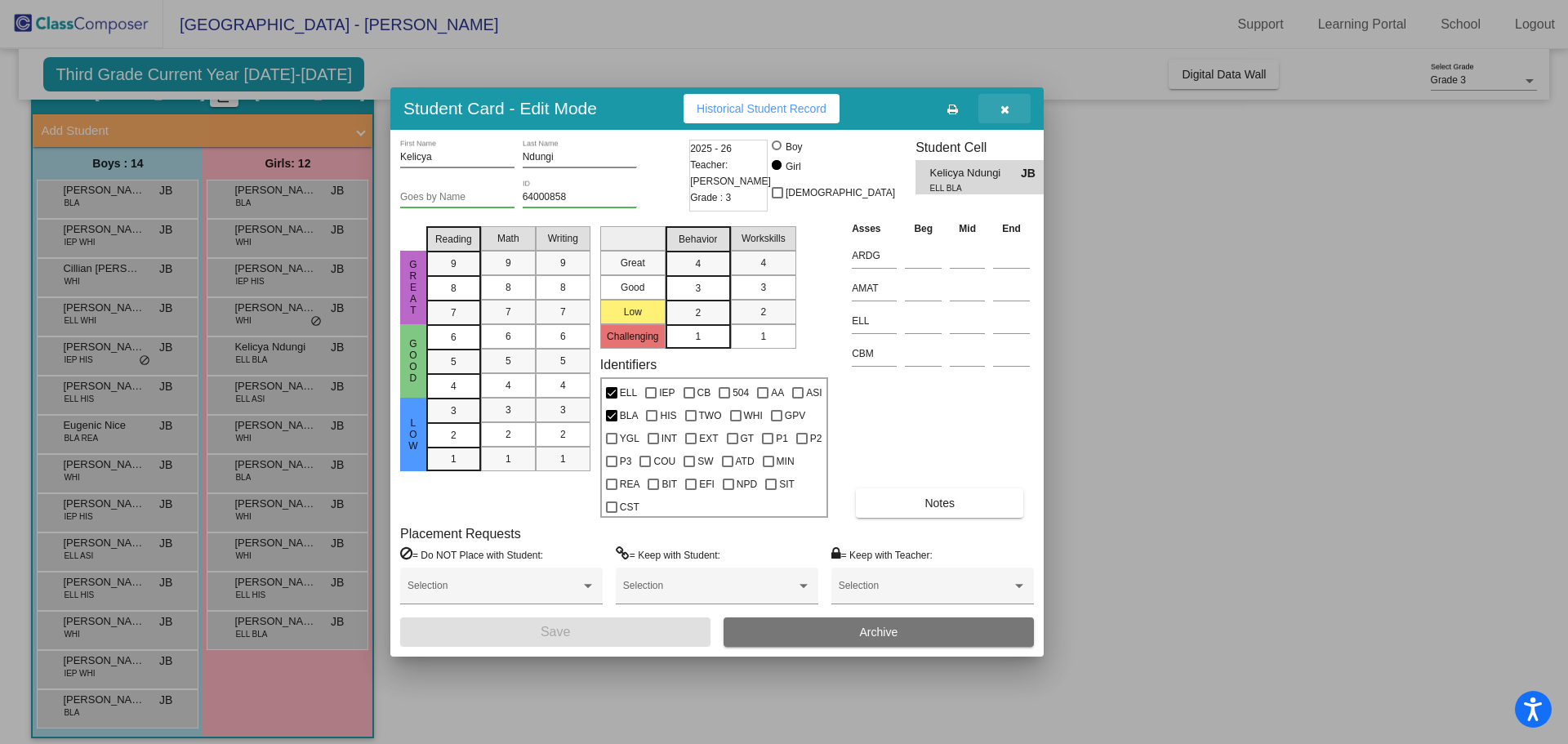
click at [1007, 103] on span "button" at bounding box center [1005, 109] width 9 height 13
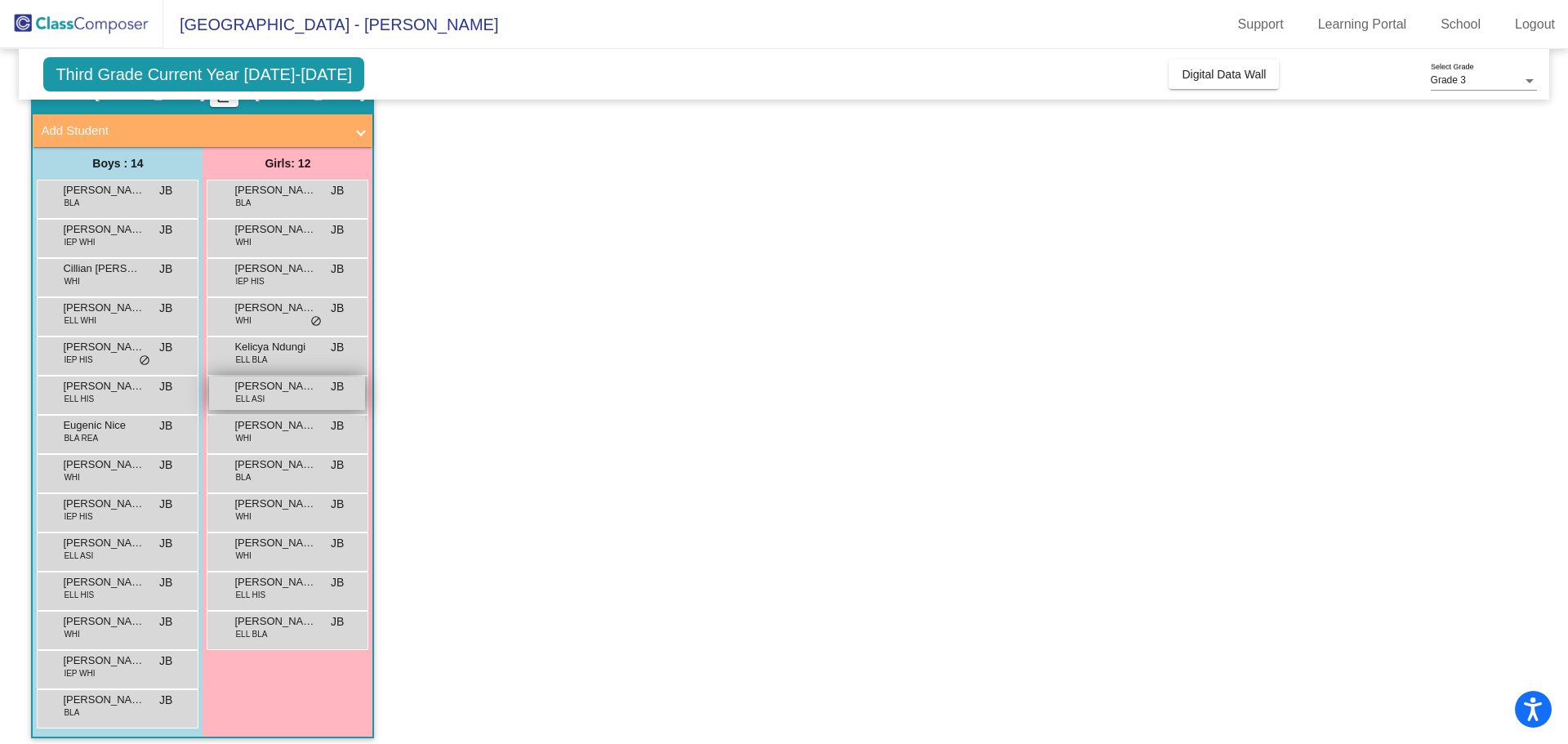
click at [239, 393] on span "Leilani Bui" at bounding box center [275, 387] width 82 height 17
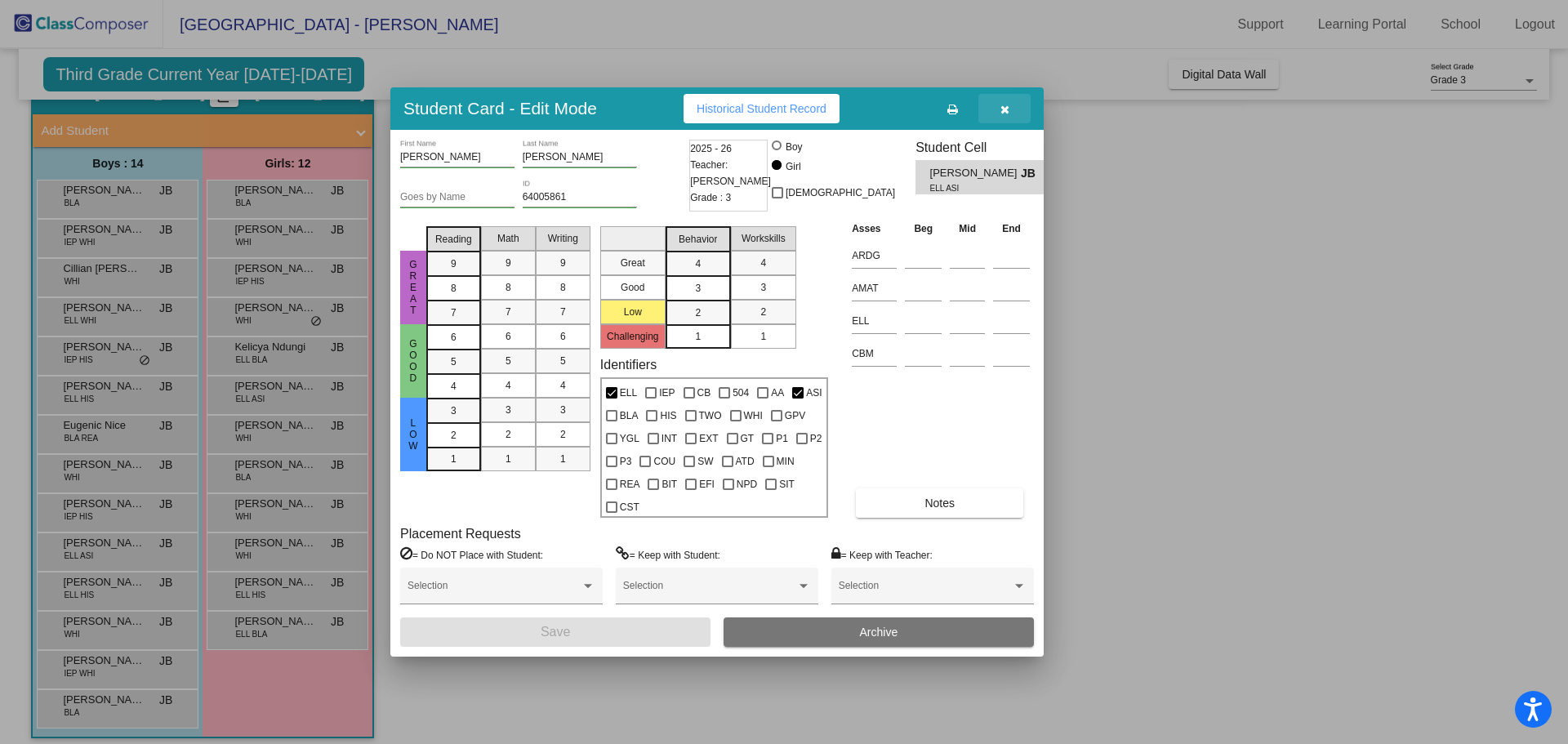
click at [997, 109] on button "button" at bounding box center [1005, 109] width 52 height 30
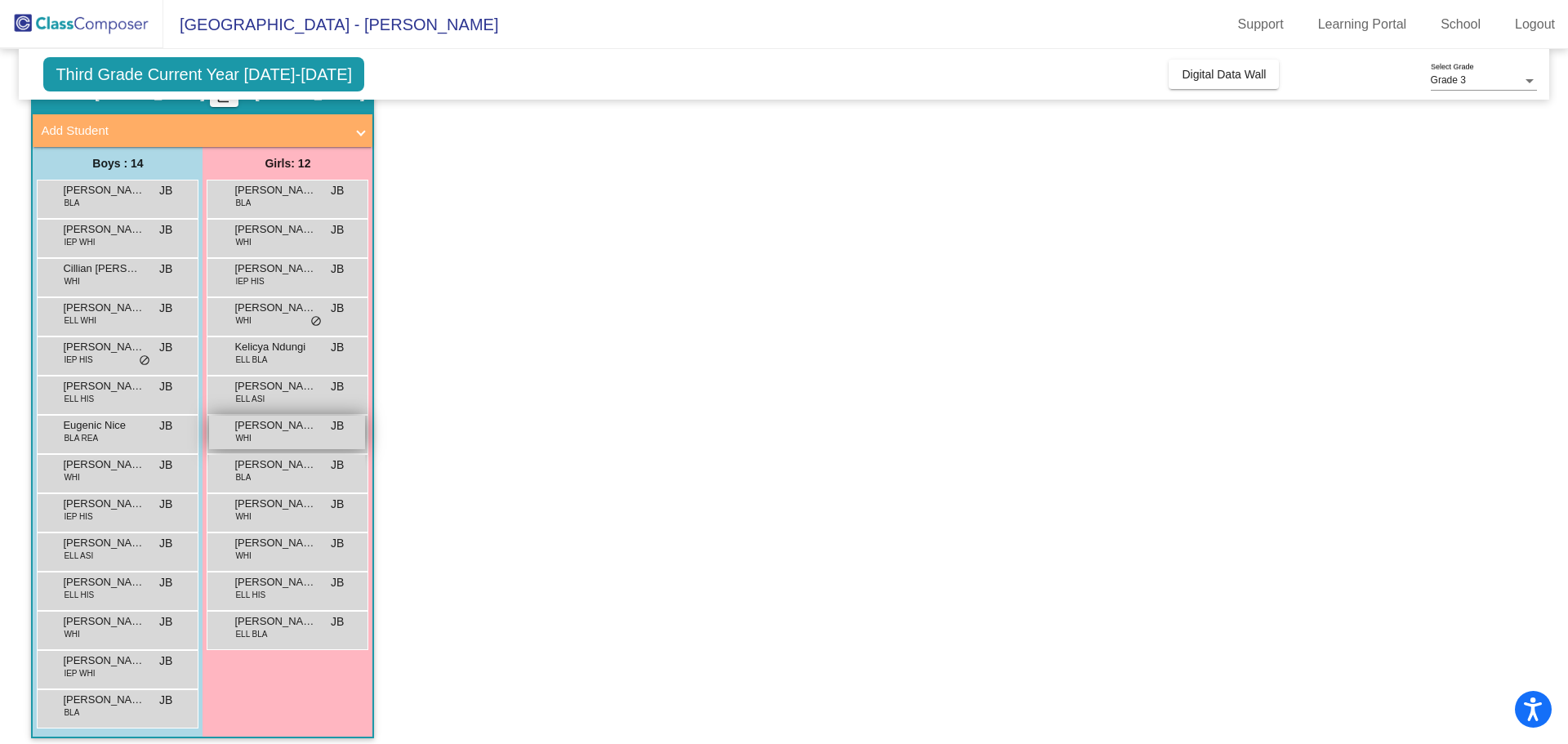
click at [269, 425] on span "Lyla Chambers" at bounding box center [275, 426] width 82 height 17
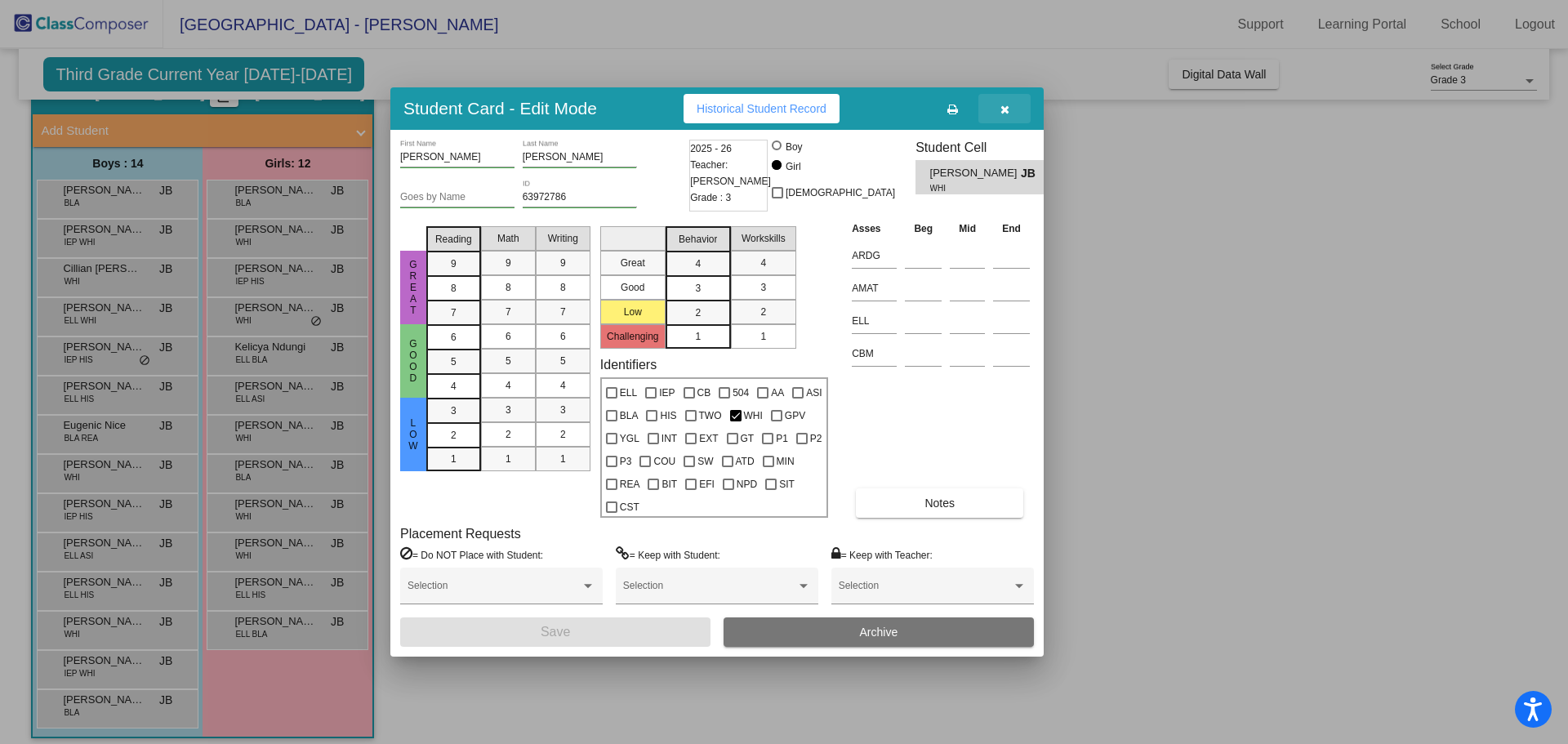
click at [1013, 104] on button "button" at bounding box center [1005, 109] width 52 height 30
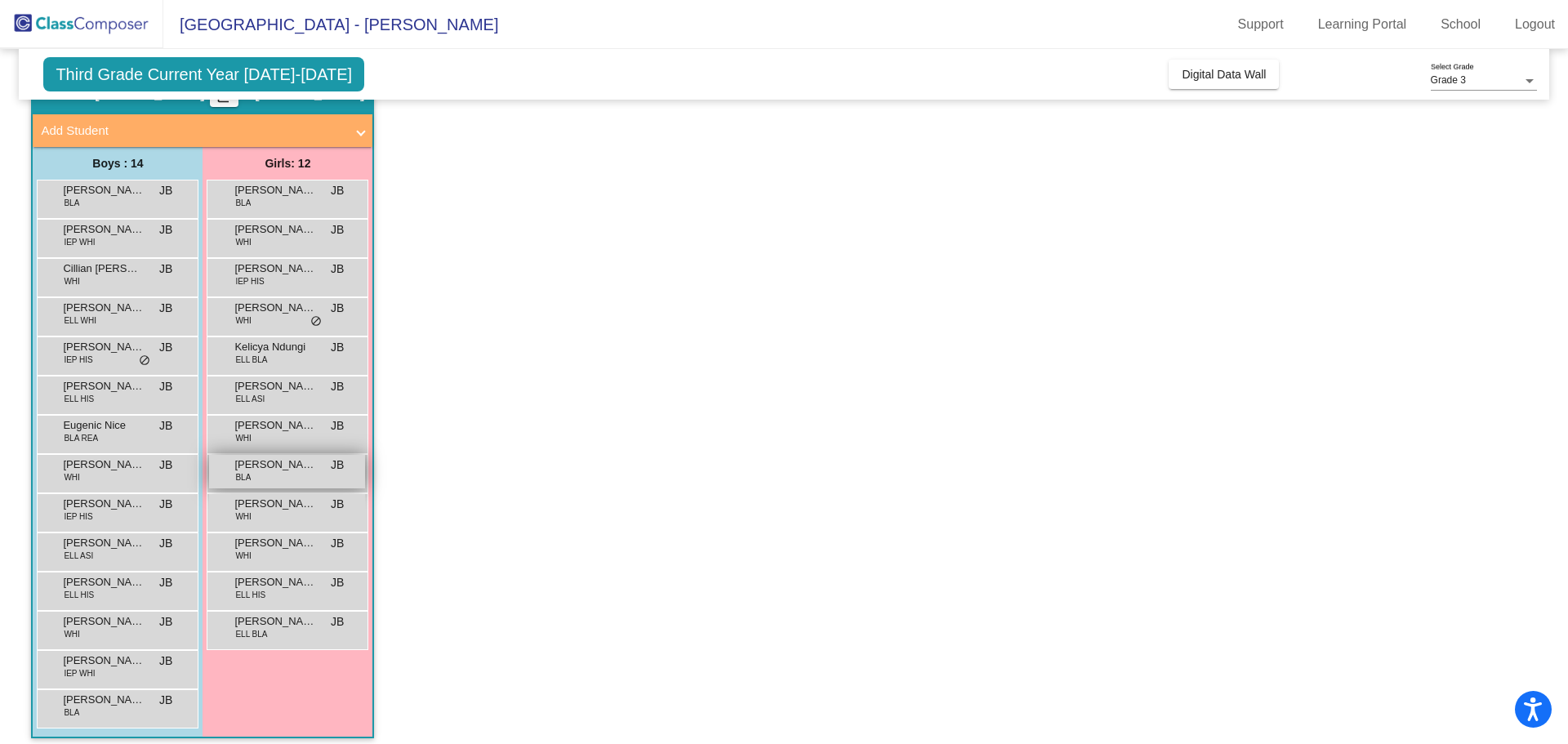
click at [264, 471] on span "Nyla Printup" at bounding box center [275, 465] width 82 height 17
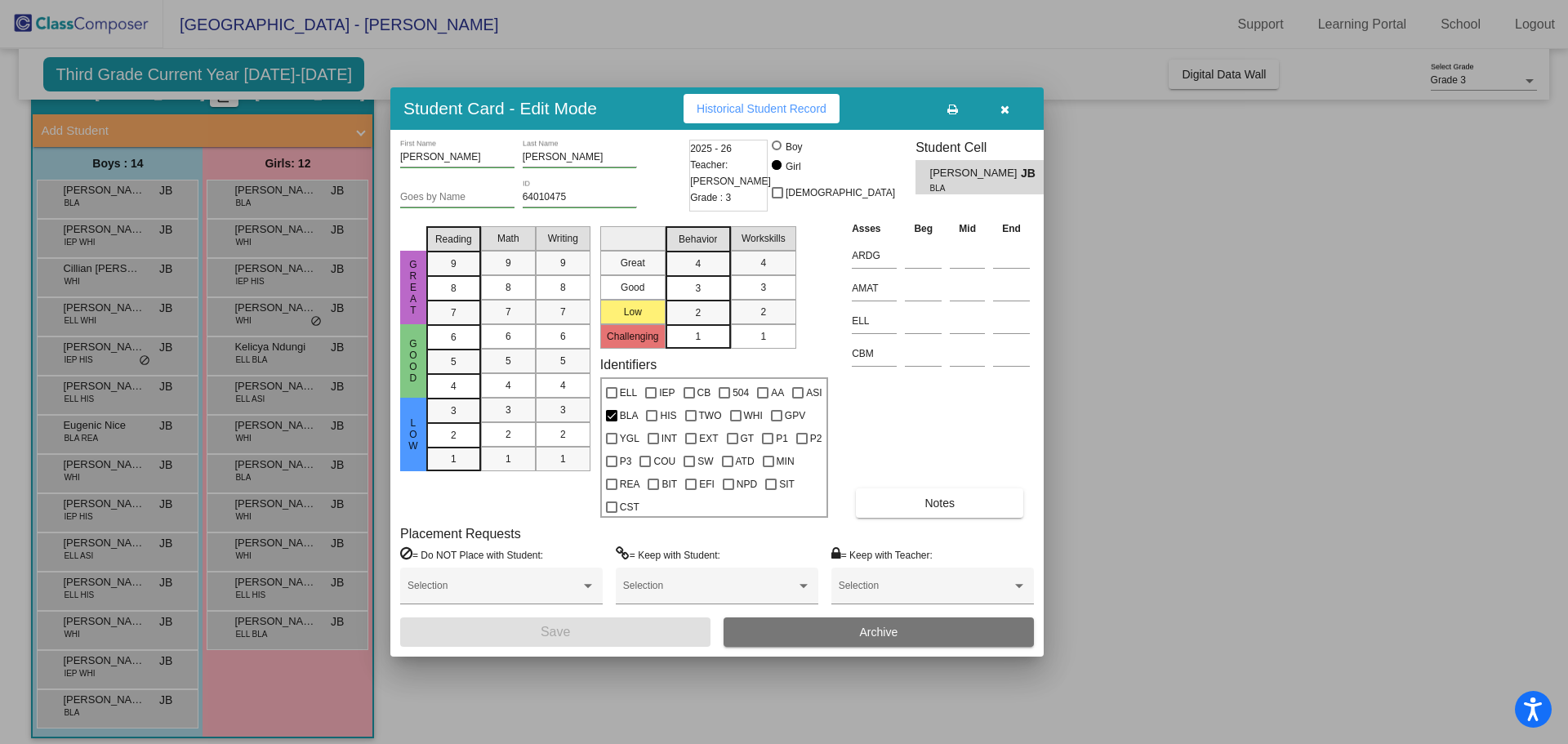
click at [999, 113] on button "button" at bounding box center [1005, 109] width 52 height 30
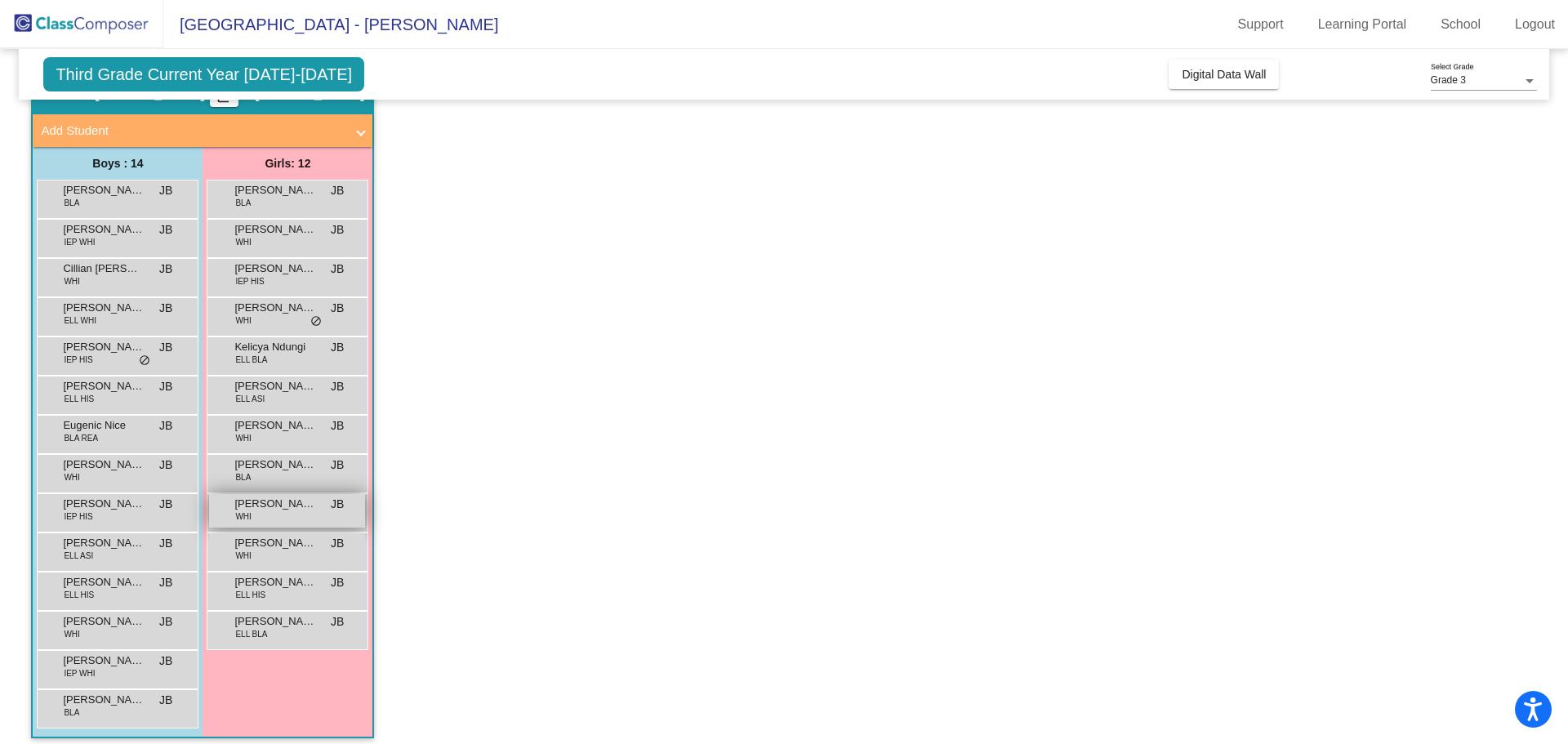
click at [244, 526] on div "Rowan Houck WHI JB lock do_not_disturb_alt" at bounding box center [286, 511] width 156 height 34
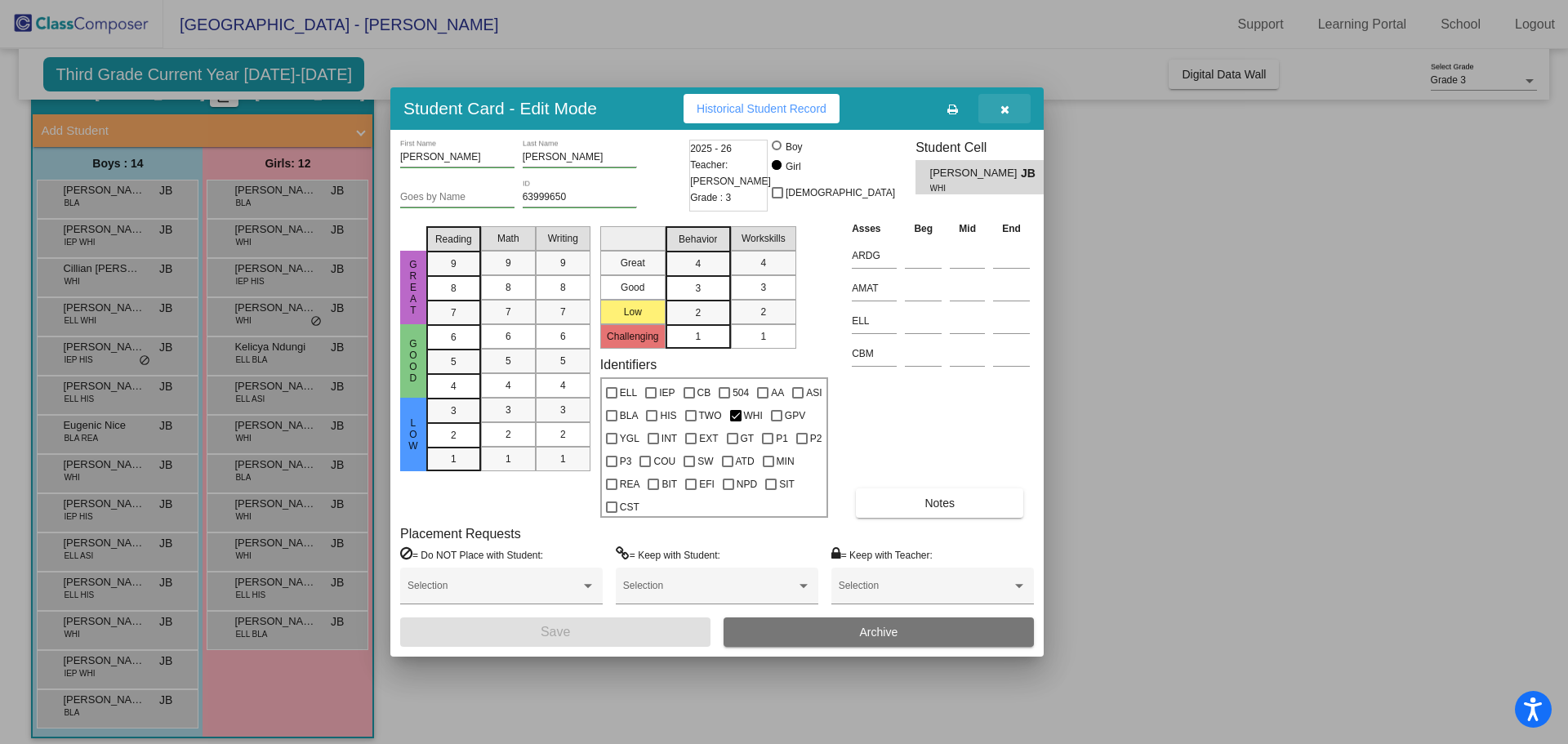
click at [1012, 103] on button "button" at bounding box center [1005, 109] width 52 height 30
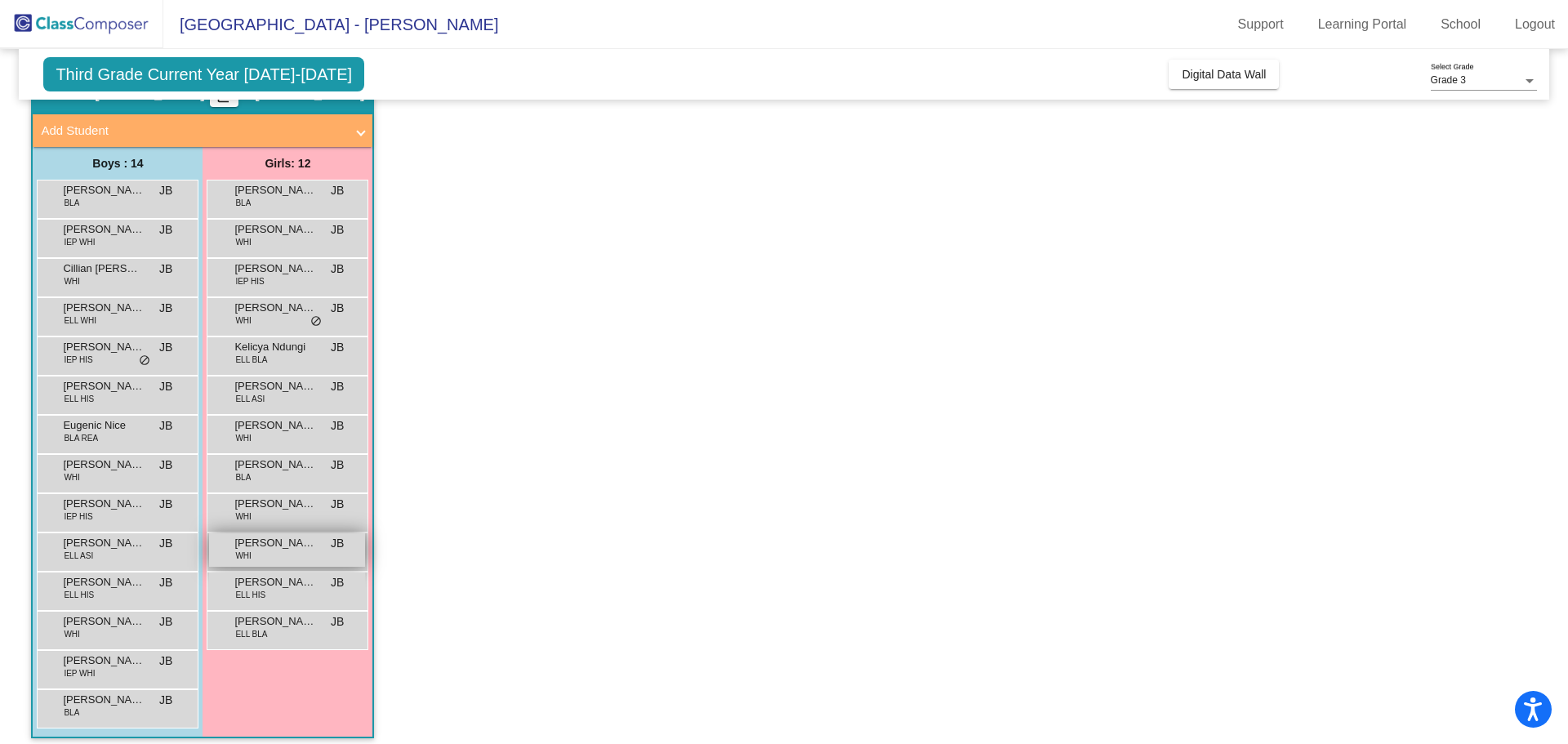
click at [242, 552] on span "WHI" at bounding box center [242, 556] width 16 height 12
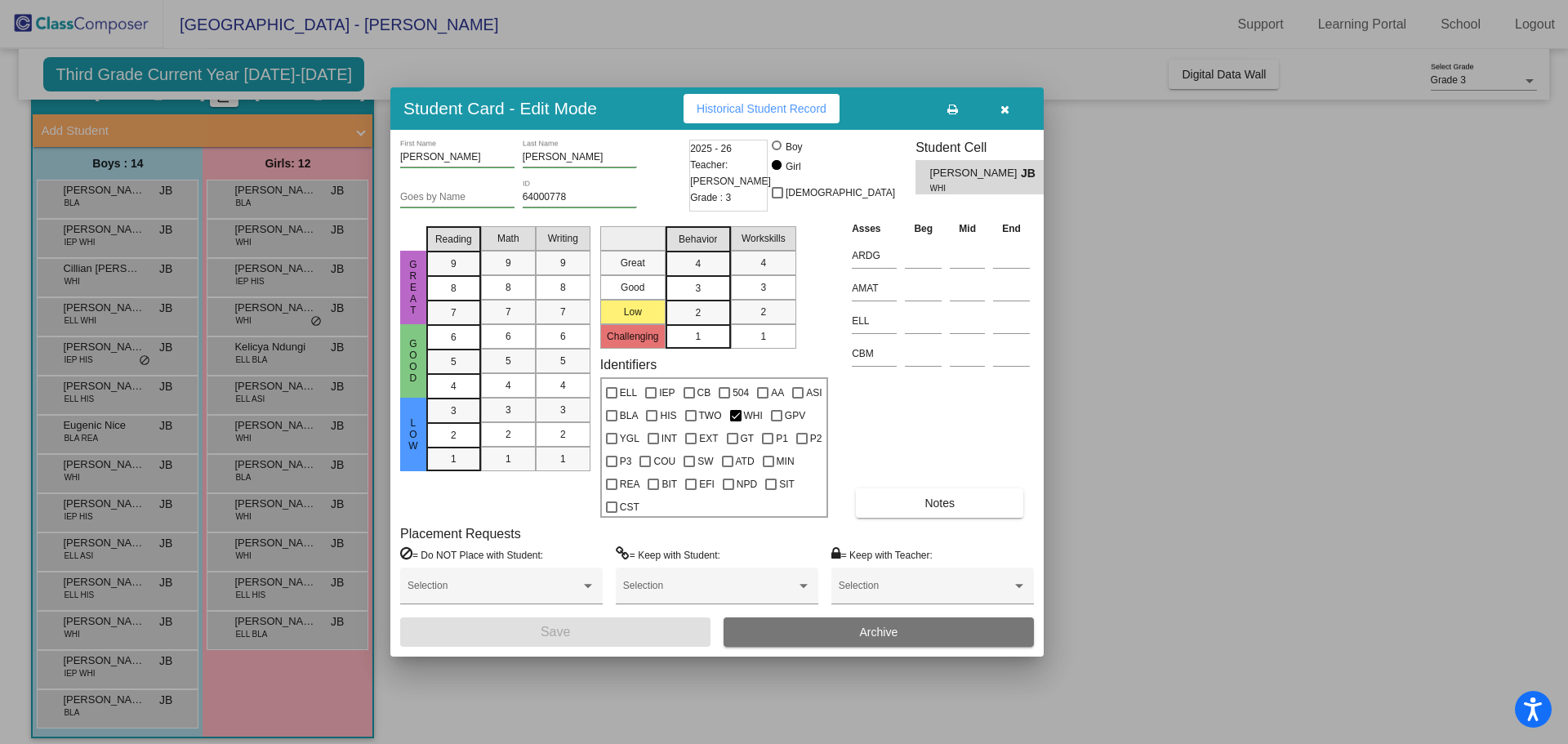
click at [999, 103] on button "button" at bounding box center [1005, 109] width 52 height 30
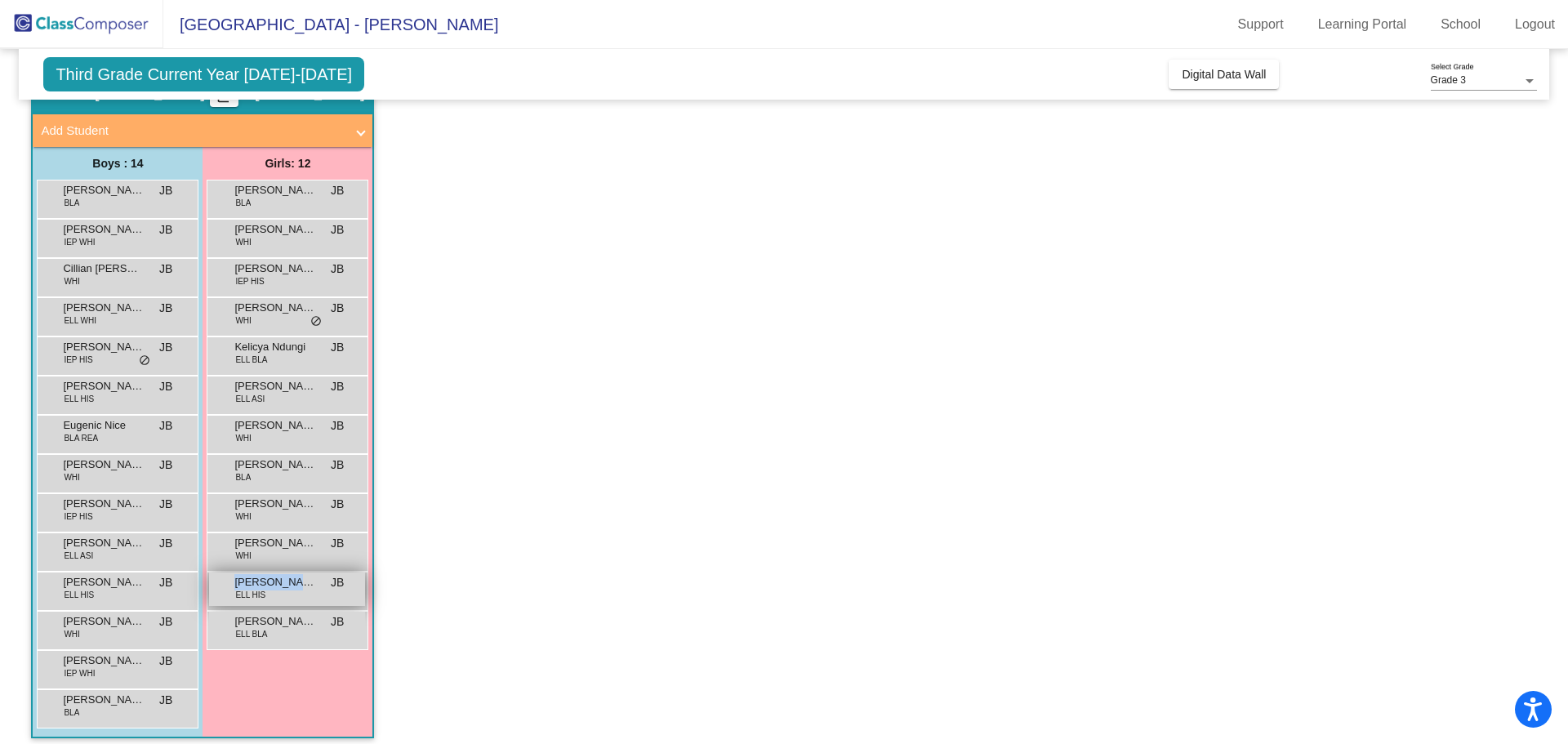
click at [234, 590] on div "Yaritzi Parras Guerrero ELL HIS JB lock do_not_disturb_alt" at bounding box center [286, 589] width 156 height 34
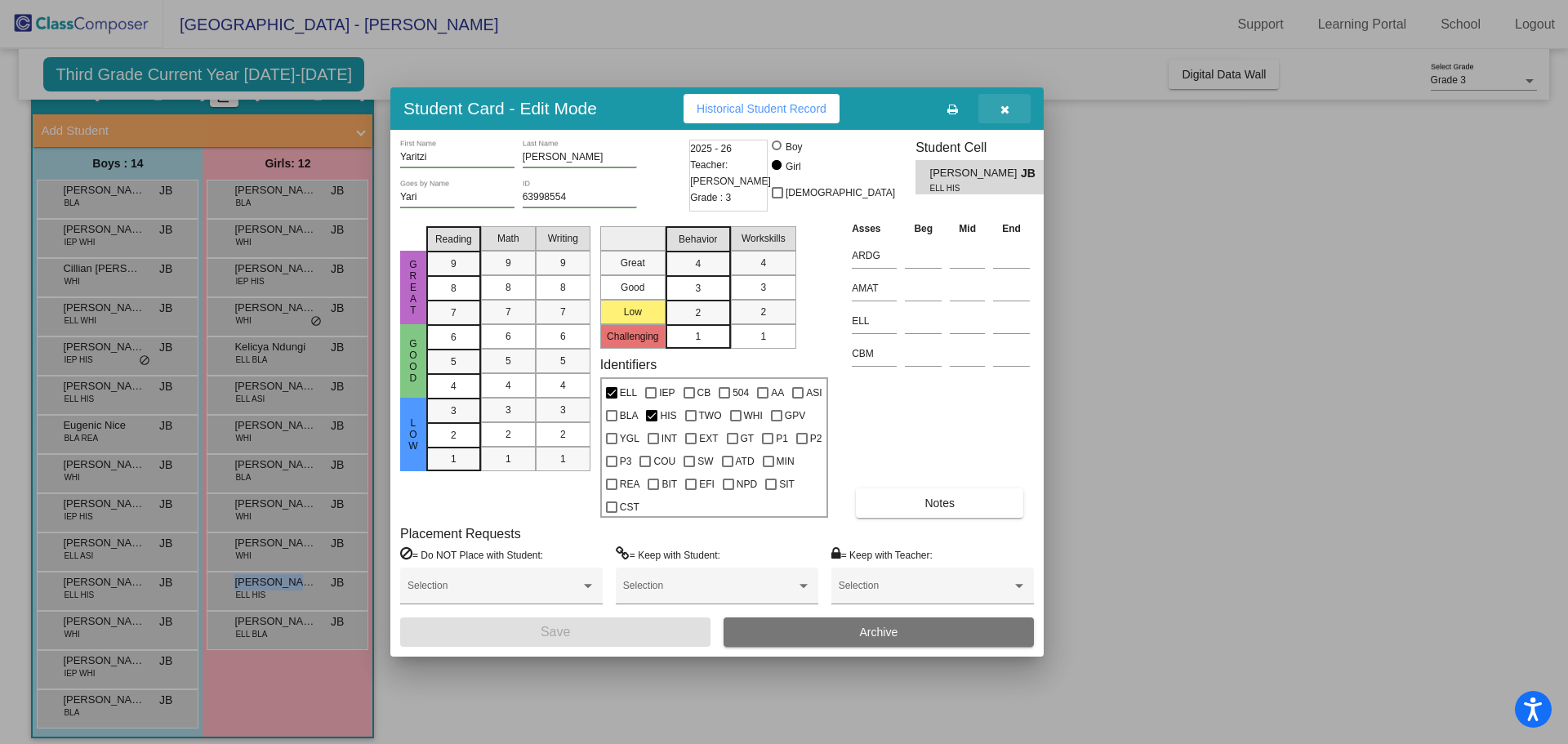
click at [1011, 107] on button "button" at bounding box center [1005, 109] width 52 height 30
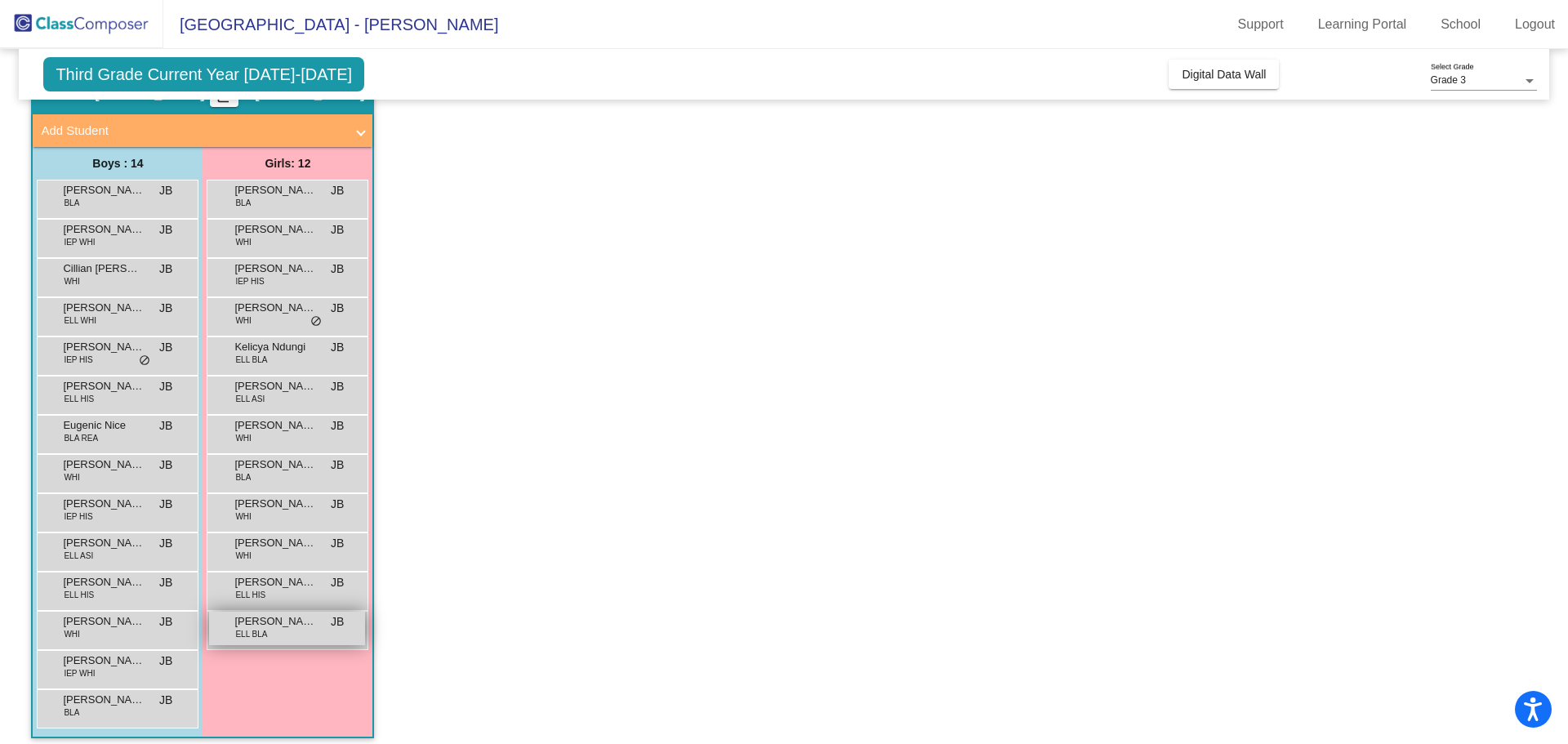
click at [299, 633] on div "Zakiya Omar ELL BLA JB lock do_not_disturb_alt" at bounding box center [286, 628] width 156 height 34
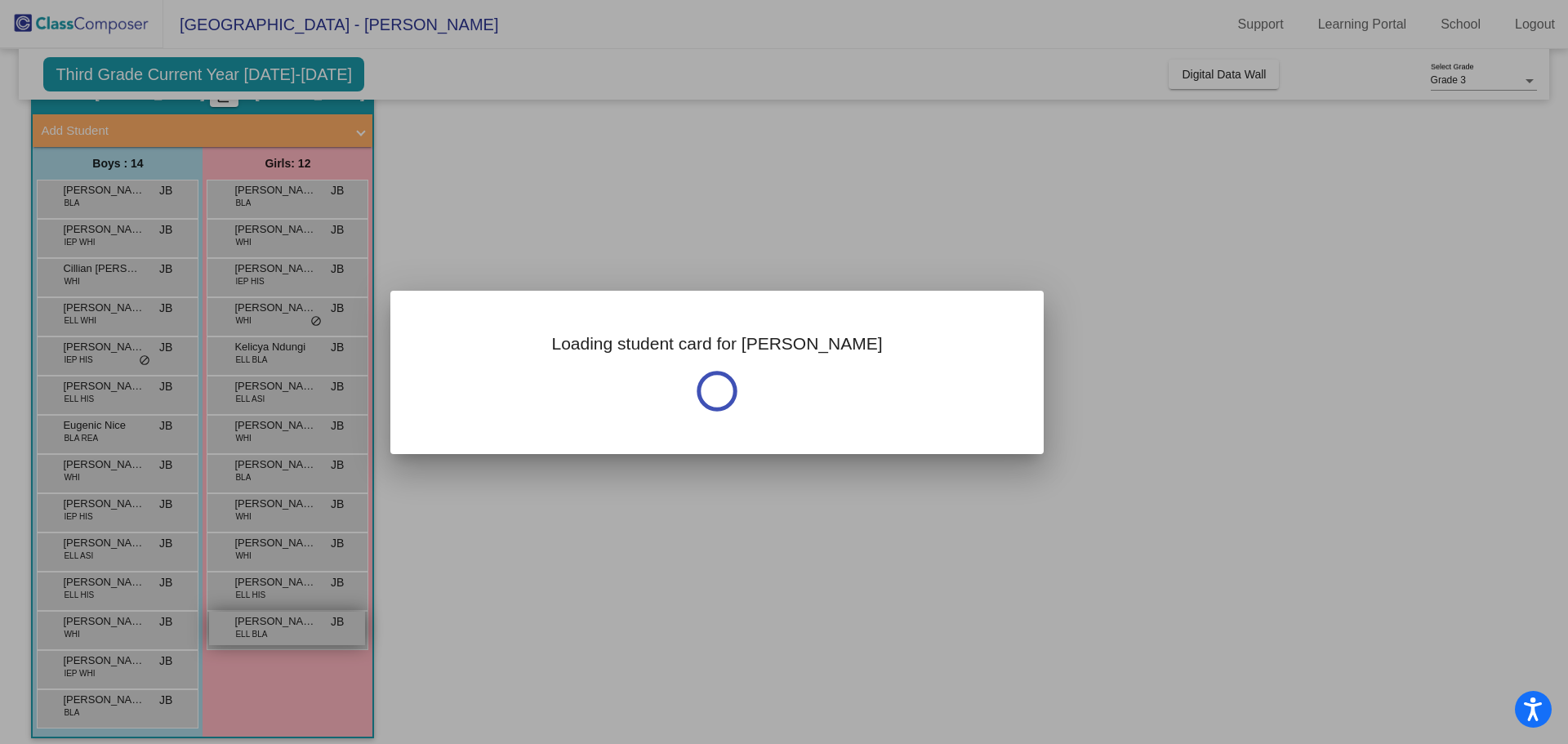
click at [299, 633] on div at bounding box center [784, 372] width 1568 height 744
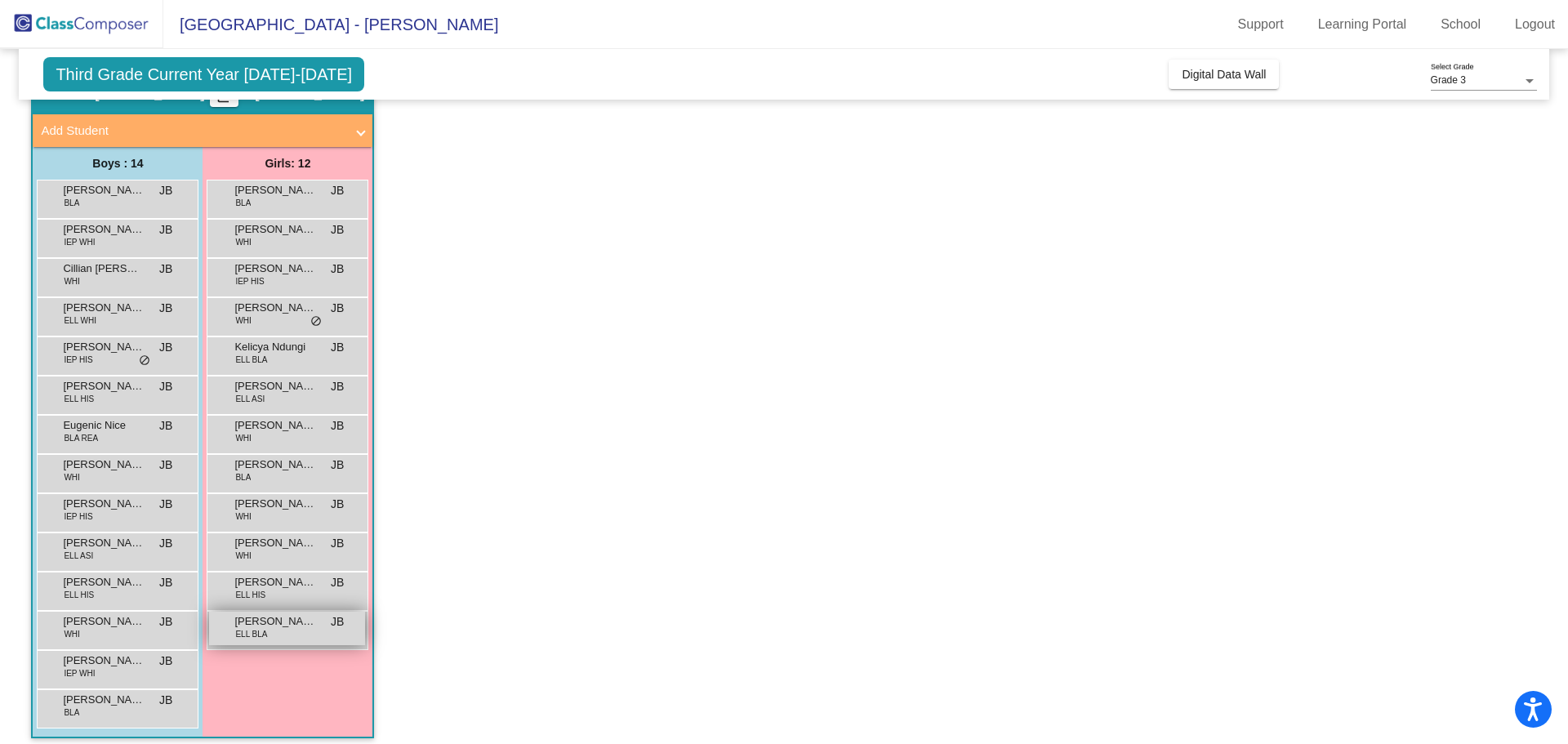
click at [299, 632] on div "Zakiya Omar ELL BLA JB lock do_not_disturb_alt" at bounding box center [286, 628] width 156 height 34
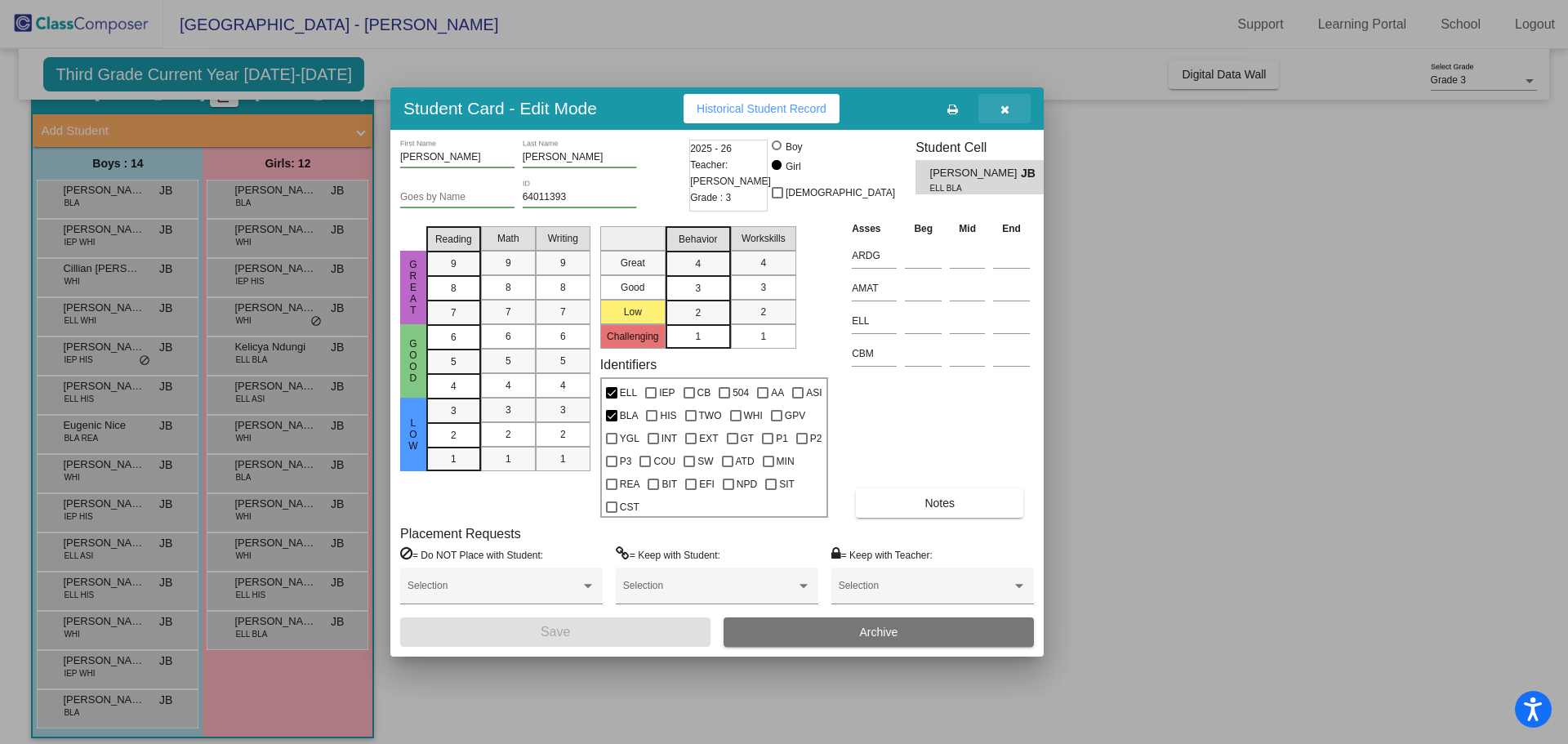
click at [1011, 107] on button "button" at bounding box center [1005, 109] width 52 height 30
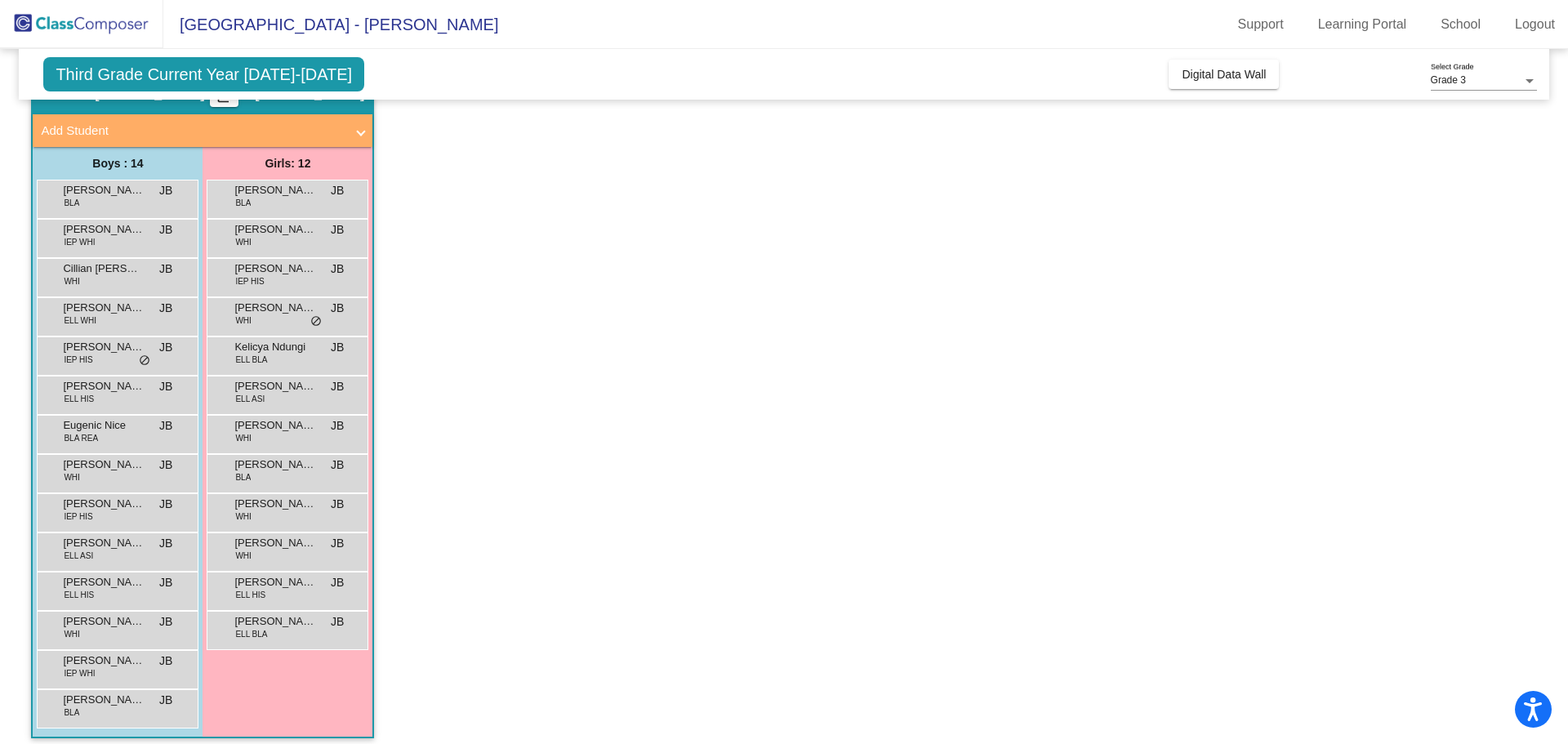
scroll to position [0, 0]
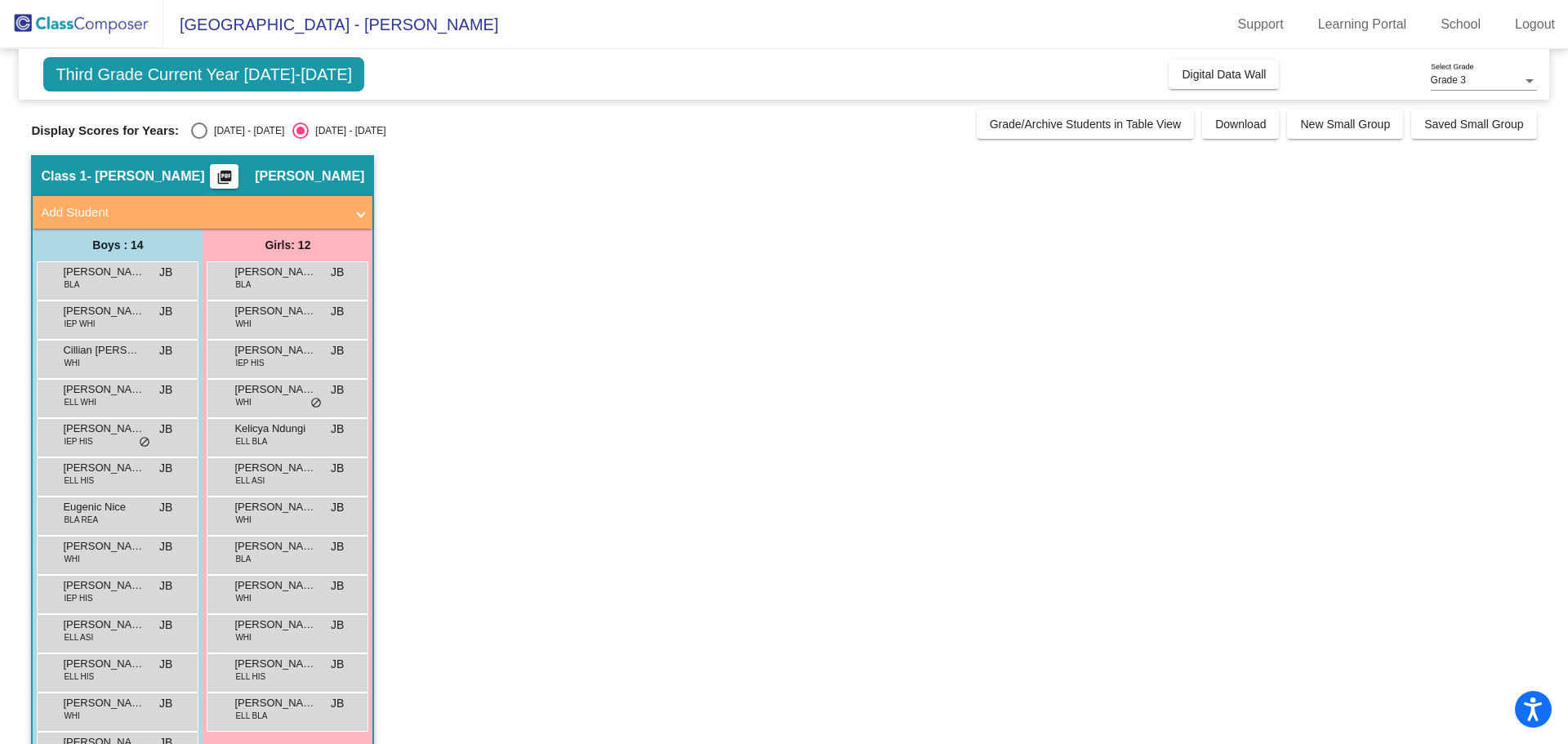
click at [928, 334] on app-classroom "Class 1 - BERG picture_as_pdf Jill Berg Add Student First Name Last Name Studen…" at bounding box center [783, 495] width 1506 height 682
click at [1242, 117] on button "Download" at bounding box center [1241, 124] width 76 height 30
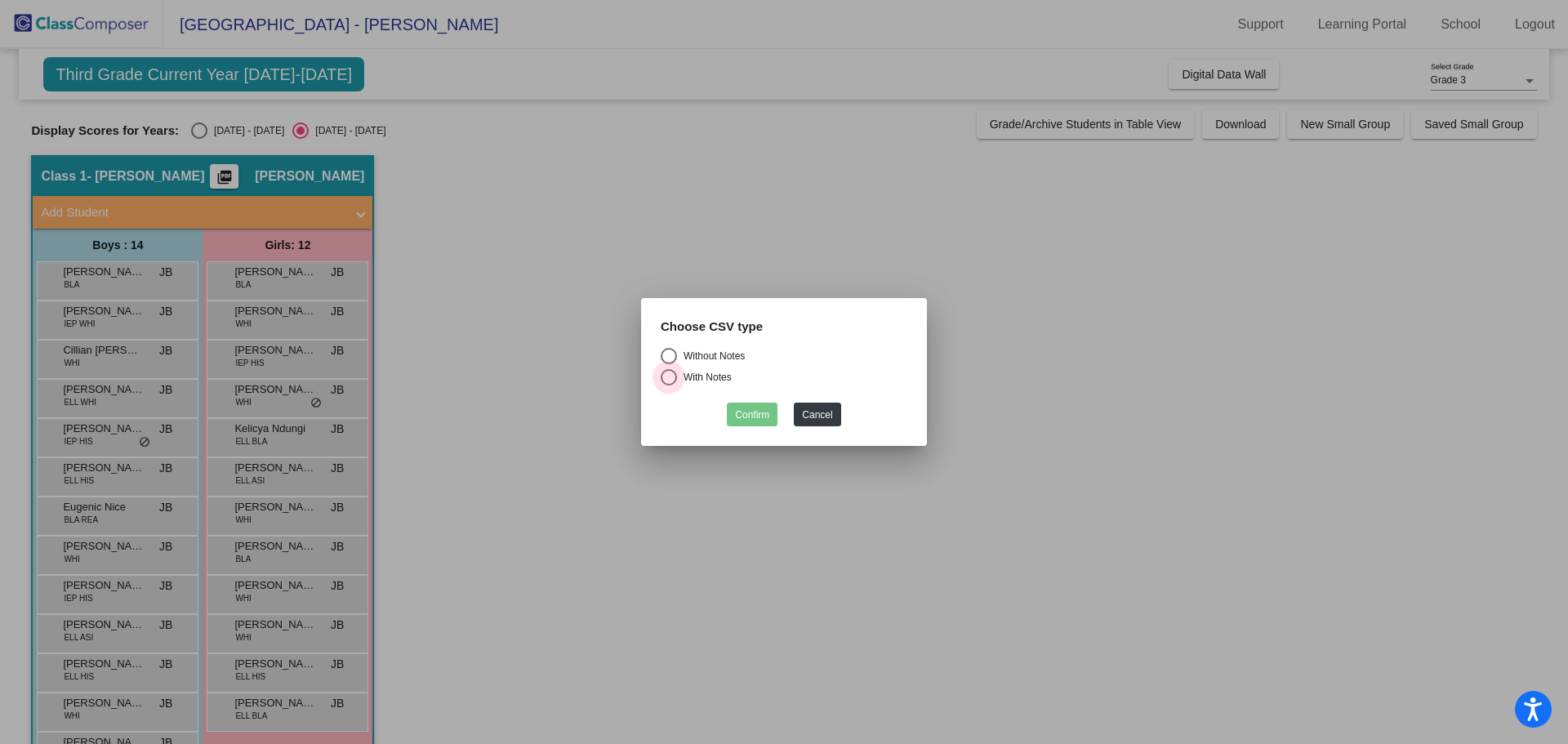
click at [665, 379] on div "Select an option" at bounding box center [669, 378] width 17 height 17
click at [668, 386] on input "With Notes" at bounding box center [668, 386] width 1 height 1
radio input "true"
click at [748, 411] on button "Confirm" at bounding box center [752, 414] width 50 height 23
